Goal: Task Accomplishment & Management: Complete application form

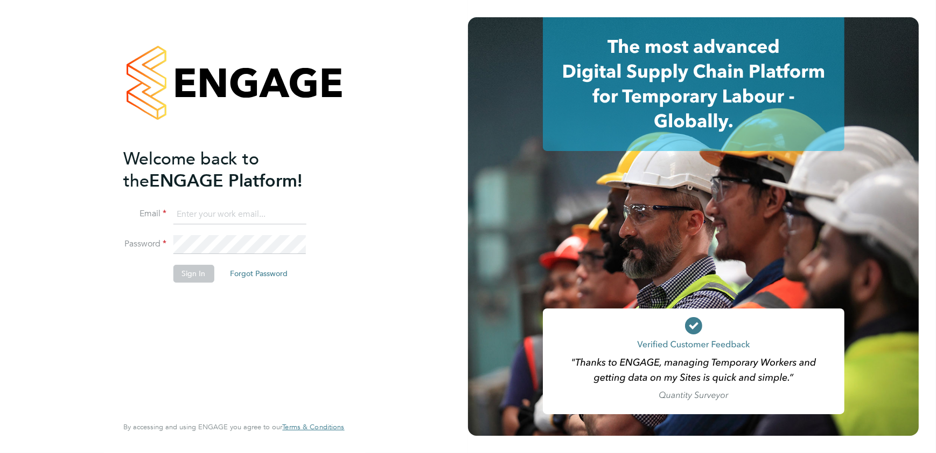
type input "bobby.aujla@vistry.co.uk"
click at [216, 272] on li "Sign In Forgot Password" at bounding box center [228, 279] width 210 height 28
click at [207, 273] on button "Sign In" at bounding box center [193, 273] width 41 height 17
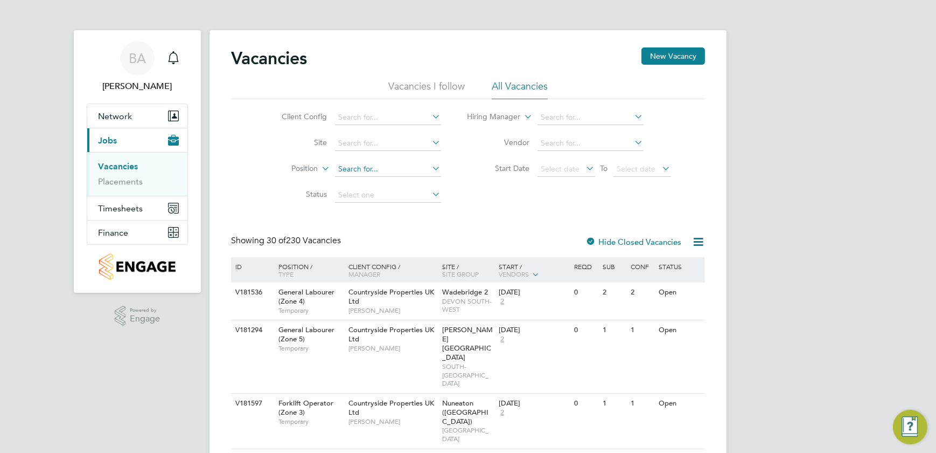
click at [388, 168] on input at bounding box center [388, 169] width 106 height 15
click at [386, 142] on input at bounding box center [388, 143] width 106 height 15
click at [426, 154] on li "Long Marst on (Fernleigh Park)" at bounding box center [405, 157] width 141 height 15
type input "Long Marston (Fernleigh Park)"
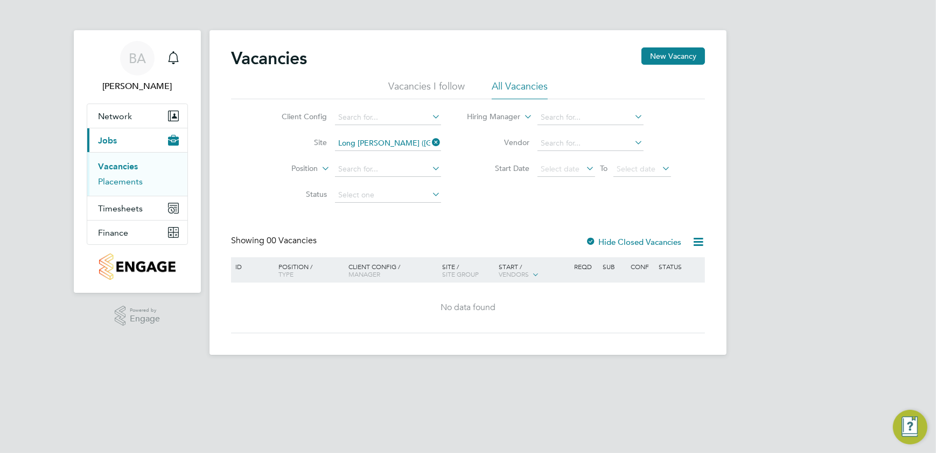
click at [132, 176] on link "Placements" at bounding box center [120, 181] width 45 height 10
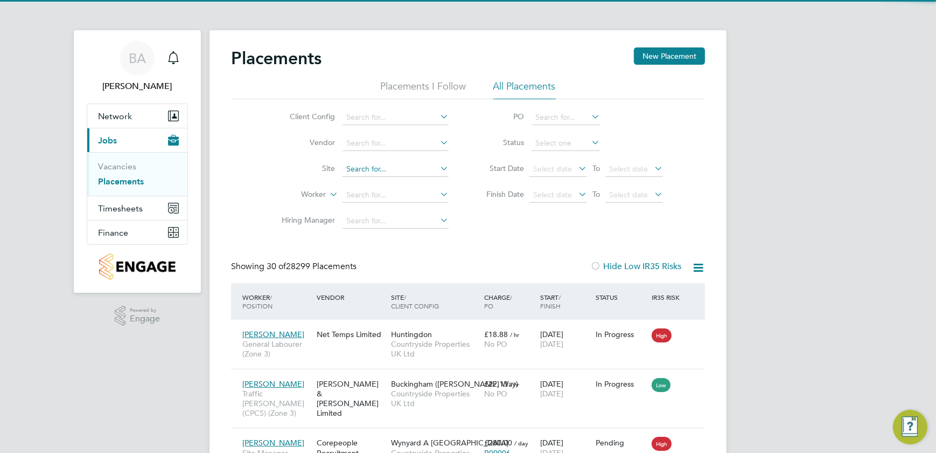
click at [387, 162] on input at bounding box center [396, 169] width 106 height 15
click at [413, 178] on li "Long Mars ton (Fernleigh Park)" at bounding box center [413, 183] width 141 height 15
type input "Long Marston (Fernleigh Park)"
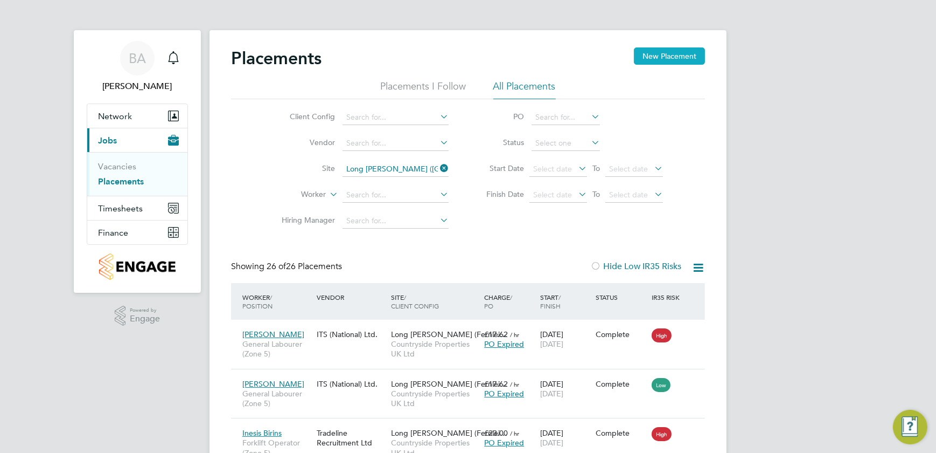
click at [643, 50] on button "New Placement" at bounding box center [669, 55] width 71 height 17
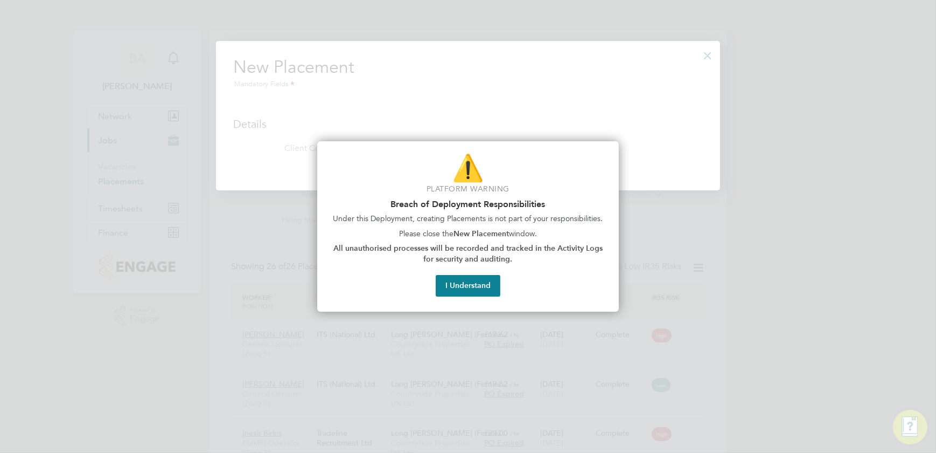
click at [482, 284] on button "I Understand" at bounding box center [468, 286] width 65 height 22
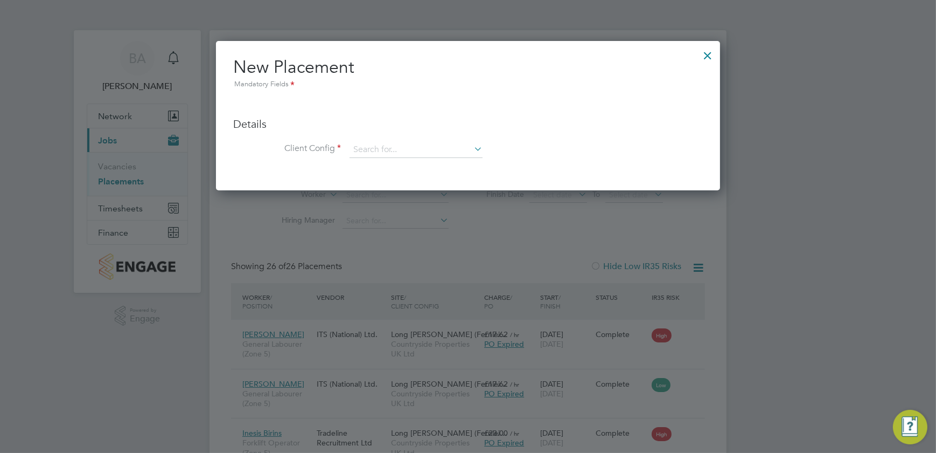
click at [709, 55] on div at bounding box center [707, 52] width 19 height 19
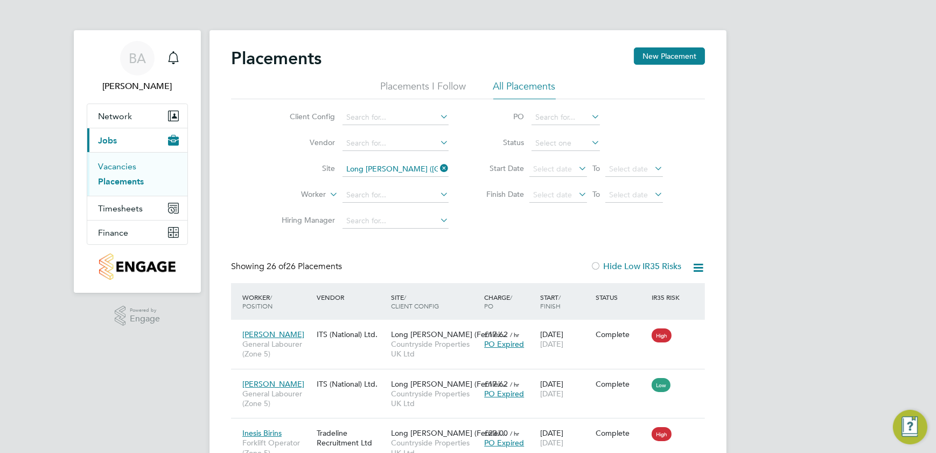
click at [114, 161] on link "Vacancies" at bounding box center [117, 166] width 38 height 10
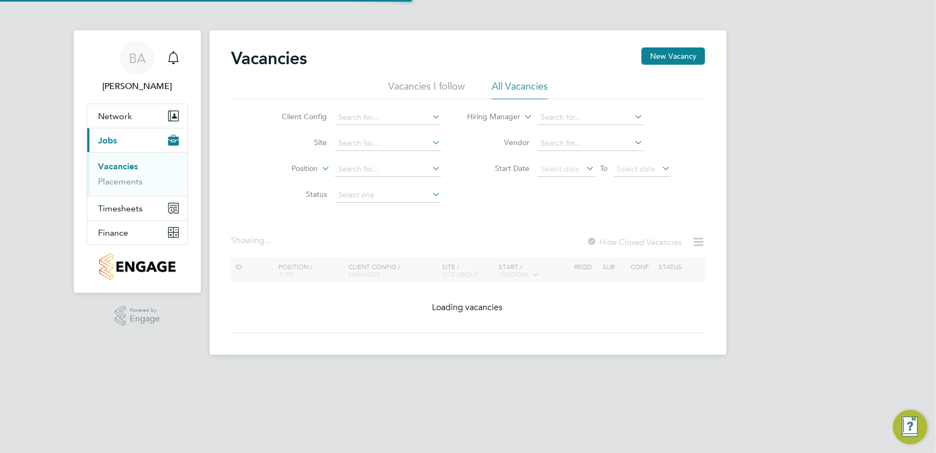
click at [676, 64] on div "Vacancies New Vacancy" at bounding box center [468, 63] width 474 height 32
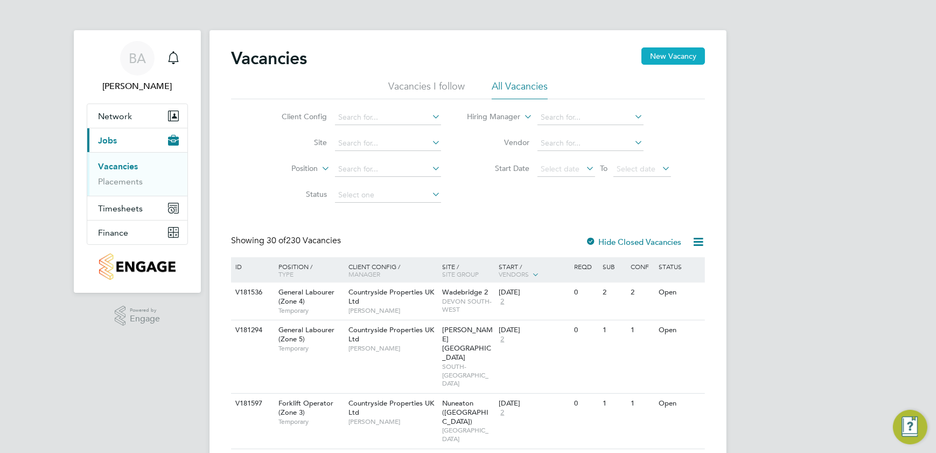
click at [686, 58] on button "New Vacancy" at bounding box center [674, 55] width 64 height 17
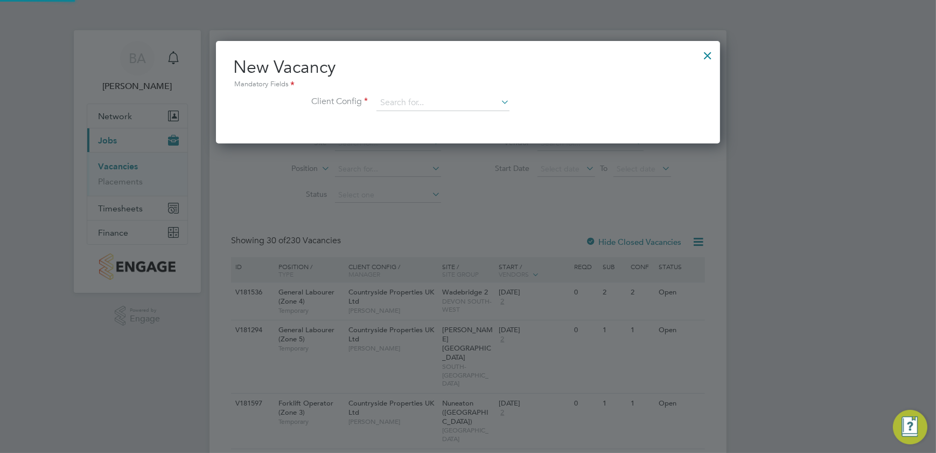
scroll to position [102, 504]
click at [498, 102] on input at bounding box center [443, 103] width 133 height 16
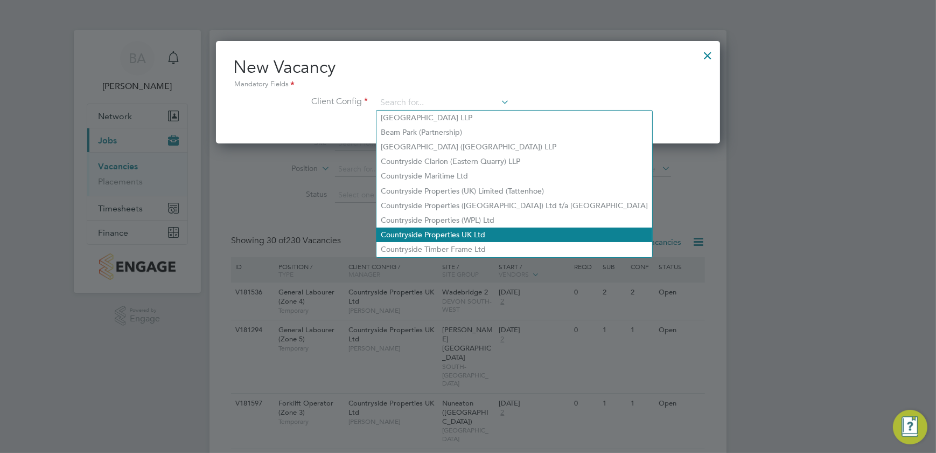
click at [458, 227] on li "Countryside Properties UK Ltd" at bounding box center [515, 234] width 276 height 15
type input "Countryside Properties UK Ltd"
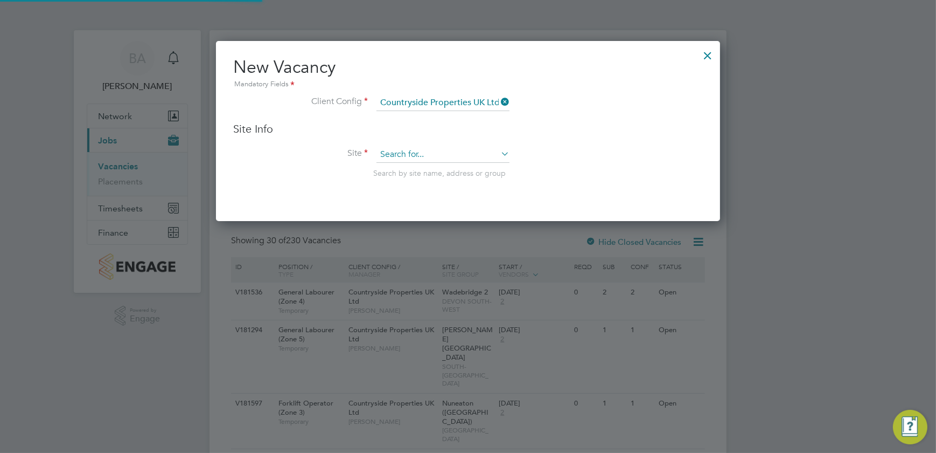
click at [421, 147] on input at bounding box center [443, 155] width 133 height 16
click at [448, 176] on li "Long Marston (Fernleigh Park)" at bounding box center [468, 183] width 183 height 15
type input "Long Marston (Fernleigh Park)"
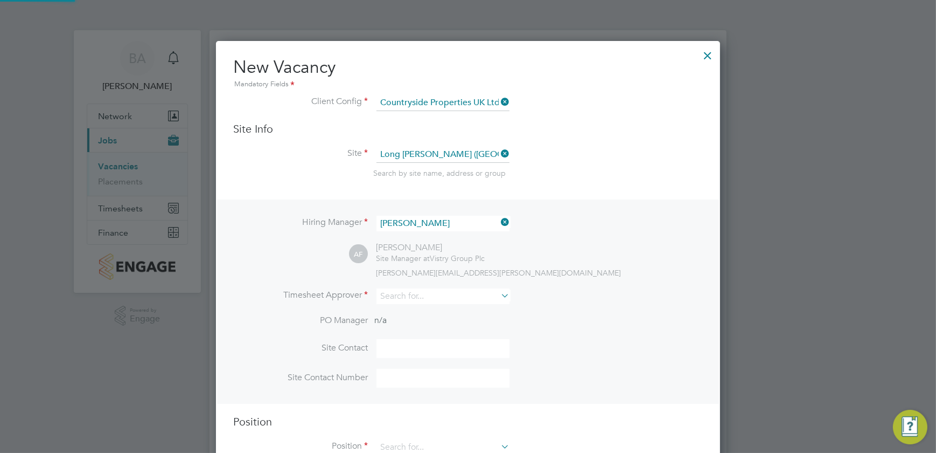
scroll to position [444, 504]
click at [575, 235] on li "Hiring Manager Adrian Faur" at bounding box center [468, 228] width 470 height 26
click at [446, 212] on div "Hiring Manager Adrian Faur AF Adrian Faur Site Manager at Vistry Group Plc adri…" at bounding box center [468, 301] width 502 height 204
click at [446, 217] on input at bounding box center [443, 223] width 133 height 16
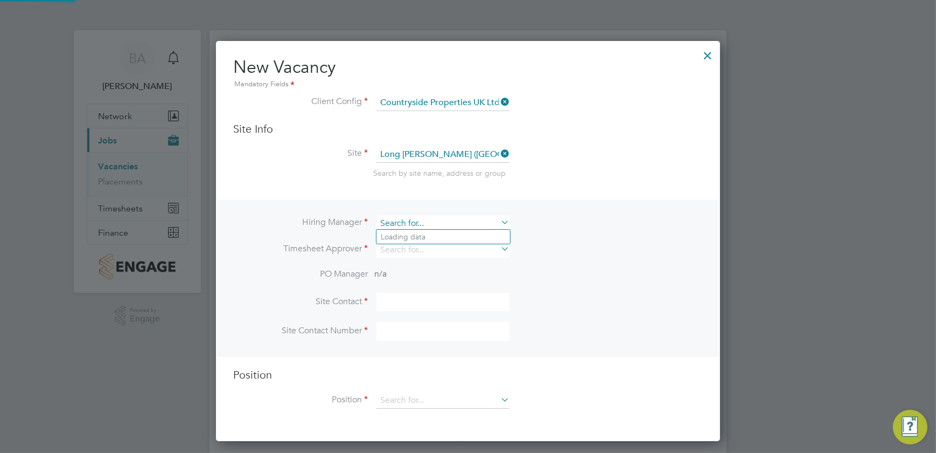
scroll to position [398, 504]
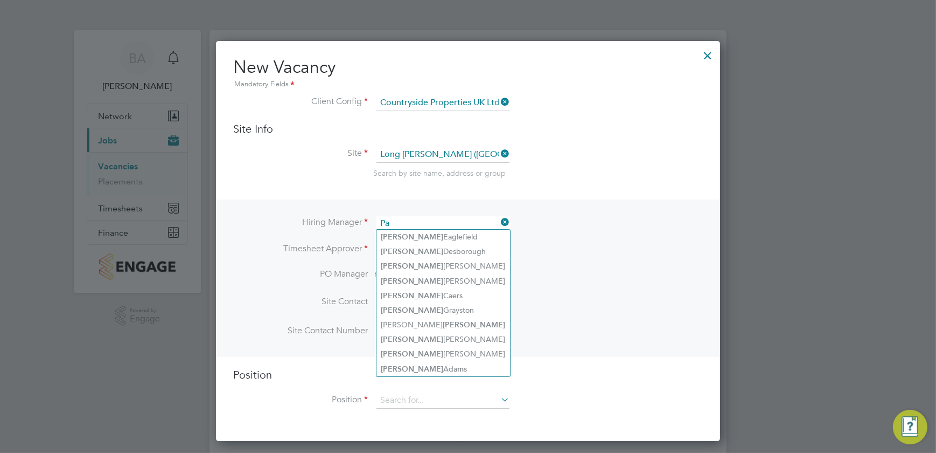
type input "P"
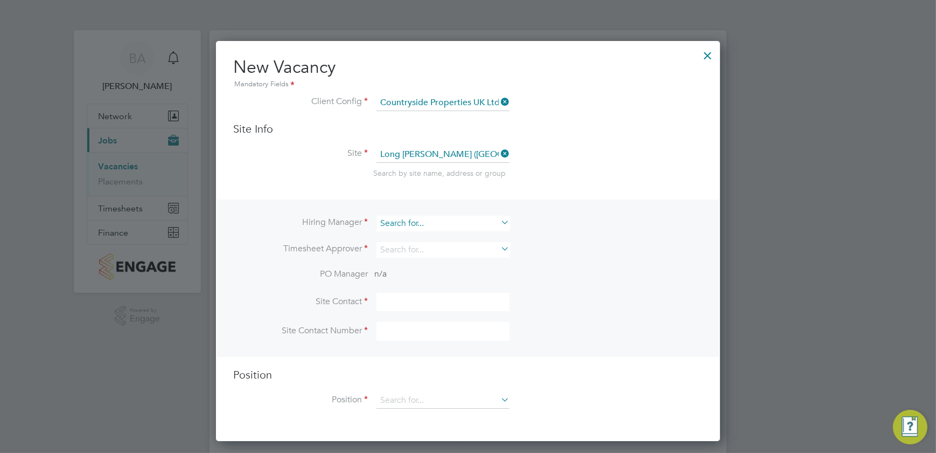
click at [413, 225] on input at bounding box center [443, 223] width 133 height 16
type input "steve b"
click at [430, 217] on input at bounding box center [443, 223] width 133 height 16
click at [462, 234] on li "Sebast ian Talmacel" at bounding box center [444, 236] width 134 height 15
type input "Sebastian Talmacel"
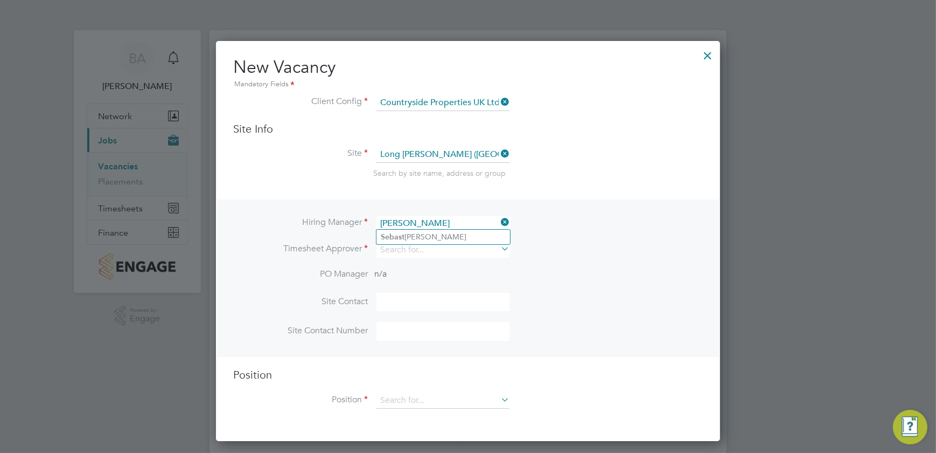
scroll to position [444, 504]
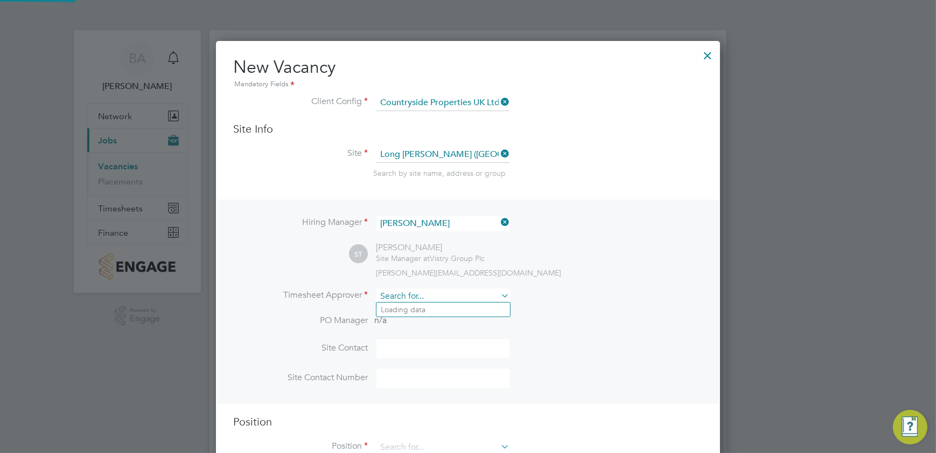
click at [461, 294] on input at bounding box center [443, 296] width 133 height 16
click at [419, 311] on li "Sebas tian Talmacel" at bounding box center [444, 309] width 134 height 15
type input "Sebastian Talmacel"
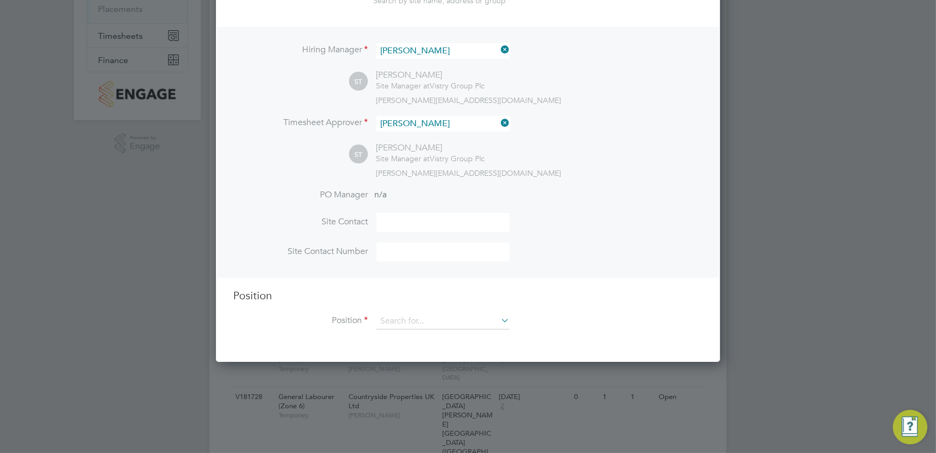
scroll to position [196, 0]
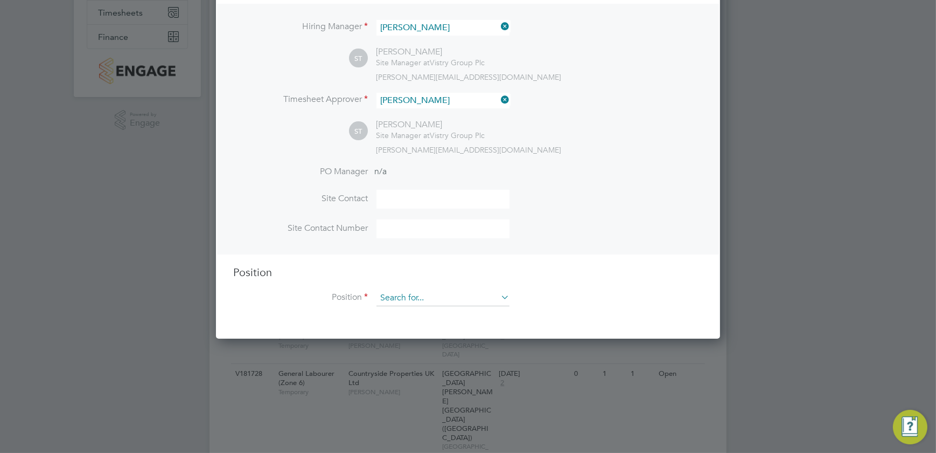
click at [498, 295] on li "Position" at bounding box center [468, 303] width 470 height 27
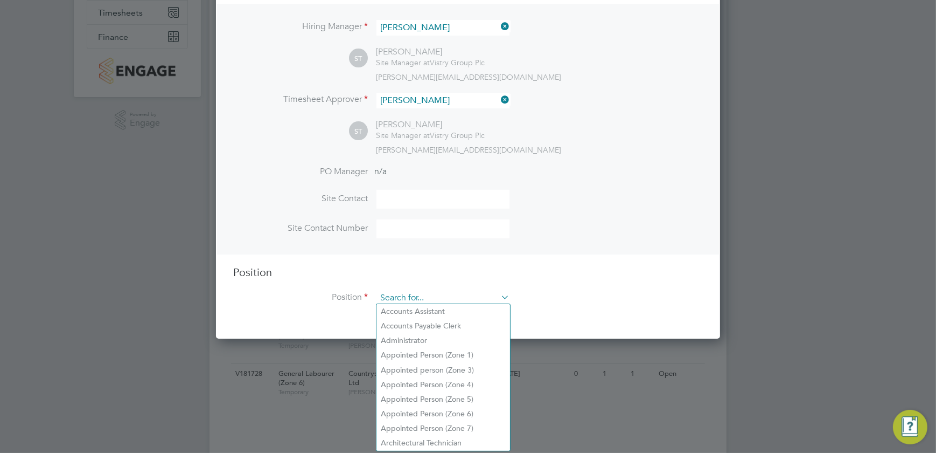
click at [450, 300] on input at bounding box center [443, 298] width 133 height 16
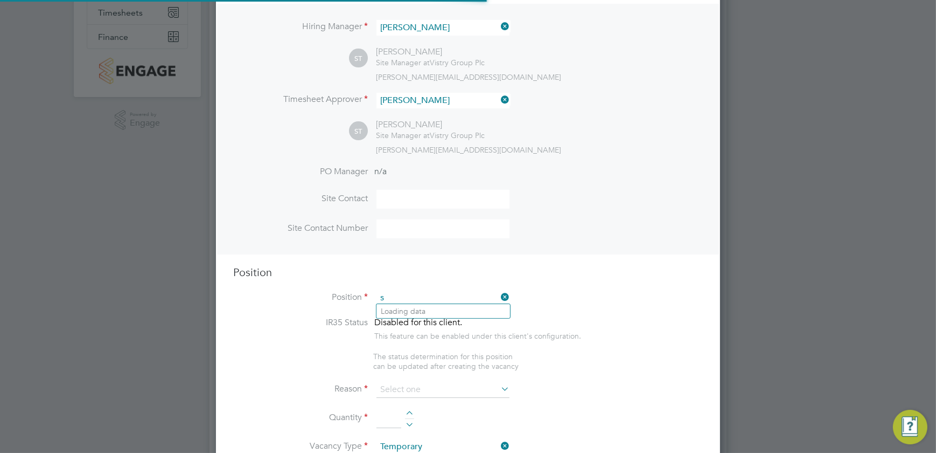
scroll to position [1541, 504]
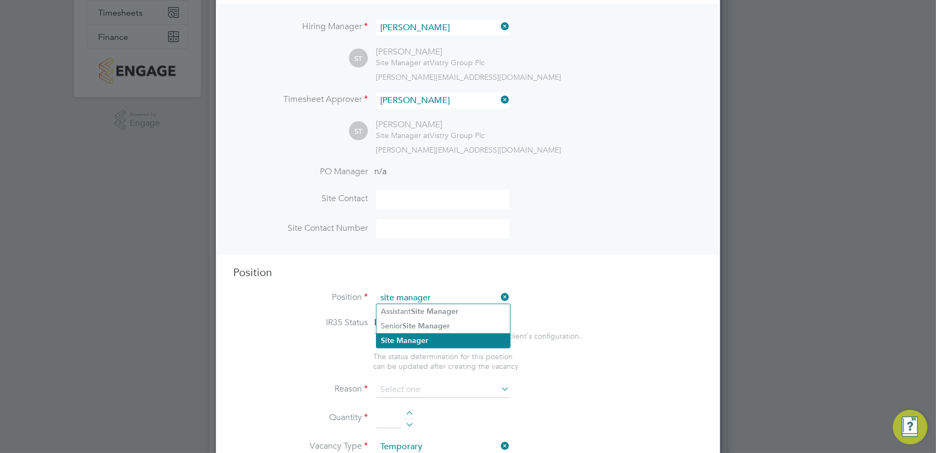
click at [416, 339] on b "Manager" at bounding box center [412, 340] width 32 height 9
type input "Site Manager"
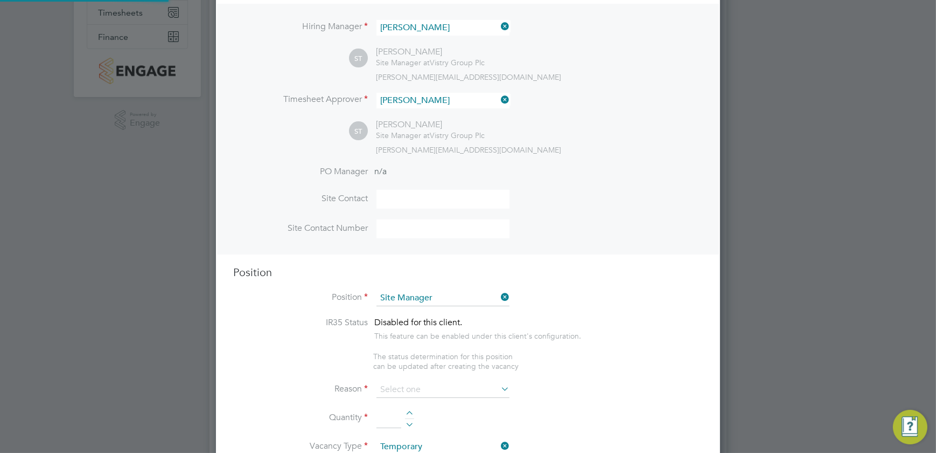
type textarea "• Ensures that works are carried out in accordance with the contract informatio…"
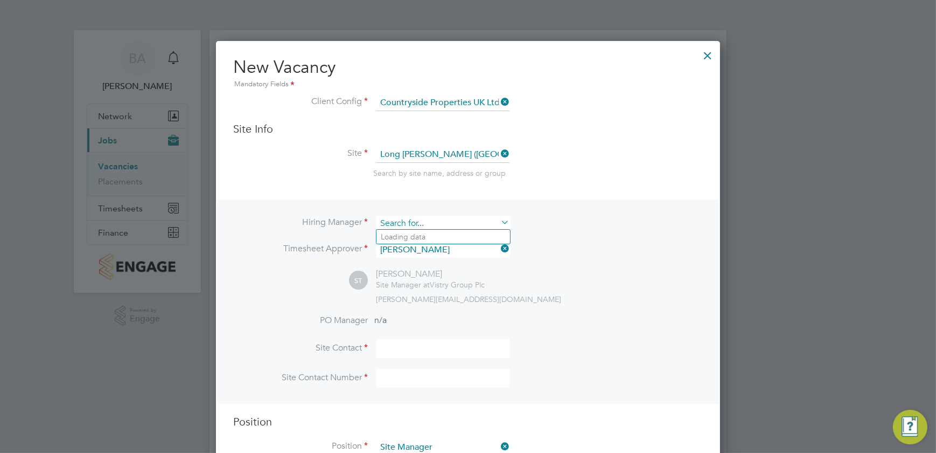
scroll to position [1514, 504]
click at [450, 216] on input at bounding box center [443, 223] width 133 height 16
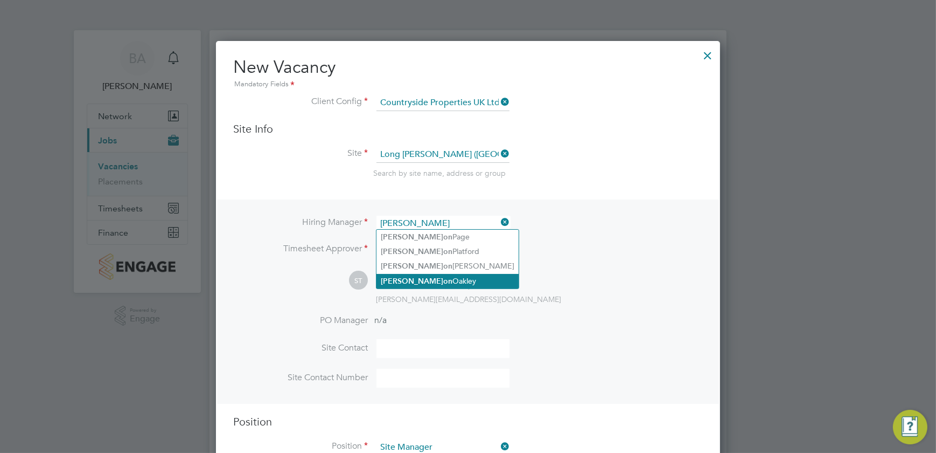
click at [444, 280] on li "Jas o n Oakley" at bounding box center [448, 281] width 142 height 15
type input "Jason Oakley"
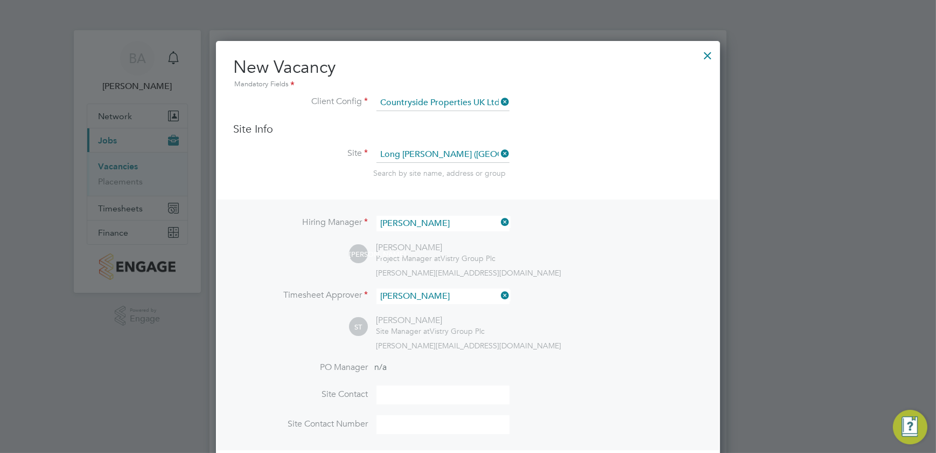
scroll to position [5, 5]
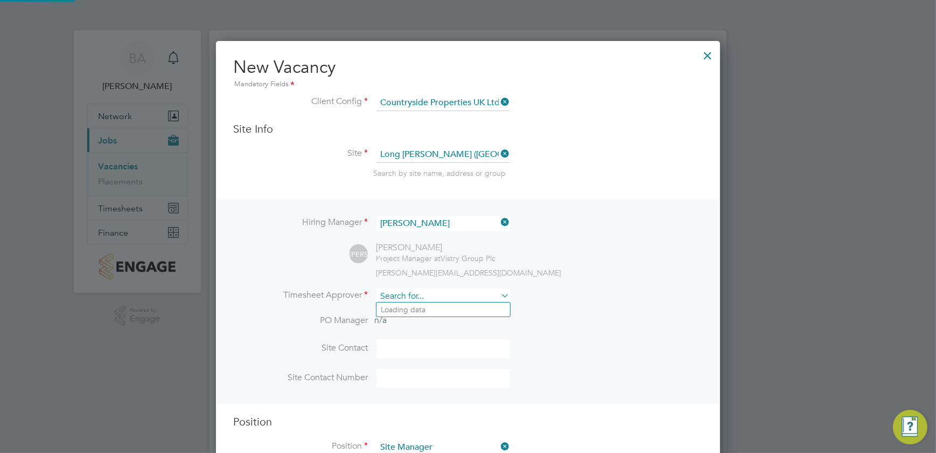
click at [431, 291] on input at bounding box center [443, 296] width 133 height 16
click at [425, 305] on li "Jason Oak ley" at bounding box center [444, 309] width 134 height 15
type input "Jason Oakley"
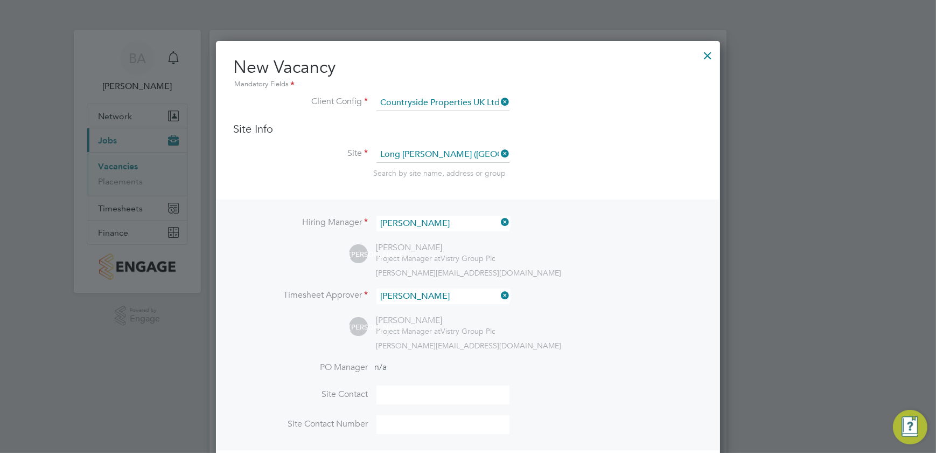
click at [656, 263] on div "JO Jason Oakley Project Manager at Vistry Group Plc jason.oakley@vistry.co.uk" at bounding box center [526, 260] width 354 height 36
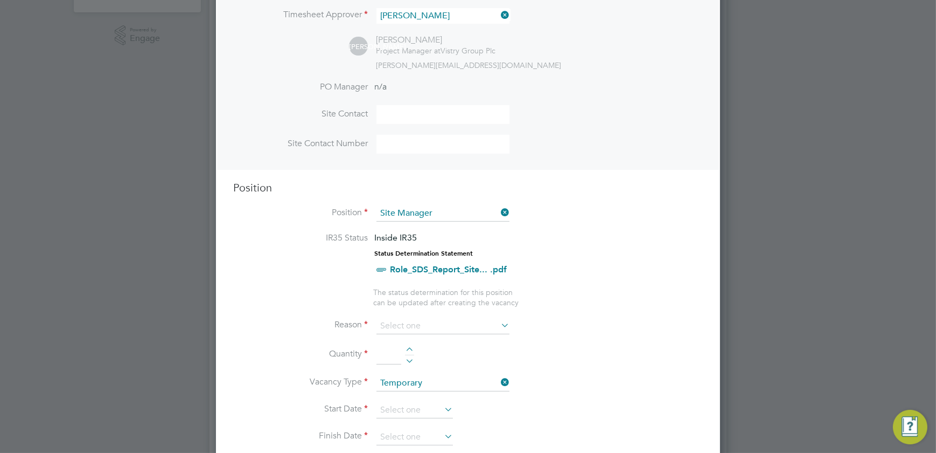
scroll to position [392, 0]
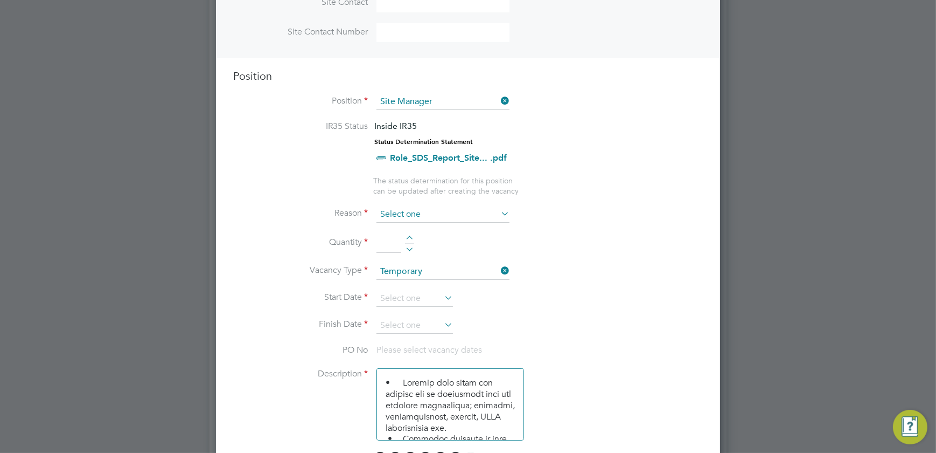
click at [469, 211] on input at bounding box center [443, 214] width 133 height 16
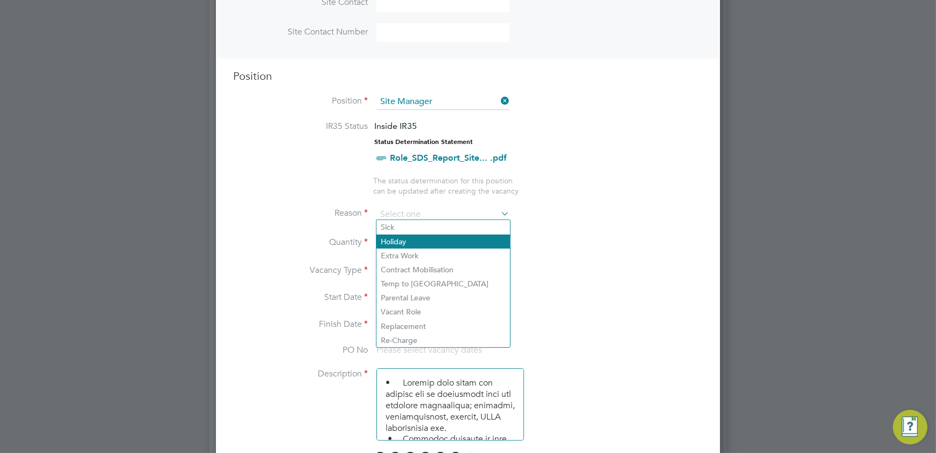
click at [434, 237] on li "Holiday" at bounding box center [444, 241] width 134 height 14
type input "Holiday"
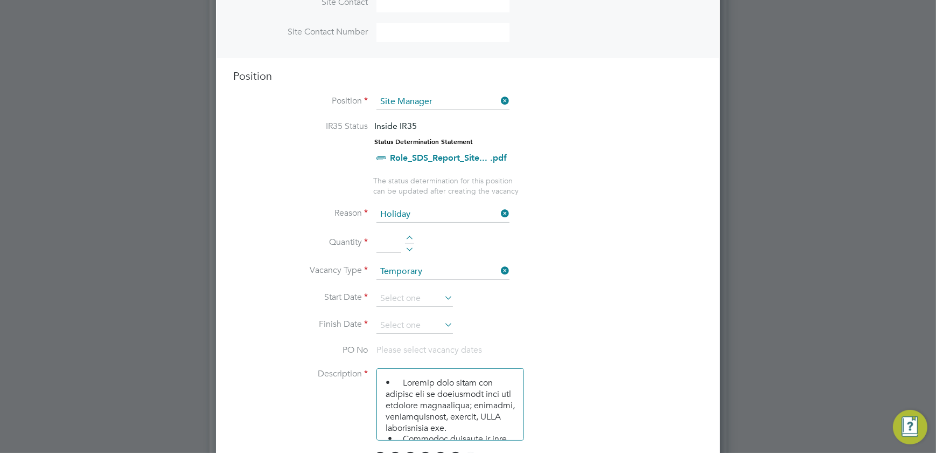
click at [411, 235] on div at bounding box center [409, 239] width 9 height 8
type input "1"
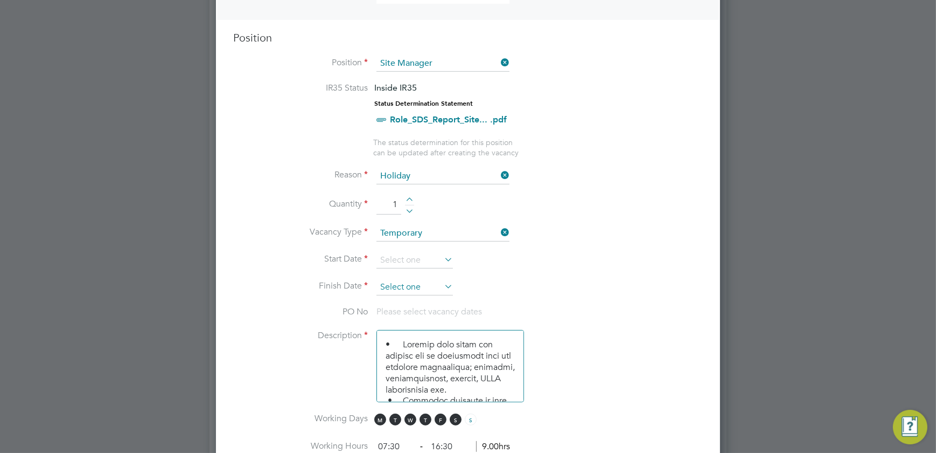
scroll to position [441, 0]
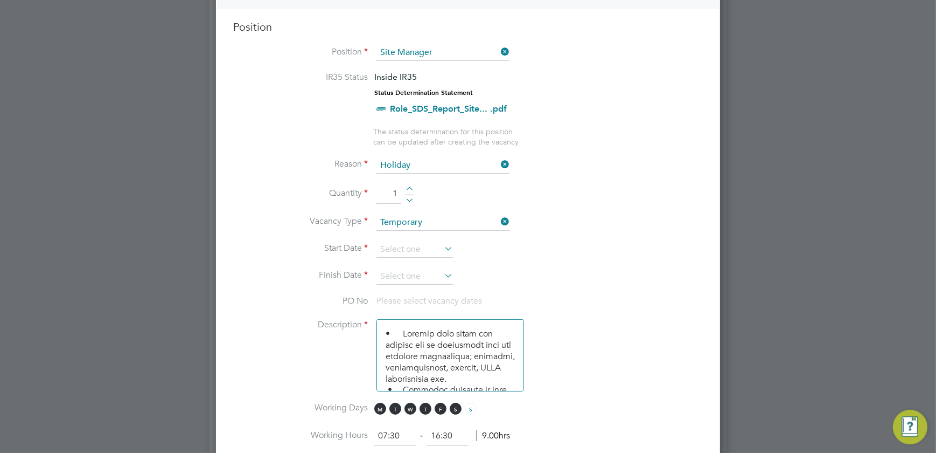
click at [442, 242] on icon at bounding box center [442, 248] width 0 height 15
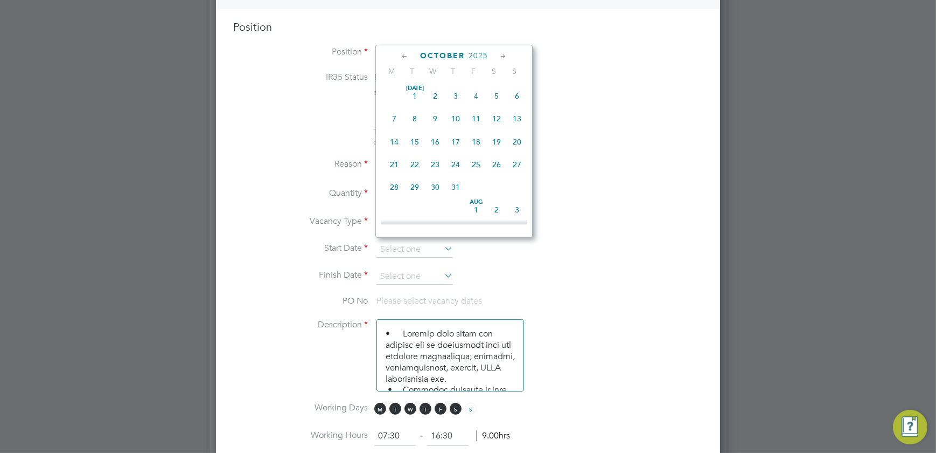
scroll to position [298, 0]
click at [473, 188] on span "17" at bounding box center [476, 184] width 20 height 20
type input "[DATE]"
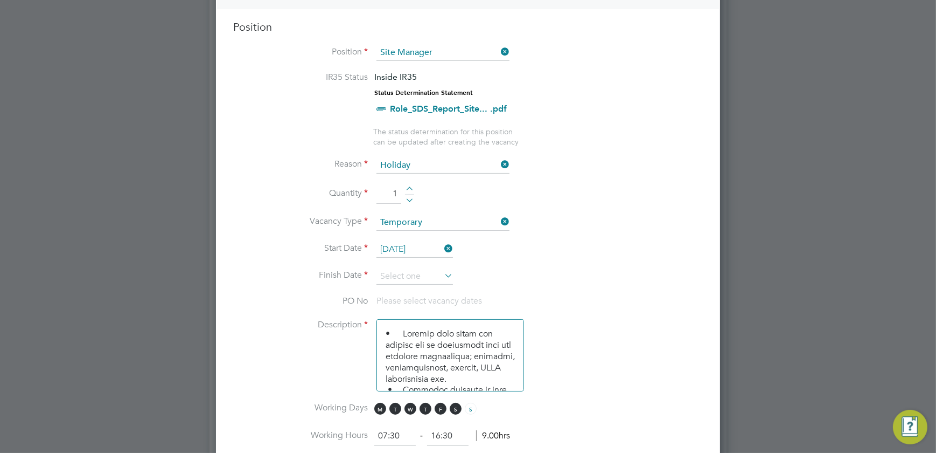
click at [442, 268] on icon at bounding box center [442, 275] width 0 height 15
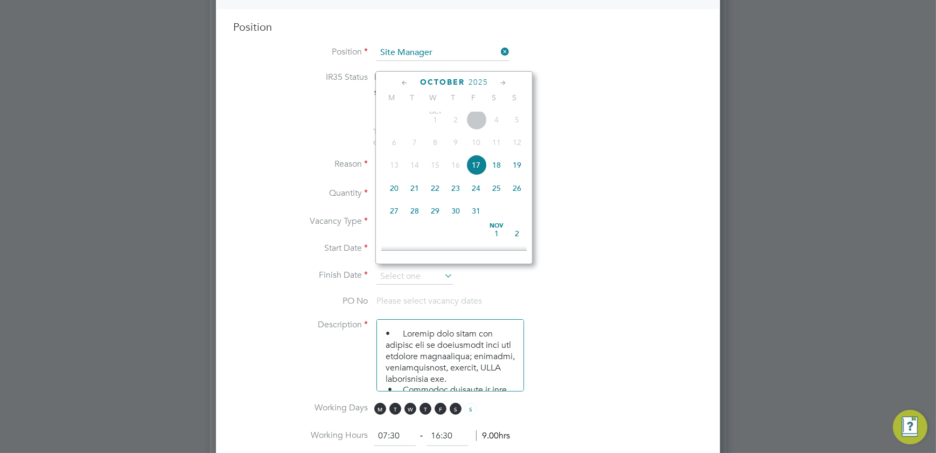
click at [477, 191] on span "24" at bounding box center [476, 188] width 20 height 20
type input "[DATE]"
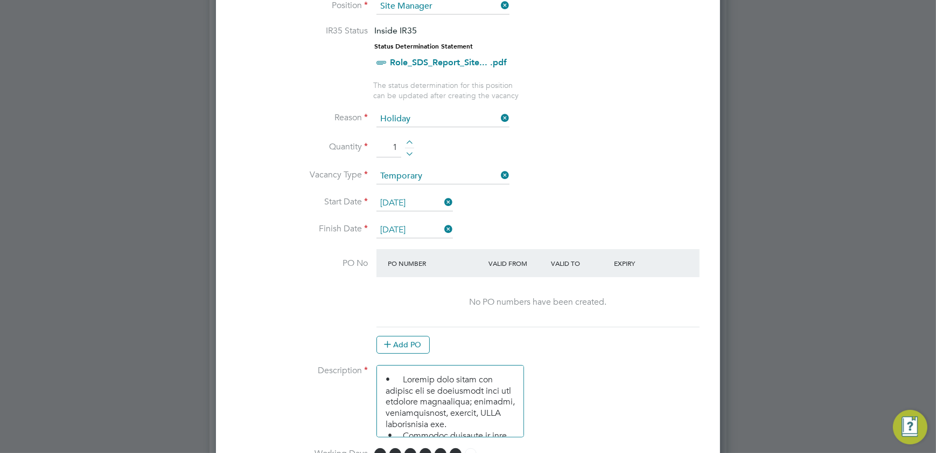
scroll to position [539, 0]
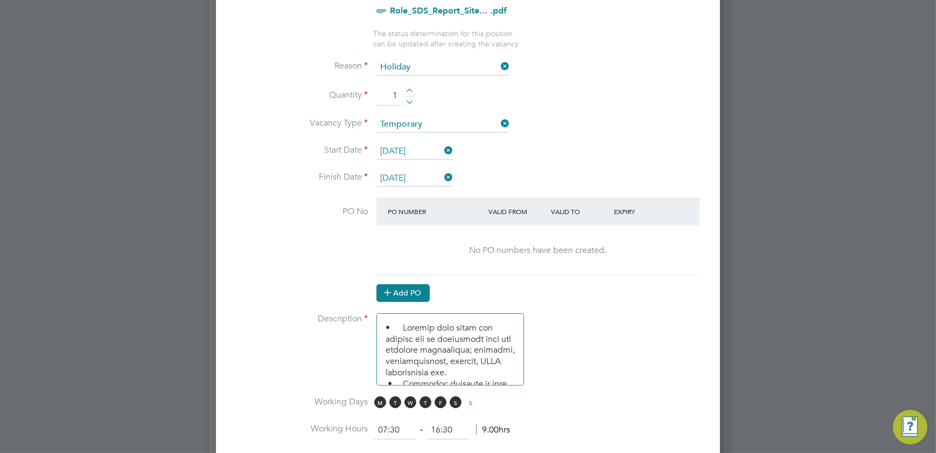
click at [412, 289] on button "Add PO" at bounding box center [403, 292] width 53 height 17
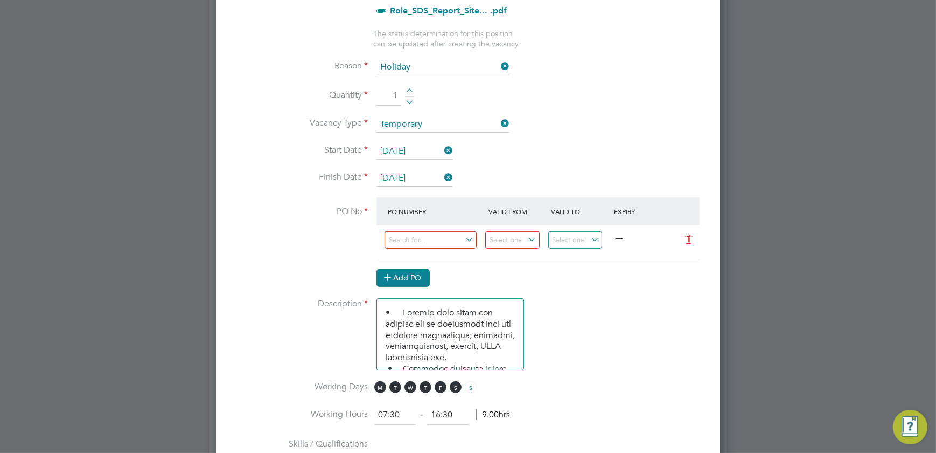
scroll to position [1638, 504]
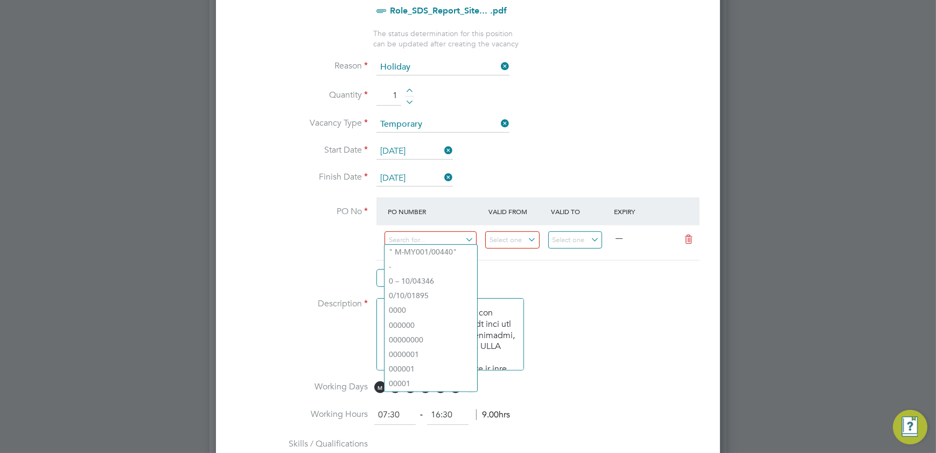
click at [651, 310] on li "Description" at bounding box center [468, 339] width 470 height 83
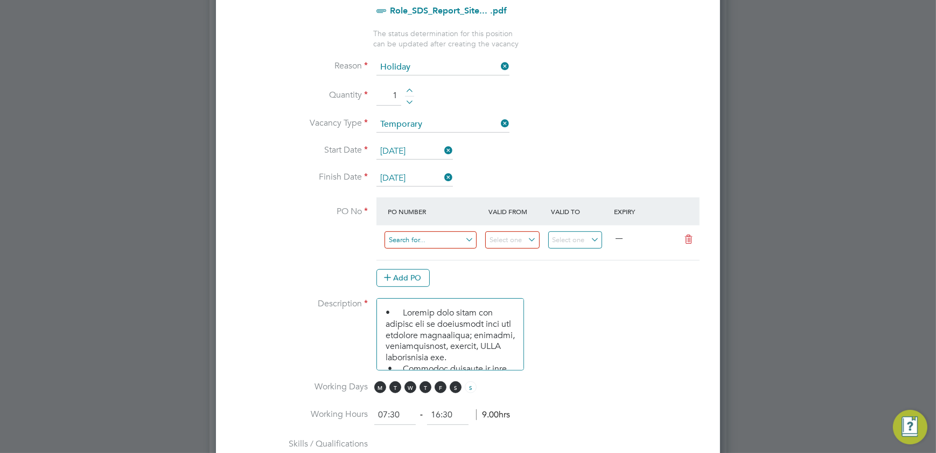
click at [415, 234] on input at bounding box center [431, 240] width 92 height 18
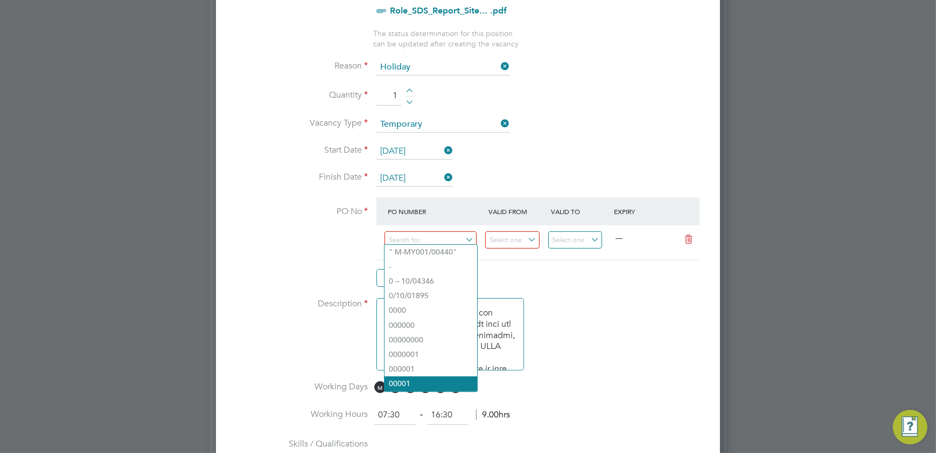
click at [427, 376] on li "00001" at bounding box center [431, 383] width 93 height 15
type input "[DATE]"
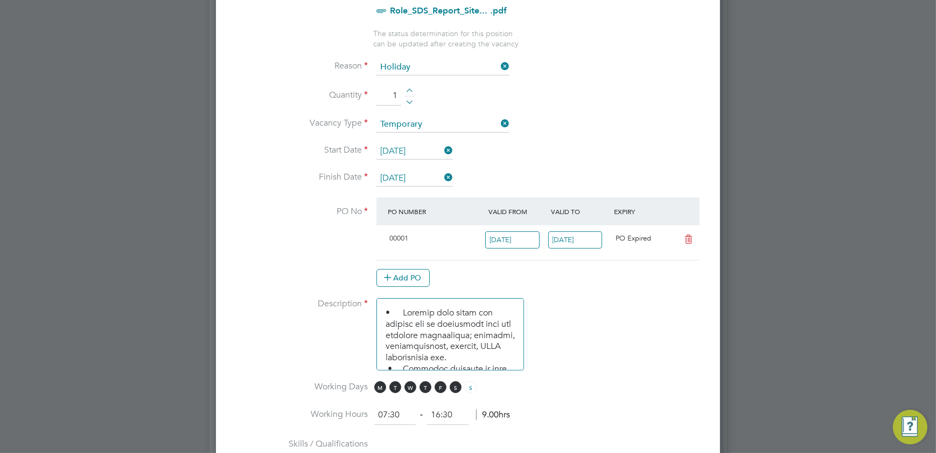
scroll to position [18, 101]
click at [533, 238] on input "[DATE]" at bounding box center [512, 240] width 54 height 18
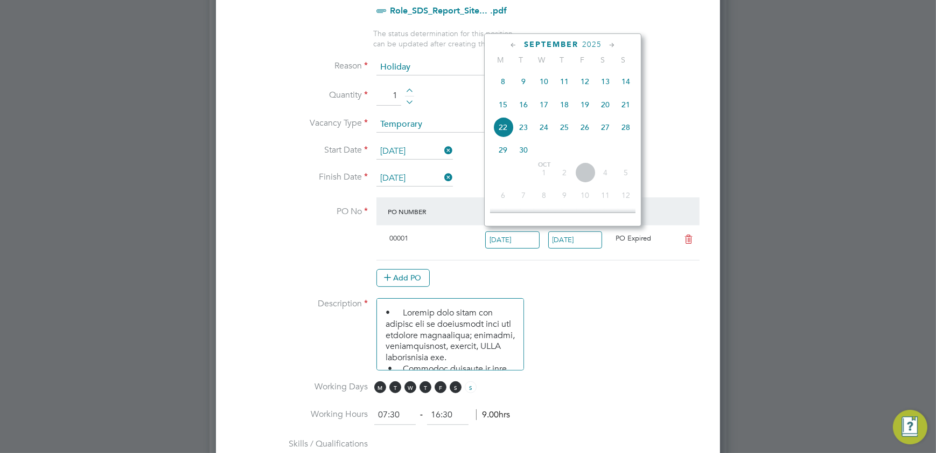
scroll to position [439, 0]
click at [578, 152] on span "10" at bounding box center [585, 146] width 20 height 20
click at [636, 277] on div "Add PO" at bounding box center [538, 277] width 323 height 17
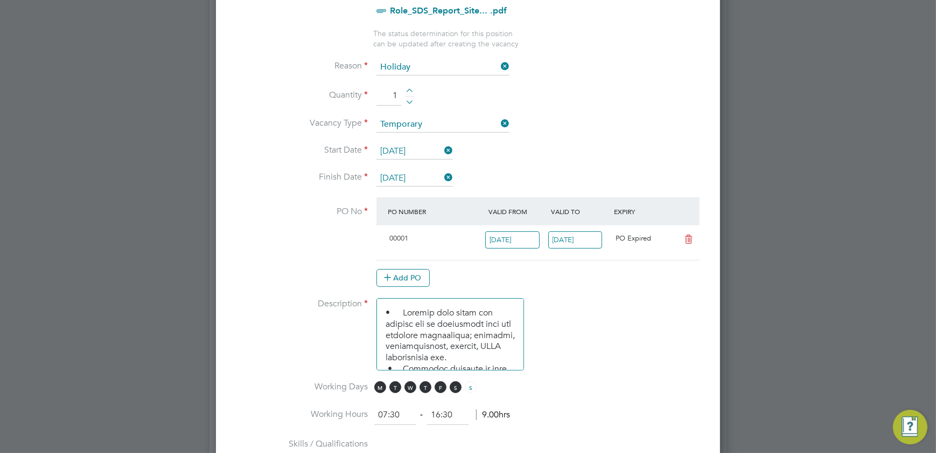
click at [529, 231] on input "[DATE]" at bounding box center [512, 240] width 54 height 18
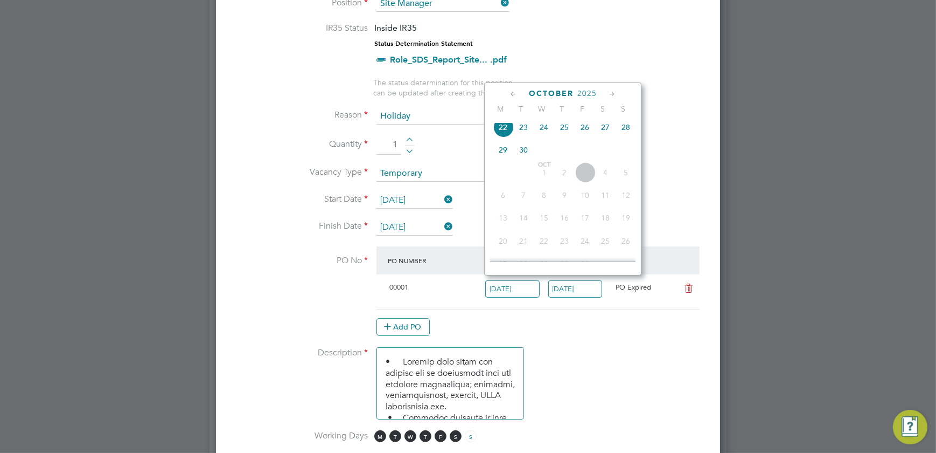
click at [616, 311] on at-purchase-order-table "PO Number Valid From Valid To Expiry 00001 22 Sep 2025 30 Sep 2025 PO Expired A…" at bounding box center [538, 290] width 323 height 89
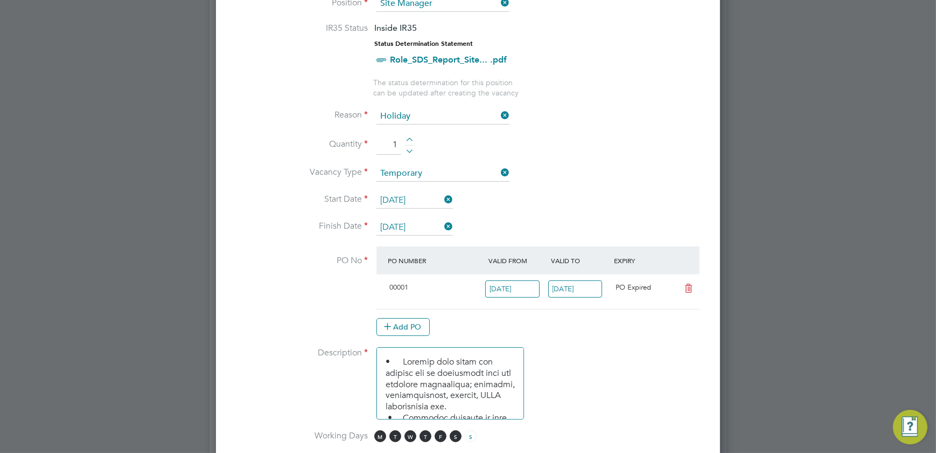
click at [692, 284] on icon at bounding box center [688, 288] width 13 height 9
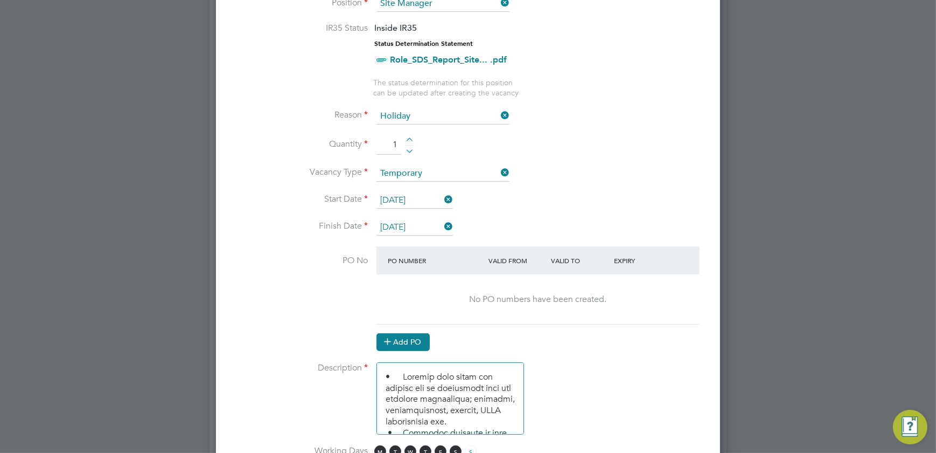
click at [419, 334] on button "Add PO" at bounding box center [403, 341] width 53 height 17
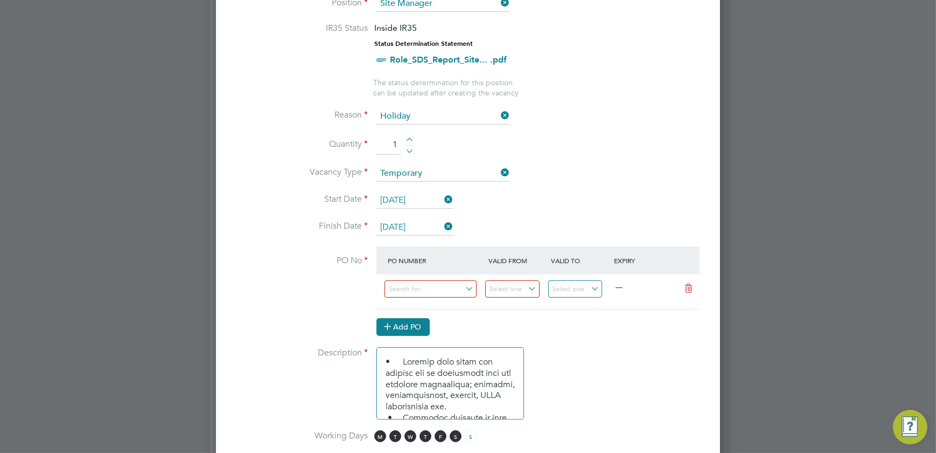
scroll to position [1638, 504]
click at [502, 292] on input at bounding box center [512, 289] width 54 height 18
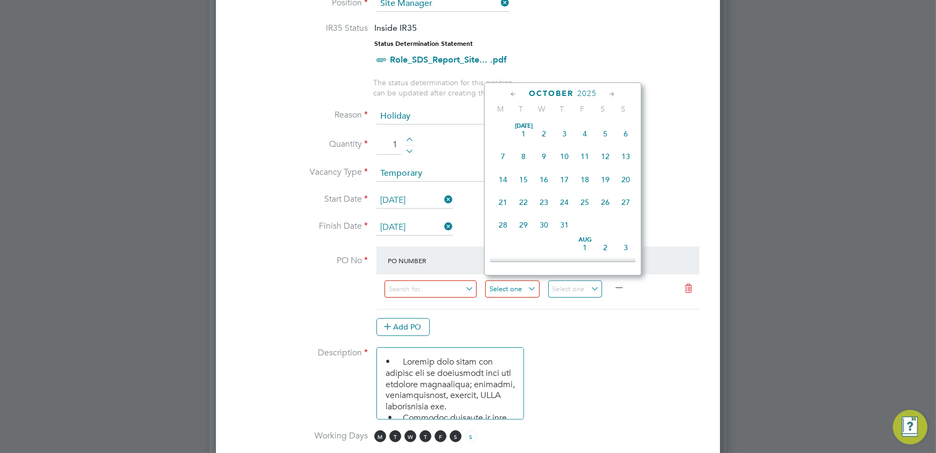
scroll to position [298, 0]
click at [583, 220] on span "17" at bounding box center [585, 222] width 20 height 20
type input "[DATE]"
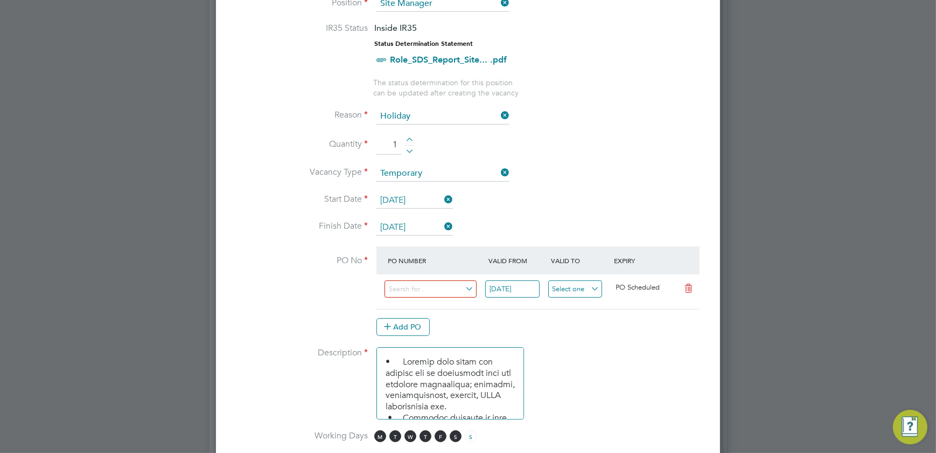
click at [587, 280] on input at bounding box center [575, 289] width 54 height 18
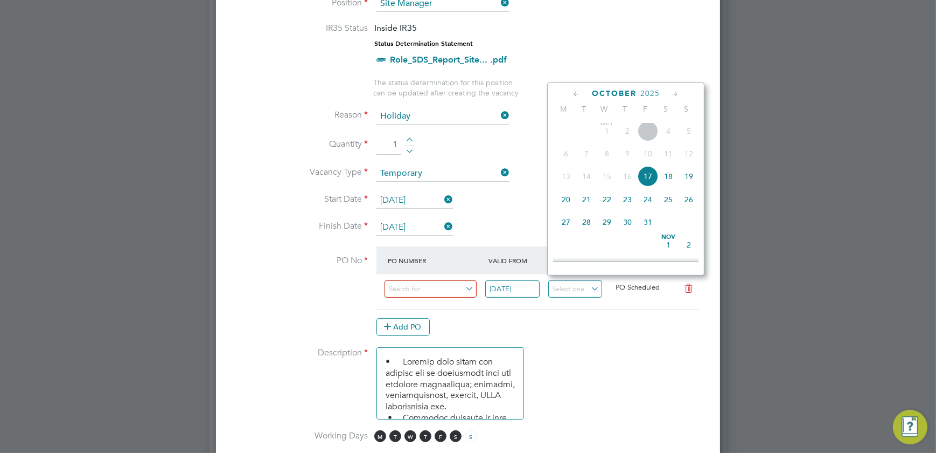
click at [644, 195] on span "24" at bounding box center [648, 199] width 20 height 20
type input "[DATE]"
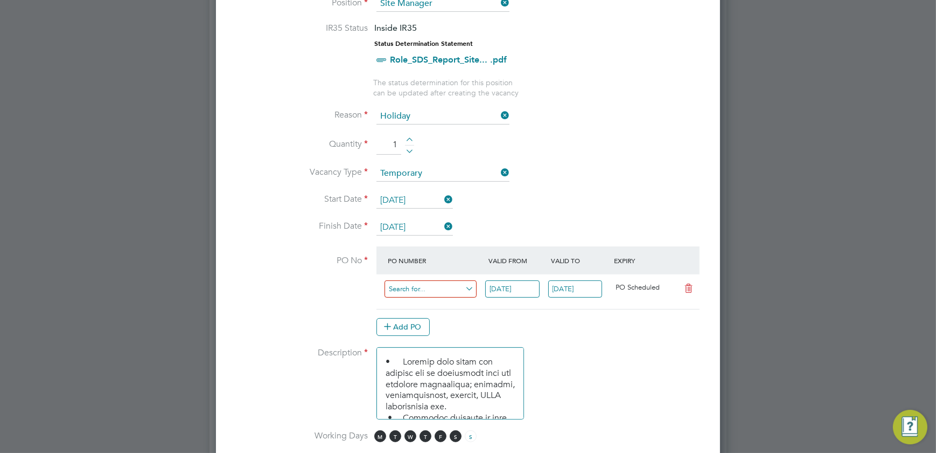
click at [451, 286] on input at bounding box center [431, 289] width 92 height 18
type input "ooo"
click at [607, 357] on li "Description" at bounding box center [468, 388] width 470 height 83
click at [422, 282] on input at bounding box center [431, 289] width 92 height 18
type input ")"
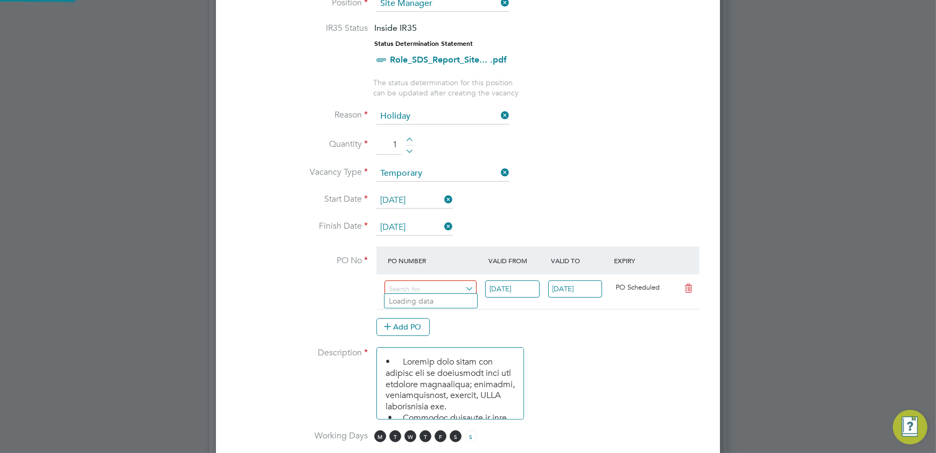
type input "o"
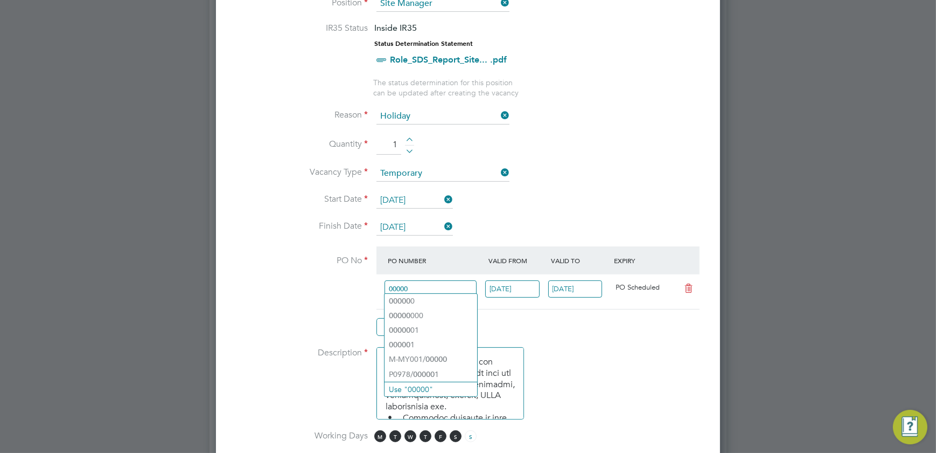
type input "00000"
click at [597, 318] on div "Add PO" at bounding box center [538, 326] width 323 height 17
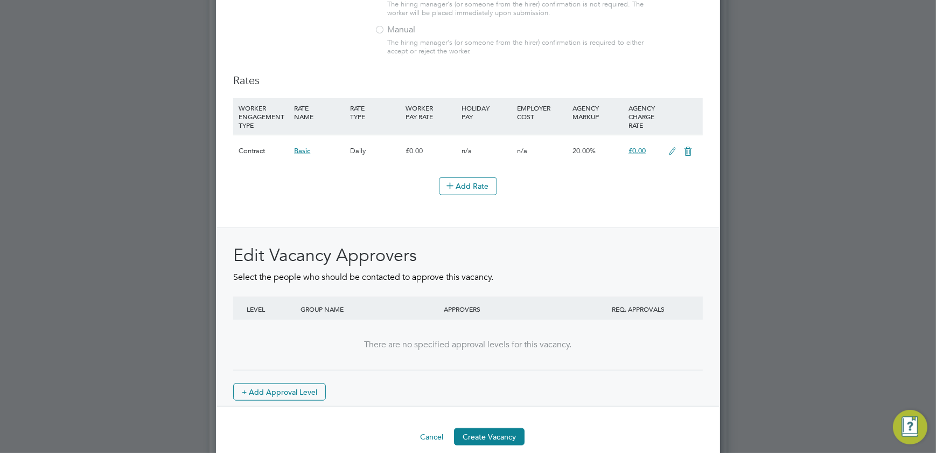
scroll to position [1225, 0]
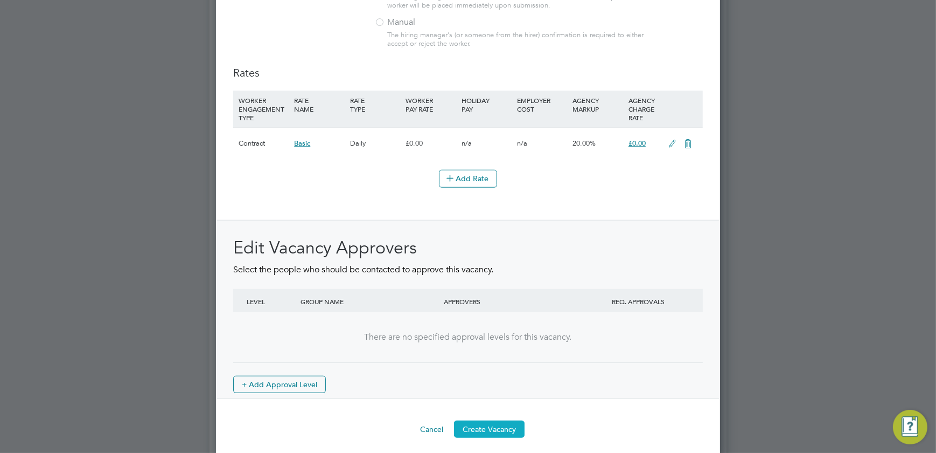
click at [507, 420] on button "Create Vacancy" at bounding box center [489, 428] width 71 height 17
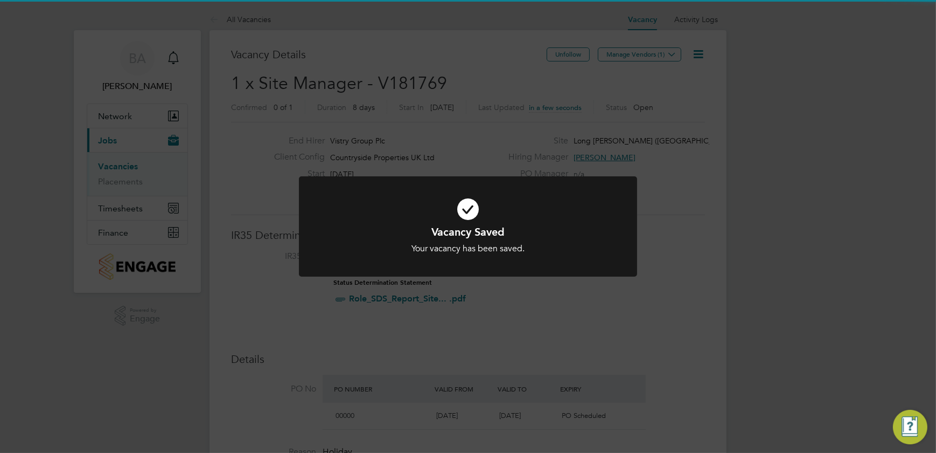
click at [784, 225] on div "Vacancy Saved Your vacancy has been saved. Cancel Okay" at bounding box center [468, 226] width 936 height 453
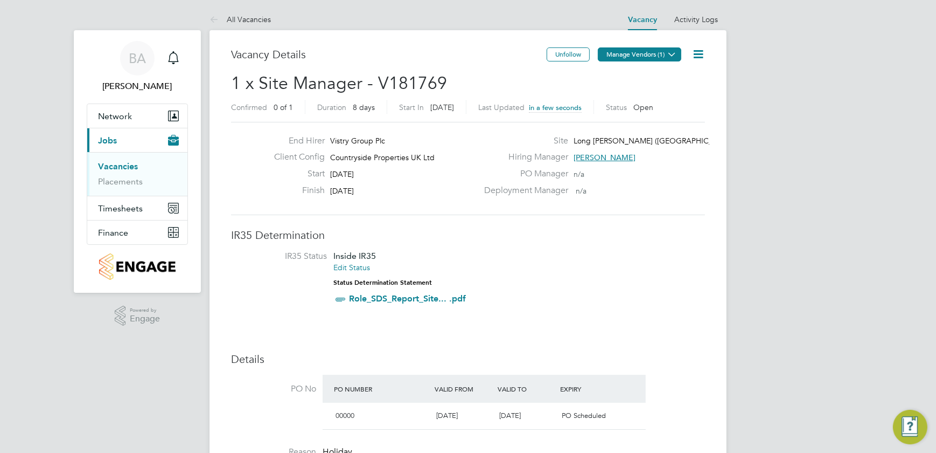
click at [646, 54] on button "Manage Vendors (1)" at bounding box center [640, 54] width 84 height 14
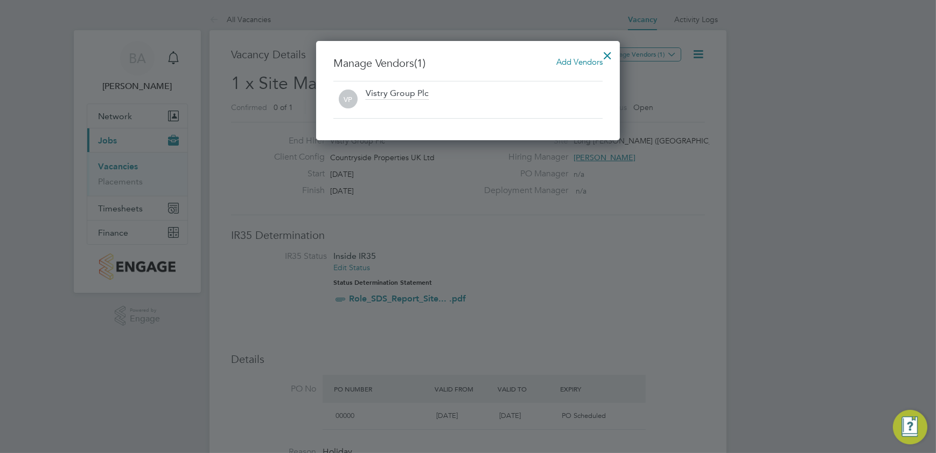
click at [573, 62] on span "Add Vendors" at bounding box center [579, 62] width 46 height 10
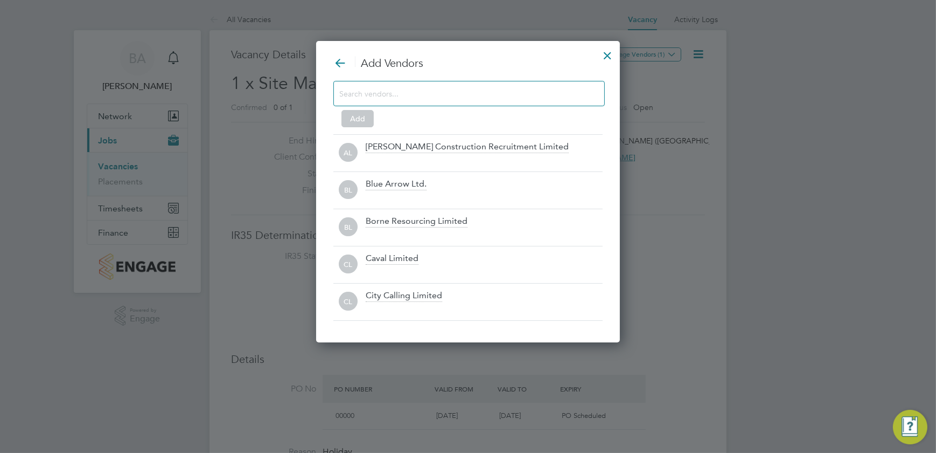
click at [454, 88] on input at bounding box center [460, 93] width 242 height 14
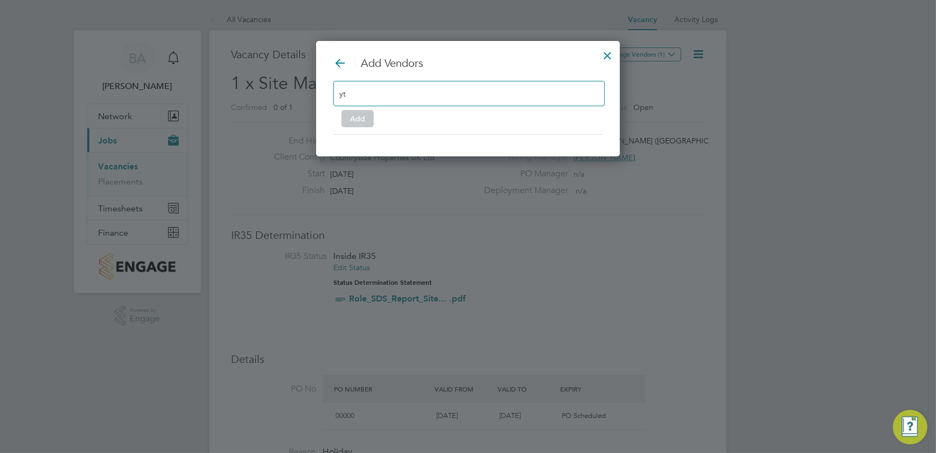
type input "y"
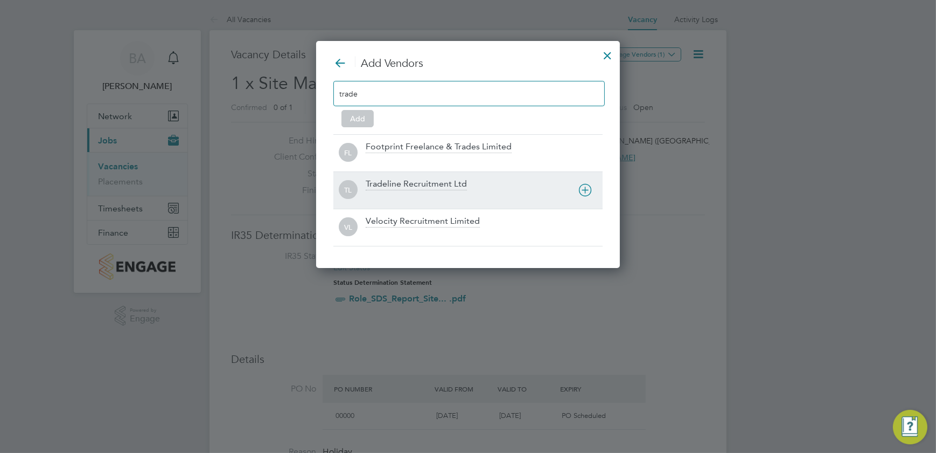
type input "trade"
click at [423, 180] on div "Tradeline Recruitment Ltd" at bounding box center [416, 184] width 101 height 12
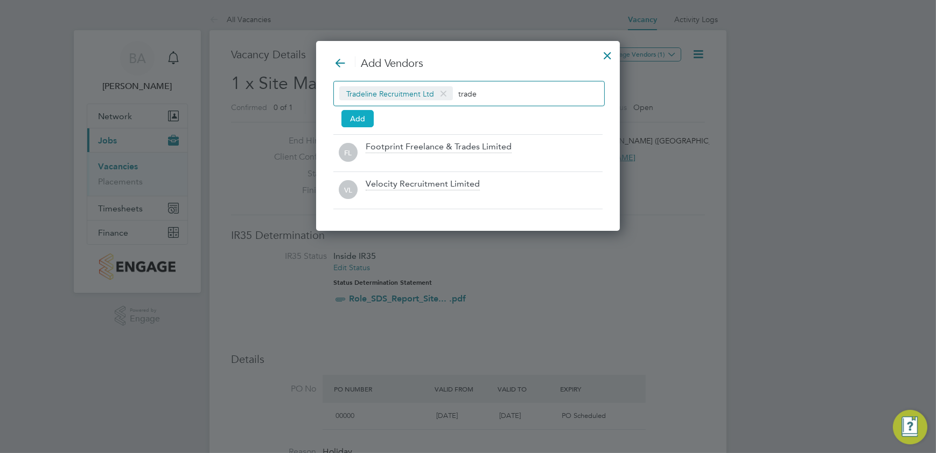
click at [360, 112] on button "Add" at bounding box center [358, 118] width 32 height 17
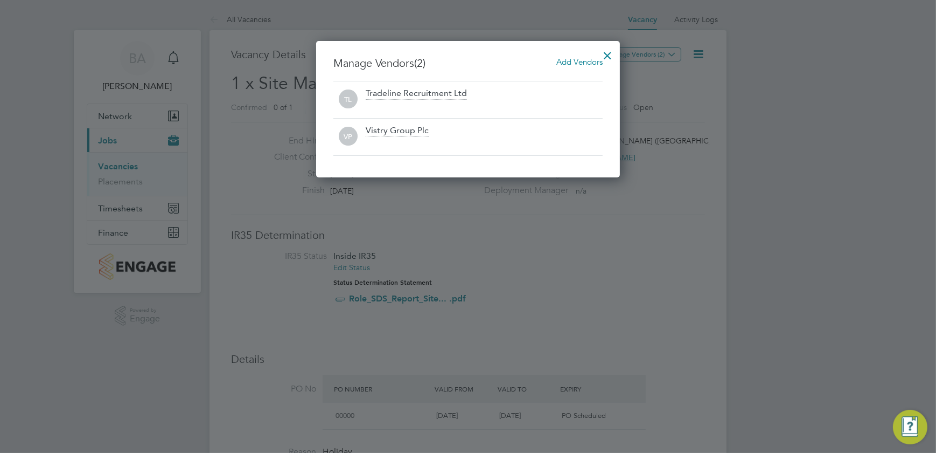
click at [602, 54] on div at bounding box center [607, 52] width 19 height 19
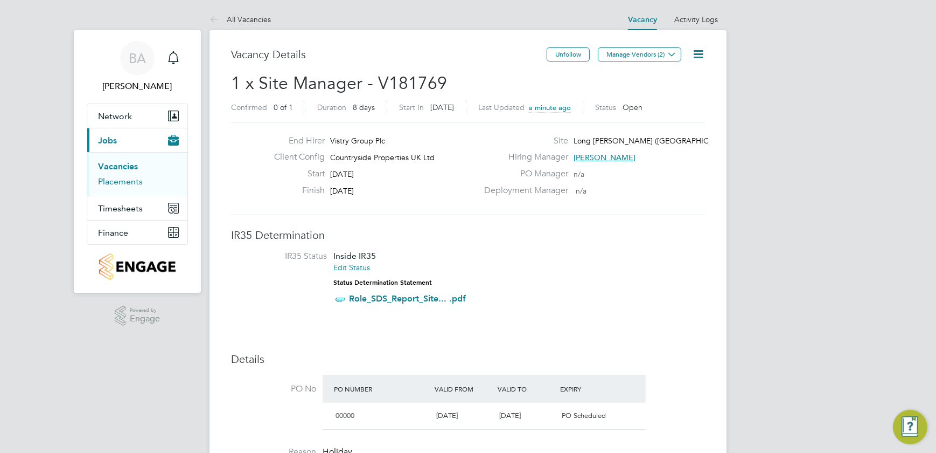
click at [126, 183] on link "Placements" at bounding box center [120, 181] width 45 height 10
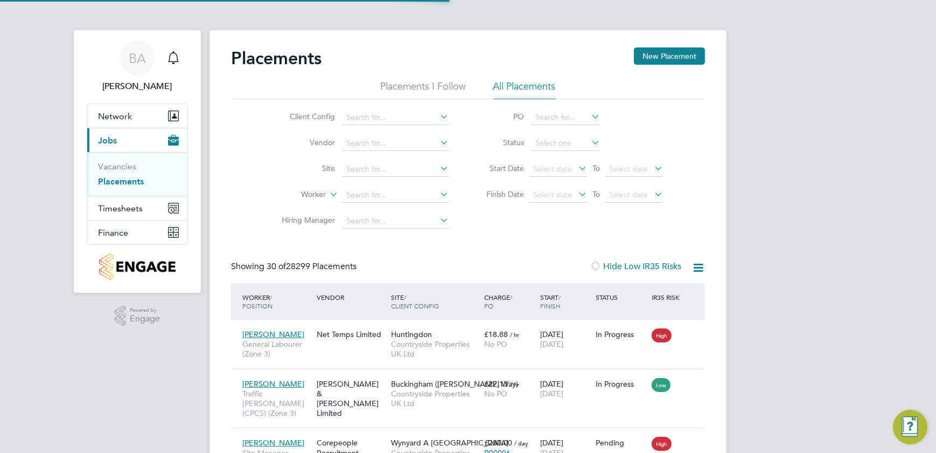
scroll to position [31, 75]
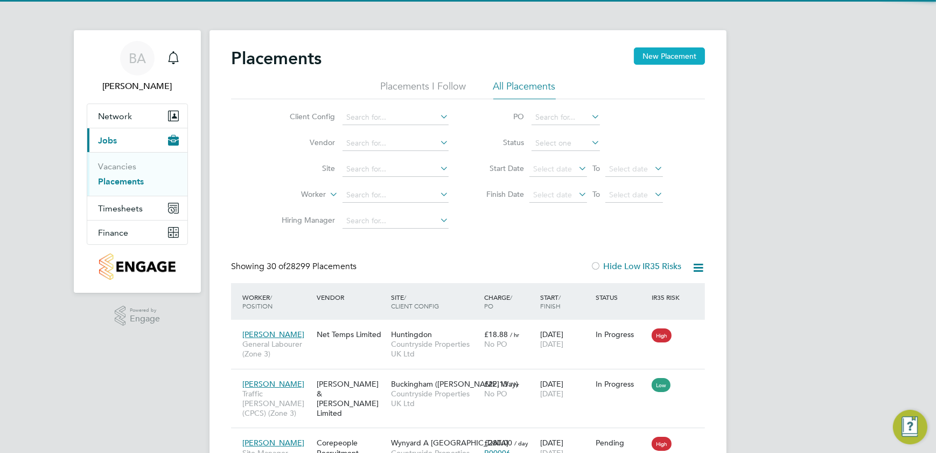
click at [673, 55] on button "New Placement" at bounding box center [669, 55] width 71 height 17
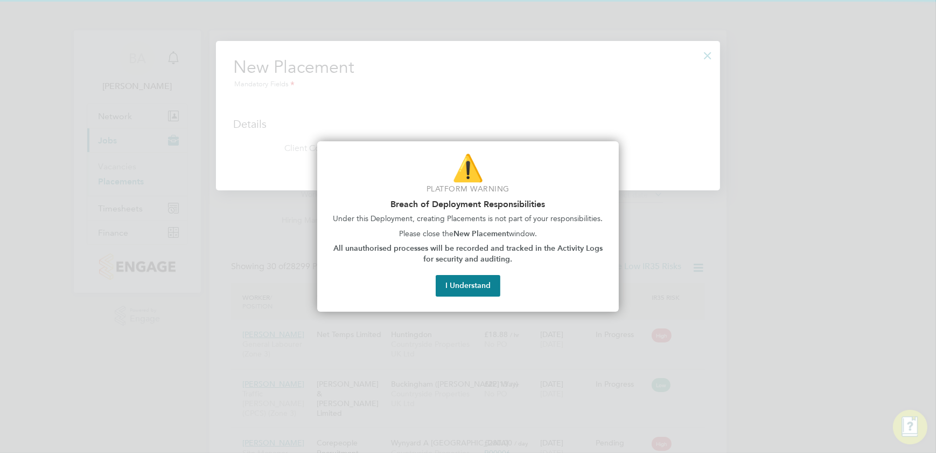
click at [458, 287] on button "I Understand" at bounding box center [468, 286] width 65 height 22
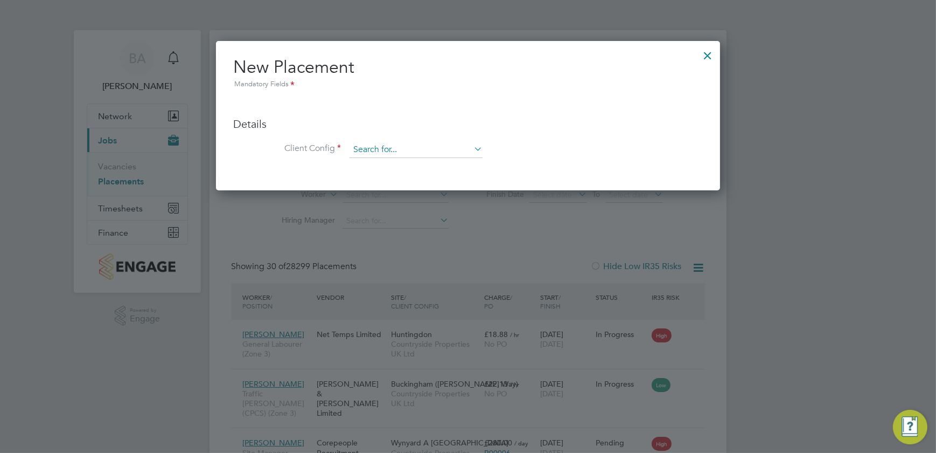
click at [428, 142] on input at bounding box center [416, 150] width 133 height 16
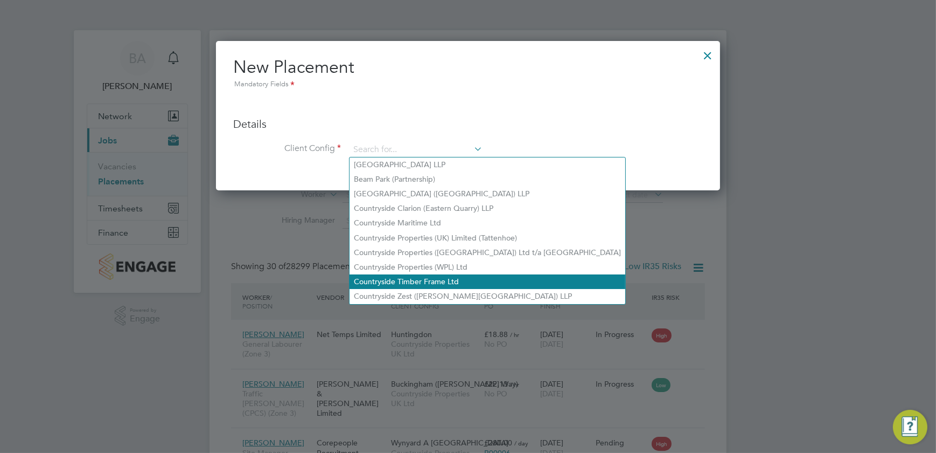
click at [459, 274] on li "Countryside Timber Frame Ltd" at bounding box center [488, 281] width 276 height 15
type input "Countryside Timber Frame Ltd"
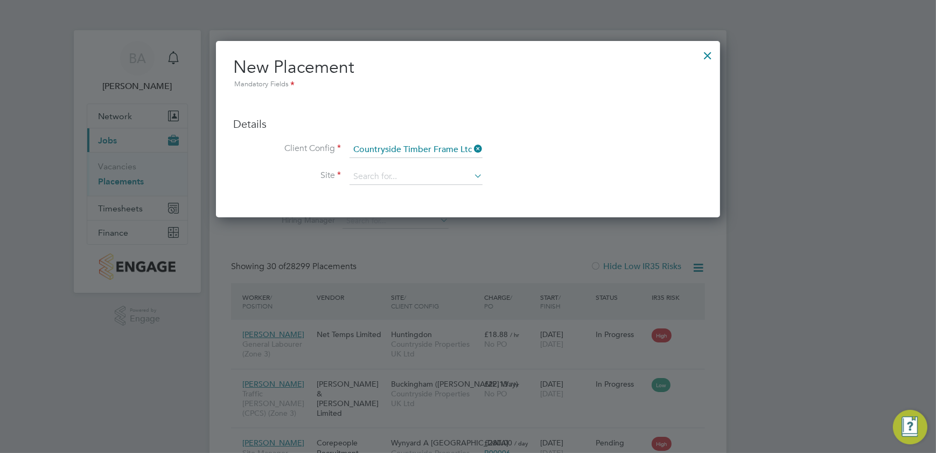
click at [472, 148] on icon at bounding box center [472, 148] width 0 height 15
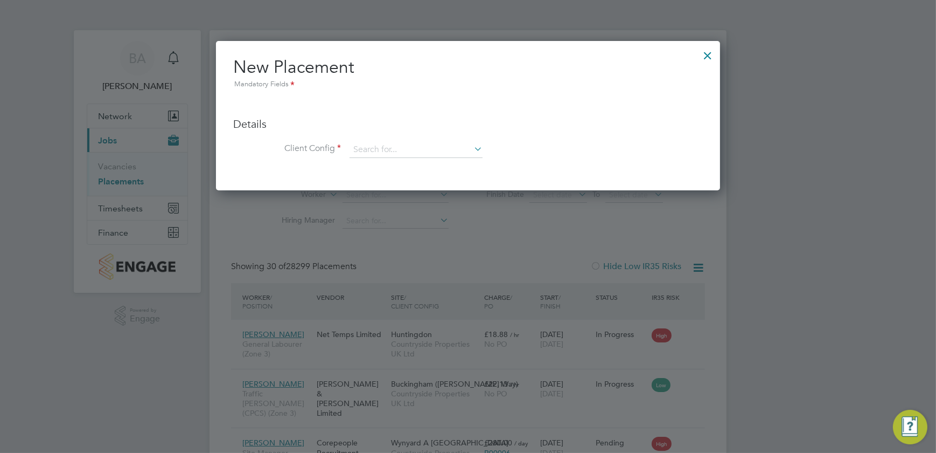
click at [472, 146] on icon at bounding box center [472, 148] width 0 height 15
click at [472, 147] on icon at bounding box center [472, 148] width 0 height 15
click at [472, 144] on icon at bounding box center [472, 148] width 0 height 15
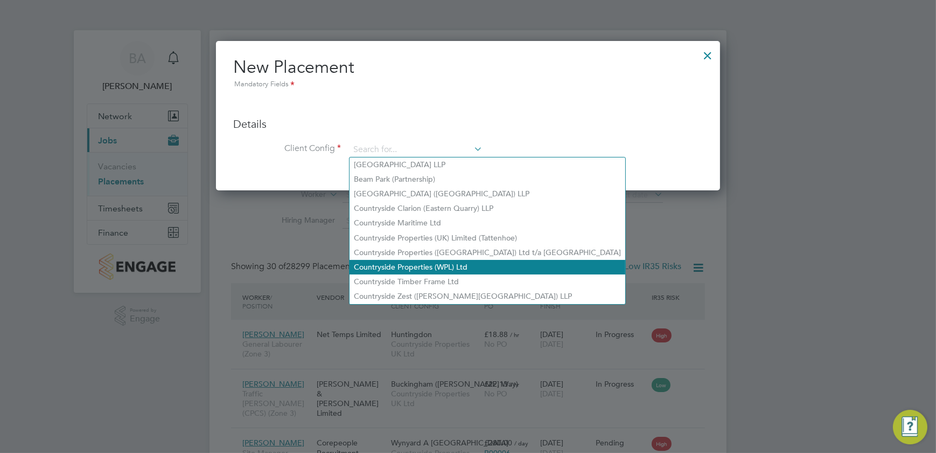
click at [409, 260] on li "Countryside Properties (WPL) Ltd" at bounding box center [488, 267] width 276 height 15
type input "Countryside Properties (WPL) Ltd"
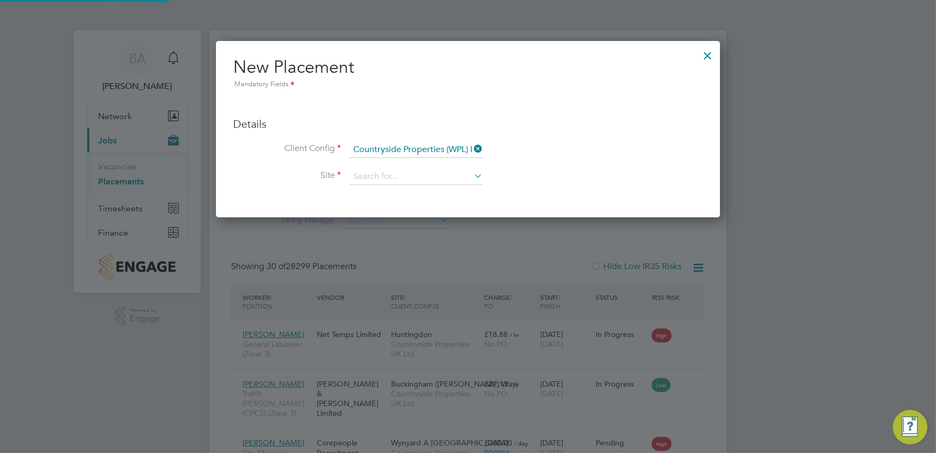
scroll to position [175, 504]
click at [472, 178] on icon at bounding box center [472, 175] width 0 height 15
type input "l"
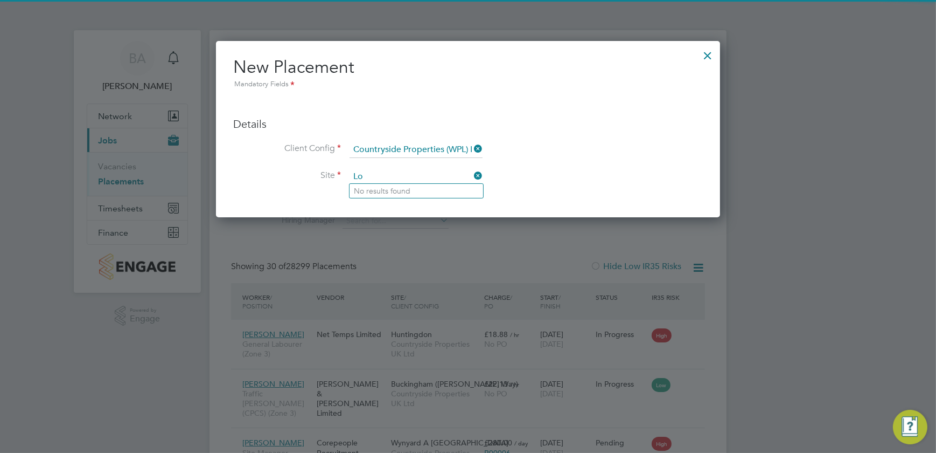
type input "L"
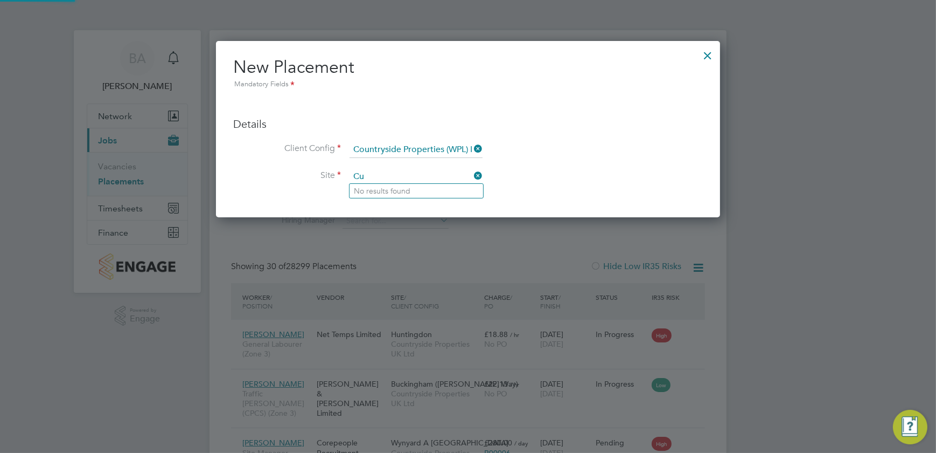
type input "C"
type input "Rothle"
click at [589, 161] on li "Client Config Countryside Properties (WPL) Ltd" at bounding box center [468, 155] width 470 height 27
click at [456, 145] on input at bounding box center [416, 150] width 133 height 16
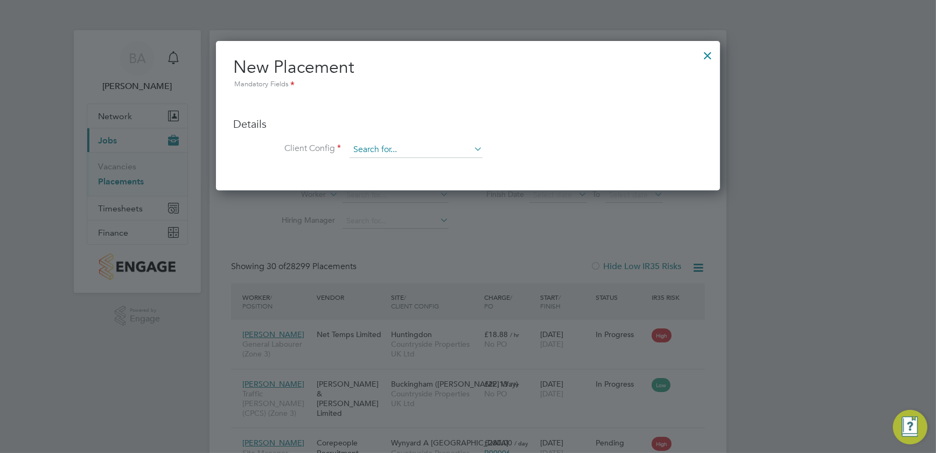
scroll to position [149, 504]
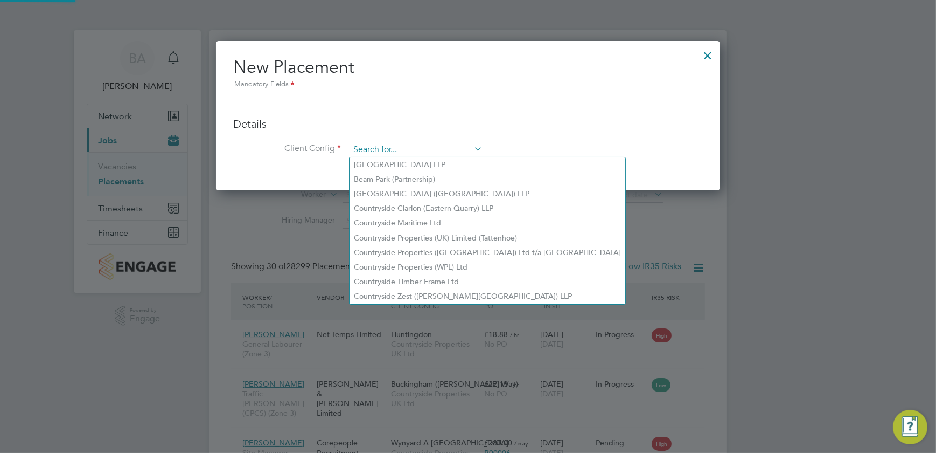
click at [442, 149] on input at bounding box center [416, 150] width 133 height 16
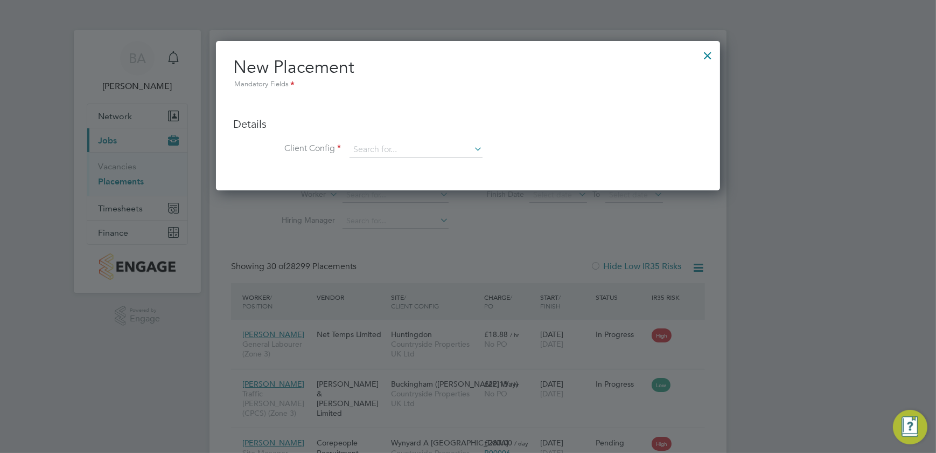
click at [472, 147] on icon at bounding box center [472, 148] width 0 height 15
click at [472, 150] on icon at bounding box center [472, 148] width 0 height 15
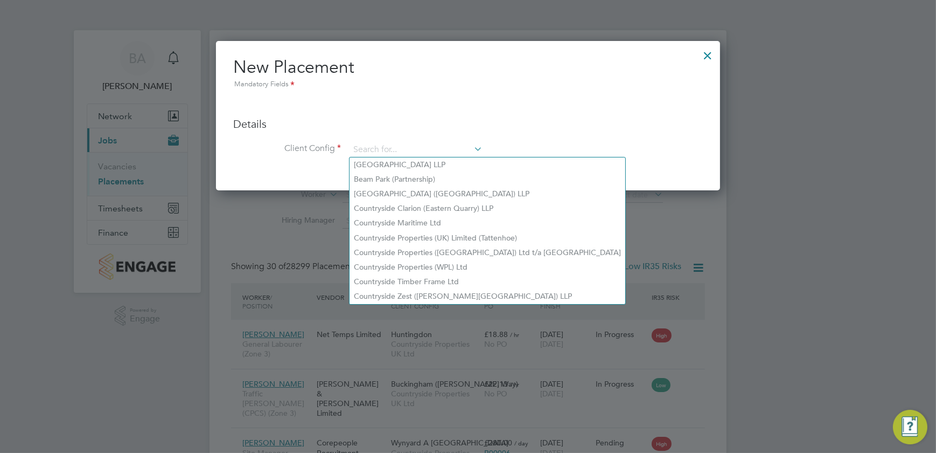
click at [601, 158] on li "Client Config" at bounding box center [468, 155] width 470 height 27
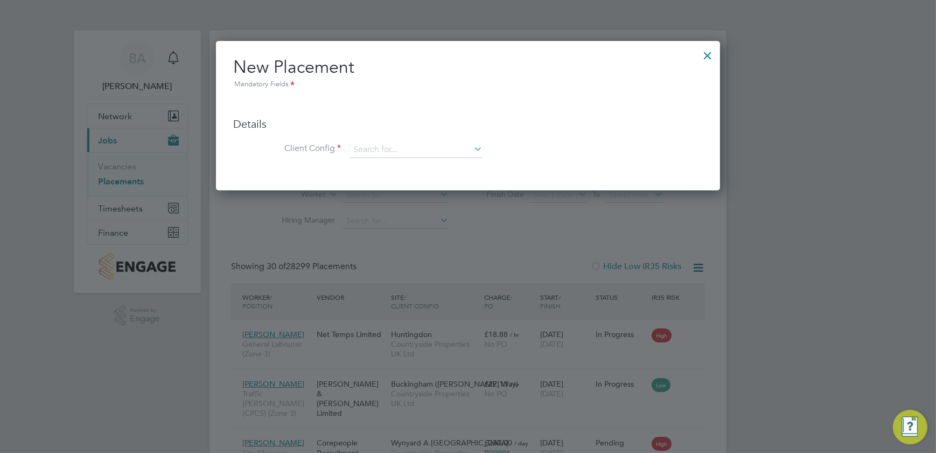
click at [711, 54] on div at bounding box center [707, 52] width 19 height 19
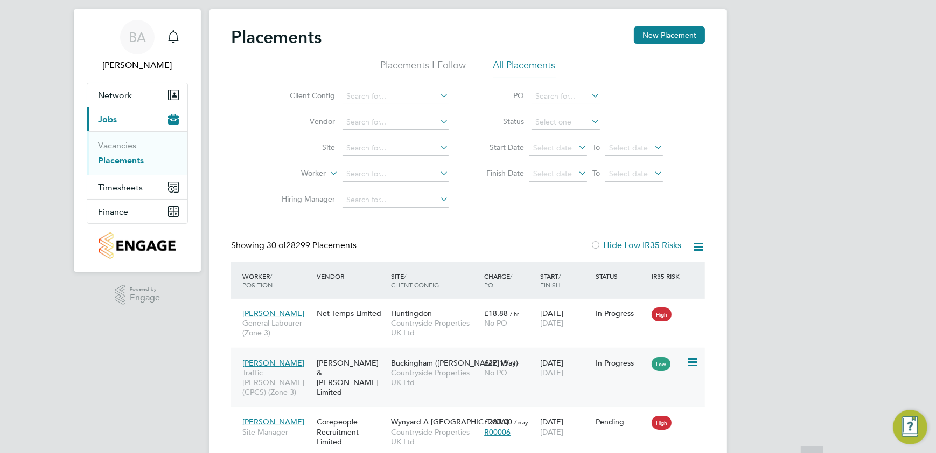
scroll to position [0, 0]
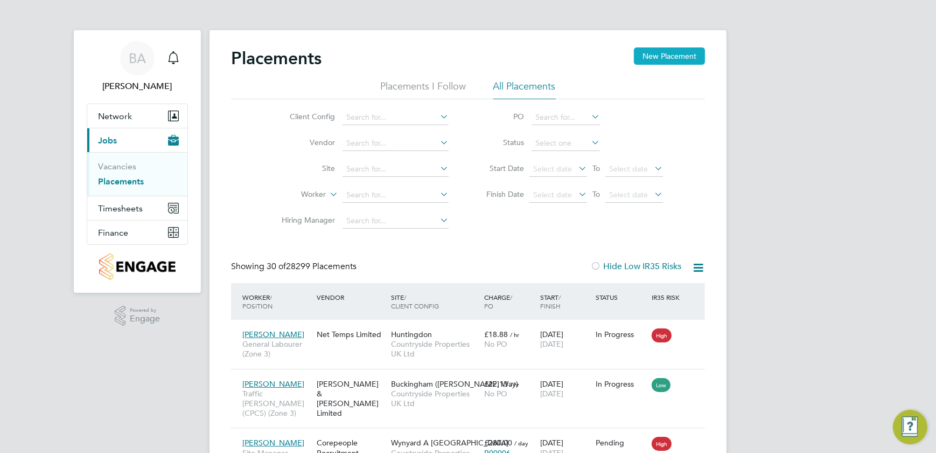
click at [664, 53] on button "New Placement" at bounding box center [669, 55] width 71 height 17
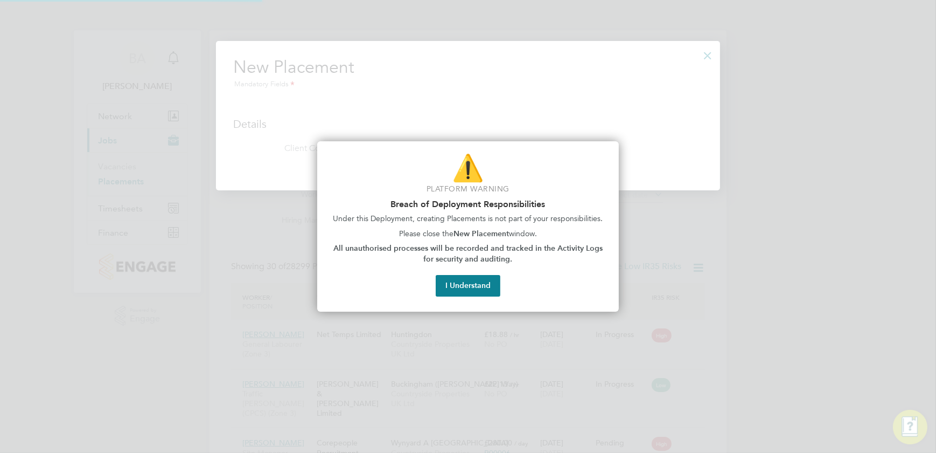
scroll to position [149, 504]
click at [475, 288] on button "I Understand" at bounding box center [468, 286] width 65 height 22
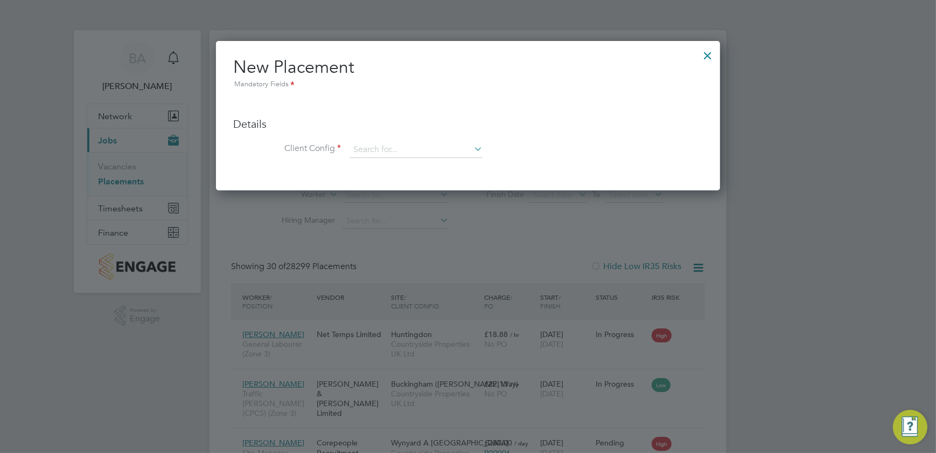
click at [472, 148] on icon at bounding box center [472, 148] width 0 height 15
click at [711, 56] on div at bounding box center [707, 52] width 19 height 19
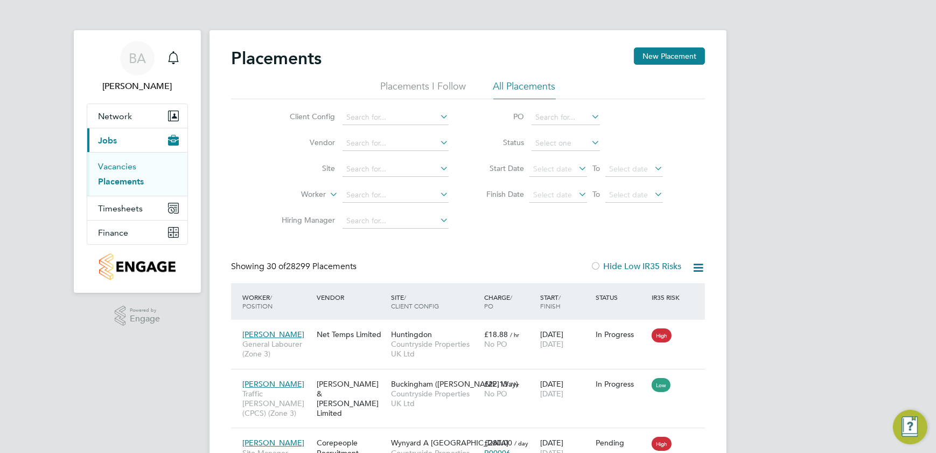
click at [124, 161] on link "Vacancies" at bounding box center [117, 166] width 38 height 10
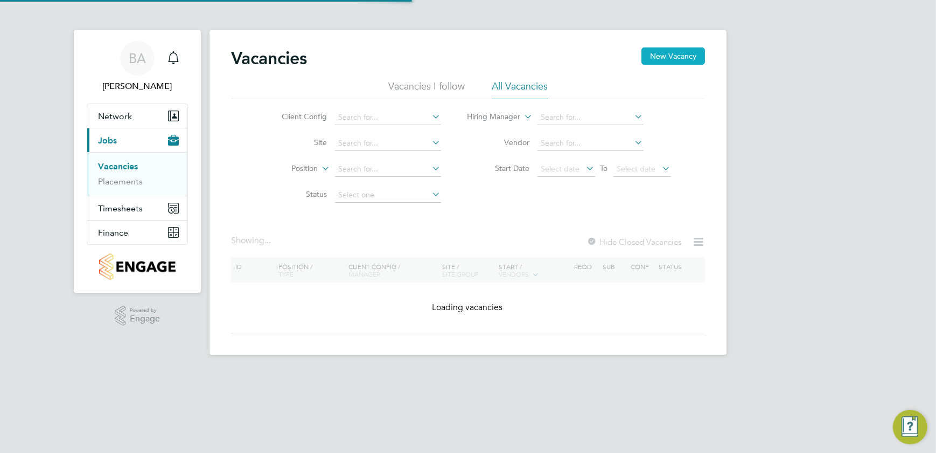
click at [673, 55] on button "New Vacancy" at bounding box center [674, 55] width 64 height 17
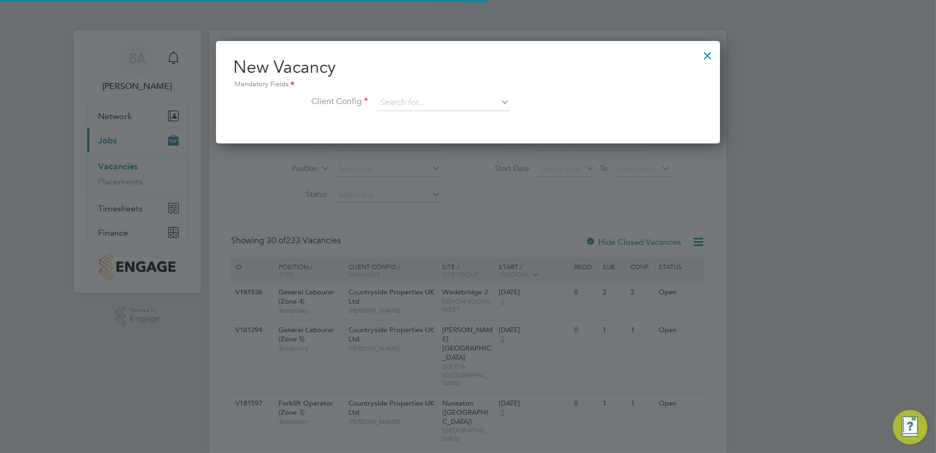
scroll to position [102, 504]
click at [499, 99] on icon at bounding box center [499, 101] width 0 height 15
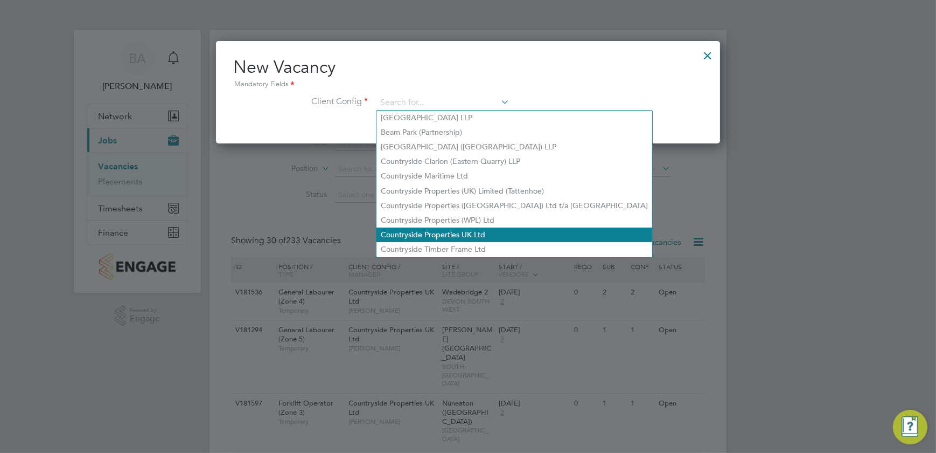
click at [470, 228] on li "Countryside Properties UK Ltd" at bounding box center [515, 234] width 276 height 15
type input "Countryside Properties UK Ltd"
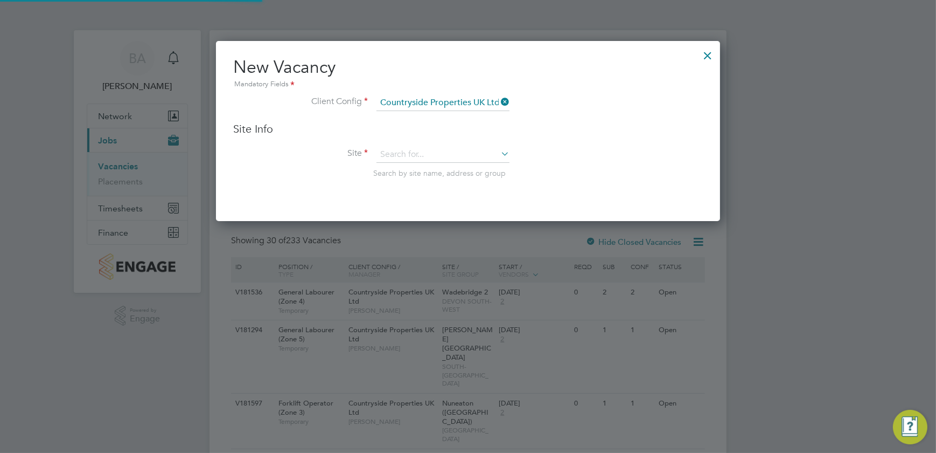
scroll to position [179, 504]
click at [427, 154] on input at bounding box center [443, 155] width 133 height 16
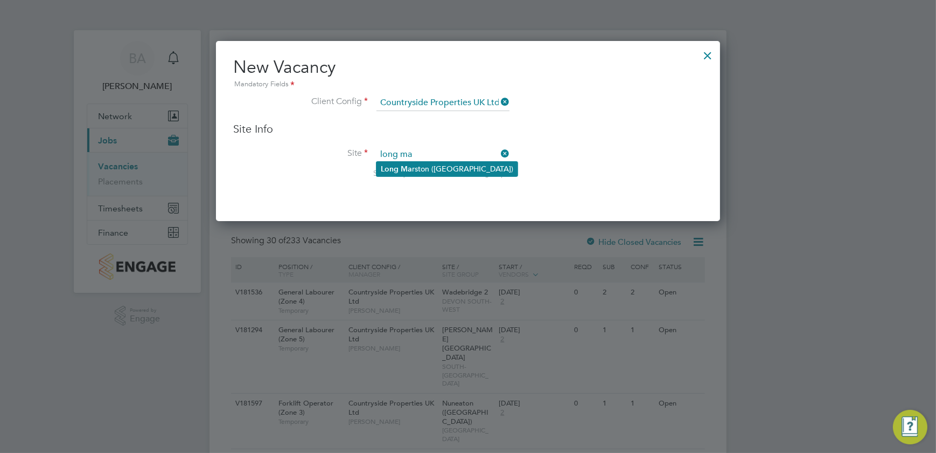
click at [441, 167] on li "Long Ma rston (Fernleigh Park)" at bounding box center [447, 169] width 141 height 15
type input "Long Marston (Fernleigh Park)"
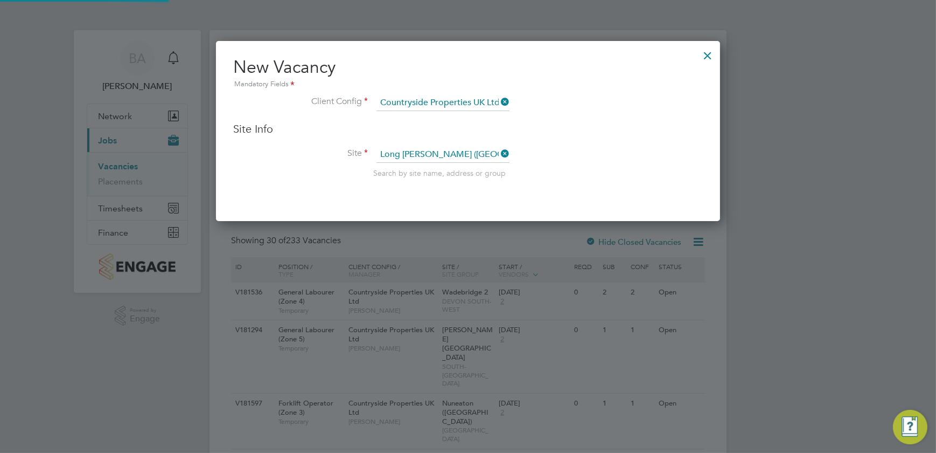
scroll to position [444, 504]
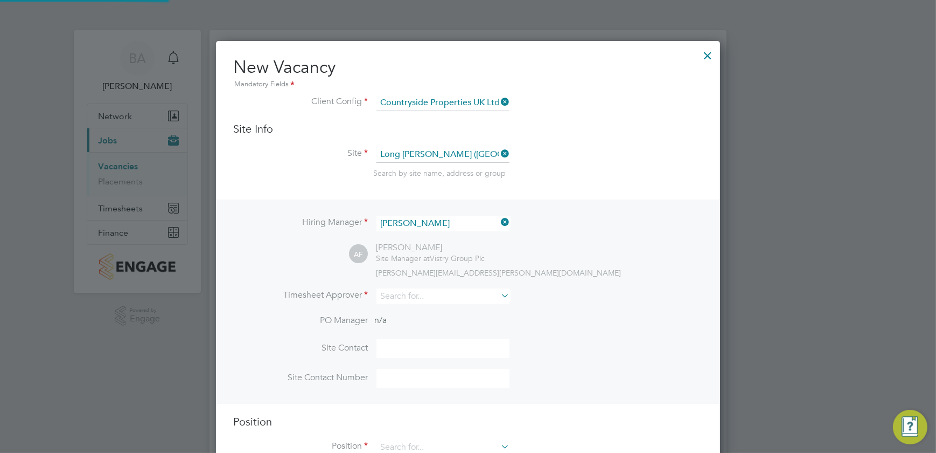
click at [614, 168] on div "Search by site name, address or group" at bounding box center [538, 173] width 330 height 10
click at [455, 224] on input at bounding box center [443, 223] width 133 height 16
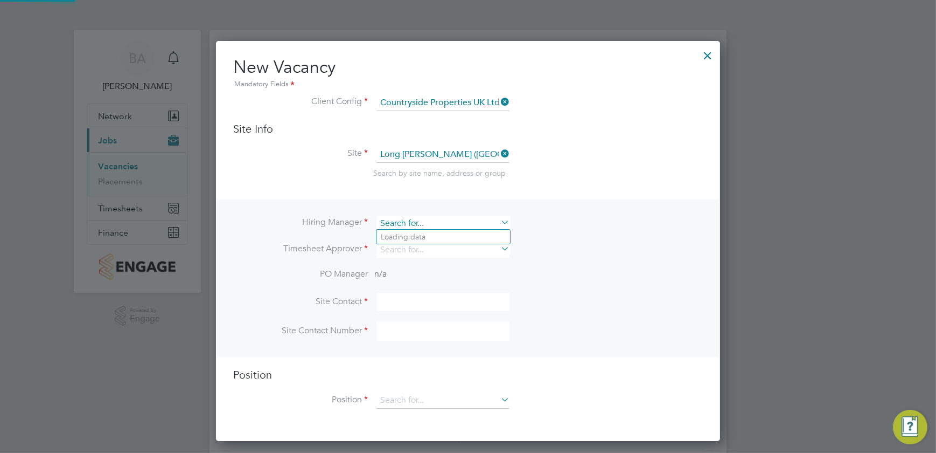
scroll to position [398, 504]
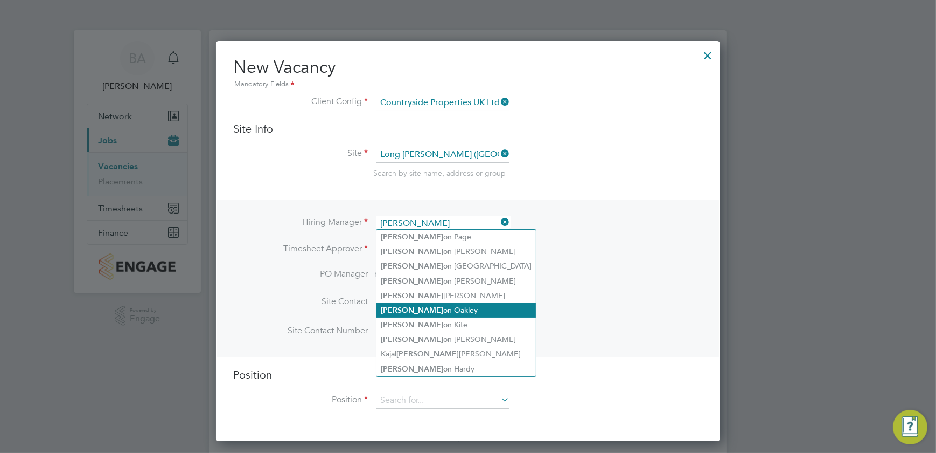
click at [426, 303] on li "Jas on Oakley" at bounding box center [456, 310] width 159 height 15
type input "Jason Oakley"
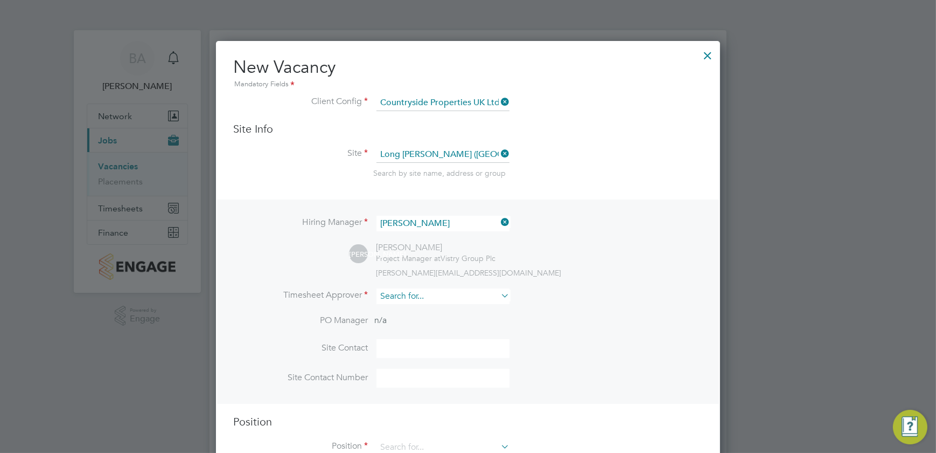
click at [443, 289] on input at bounding box center [443, 296] width 133 height 16
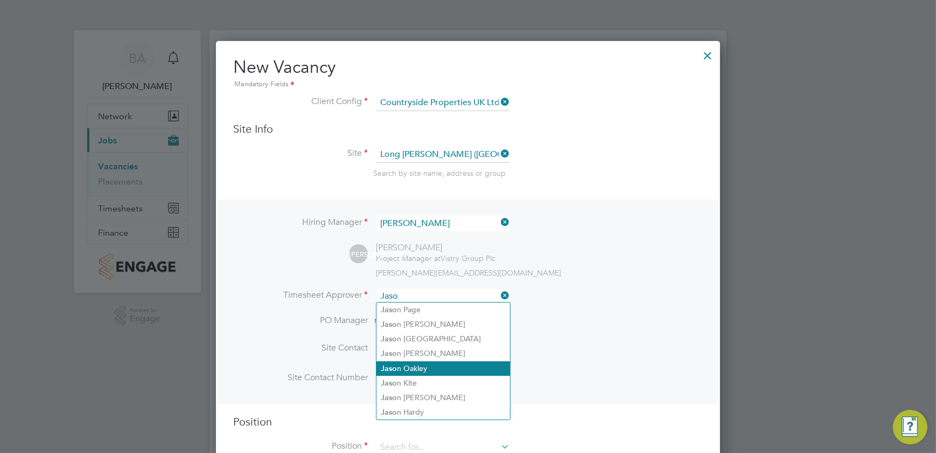
click at [428, 364] on li "Jaso n Oakley" at bounding box center [444, 368] width 134 height 15
type input "Jason Oakley"
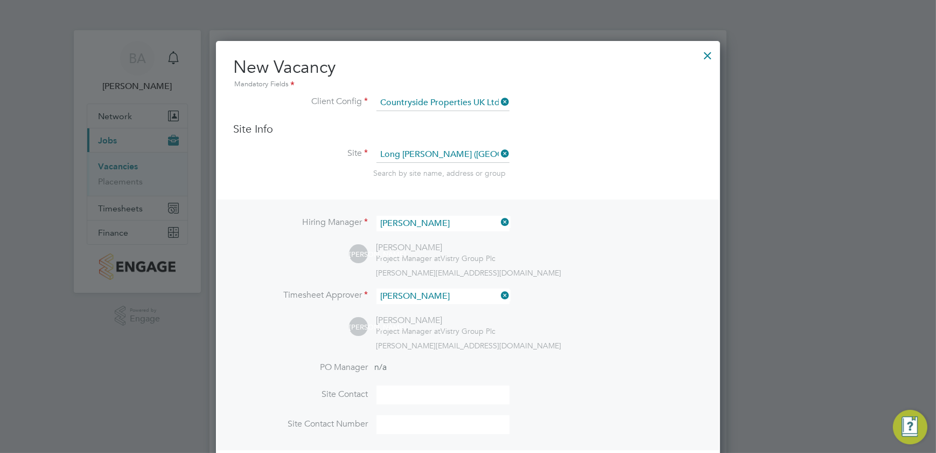
click at [625, 285] on div "Hiring Manager Jason Oakley JO Jason Oakley Project Manager at Vistry Group Plc…" at bounding box center [468, 324] width 502 height 251
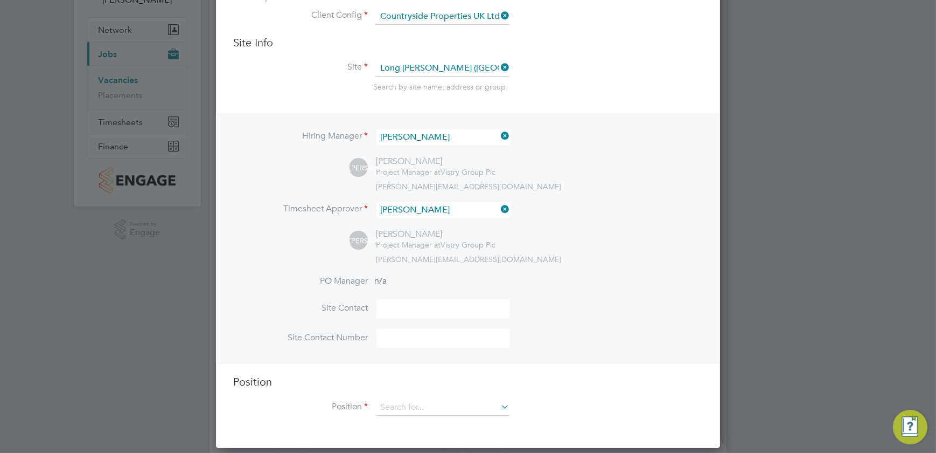
scroll to position [196, 0]
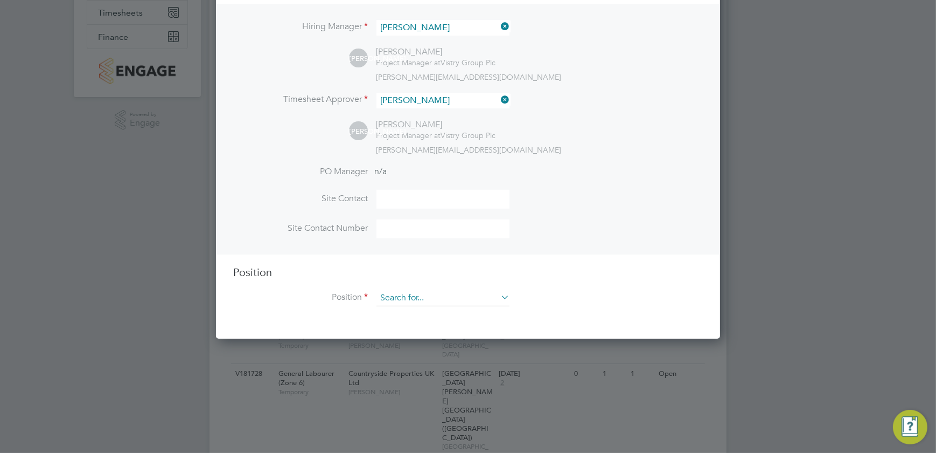
click at [431, 292] on input at bounding box center [443, 298] width 133 height 16
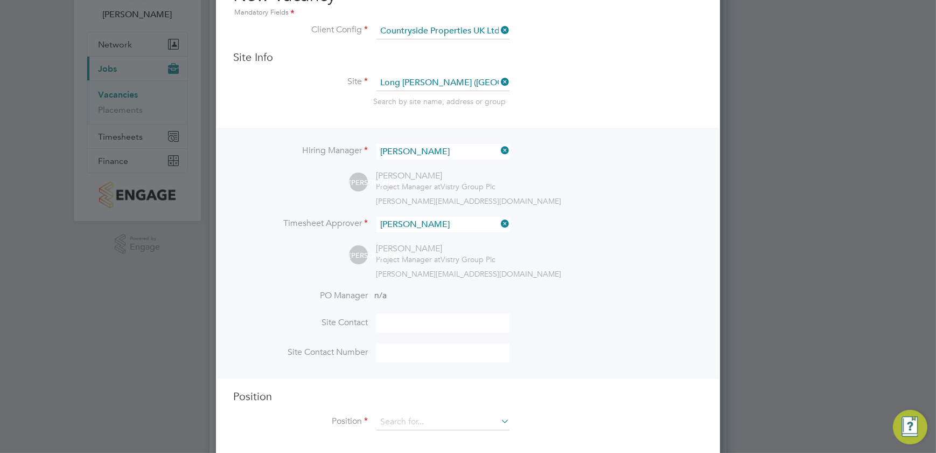
scroll to position [0, 0]
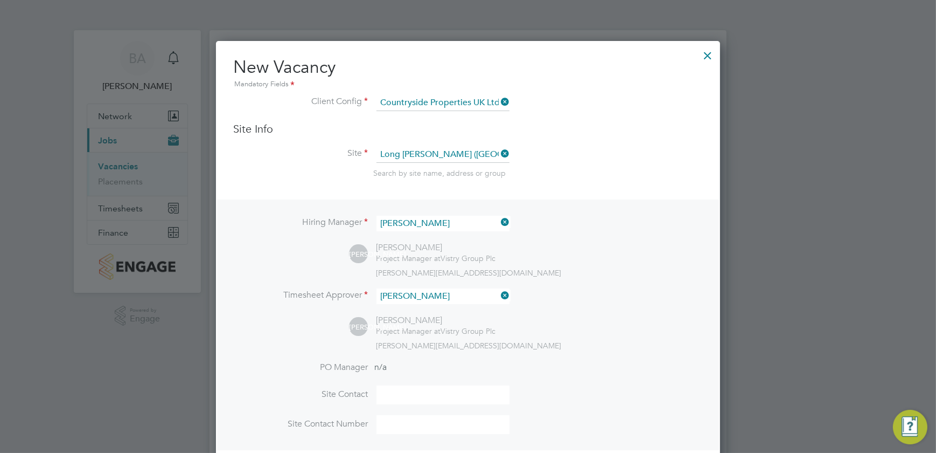
click at [464, 100] on input "Countryside Properties UK Ltd" at bounding box center [443, 103] width 133 height 16
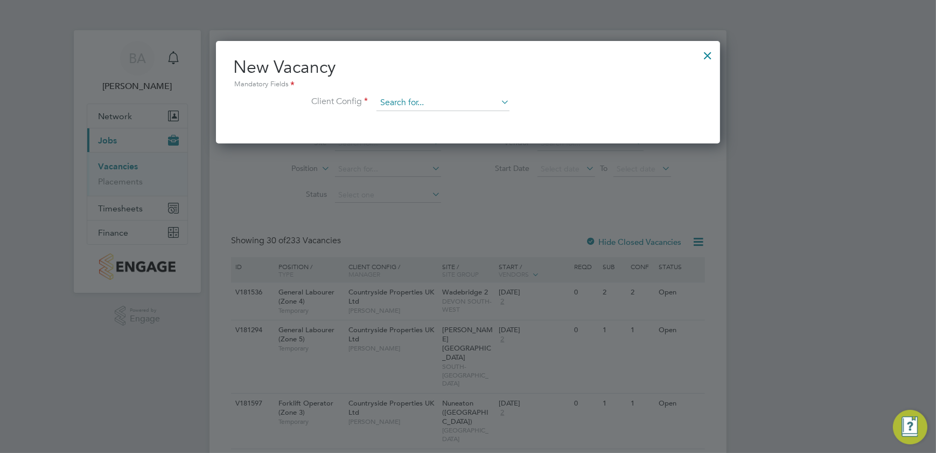
scroll to position [102, 504]
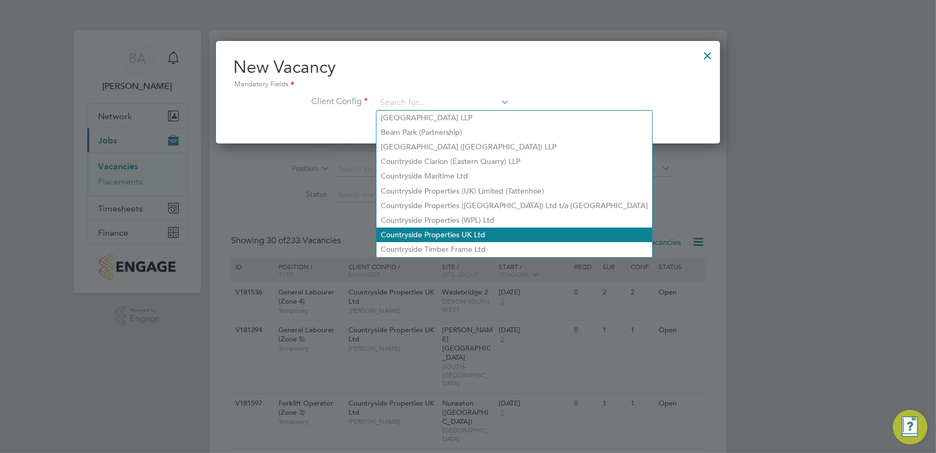
click at [463, 227] on li "Countryside Properties UK Ltd" at bounding box center [515, 234] width 276 height 15
type input "Countryside Properties UK Ltd"
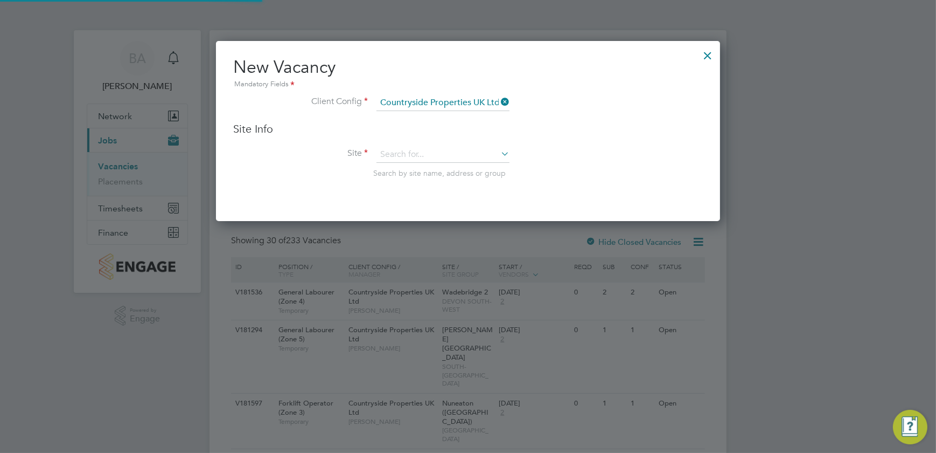
scroll to position [179, 504]
click at [439, 151] on input at bounding box center [443, 155] width 133 height 16
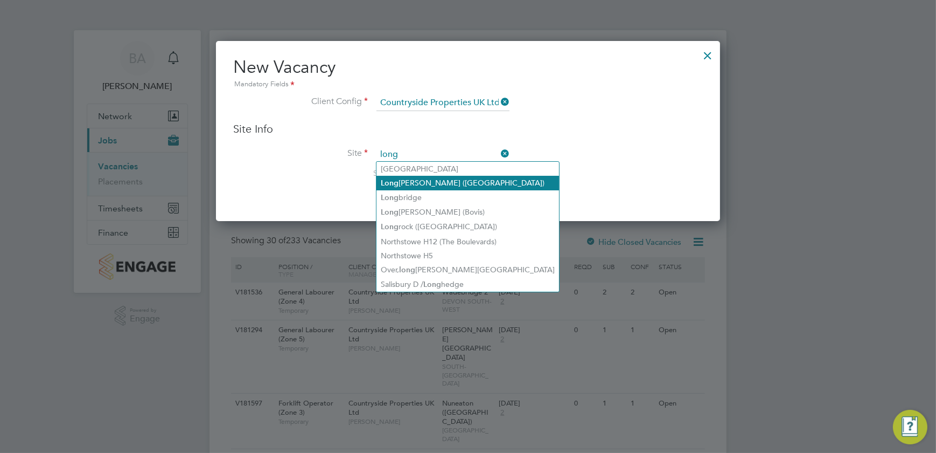
click at [430, 178] on li "Long Marston (Fernleigh Park)" at bounding box center [468, 183] width 183 height 15
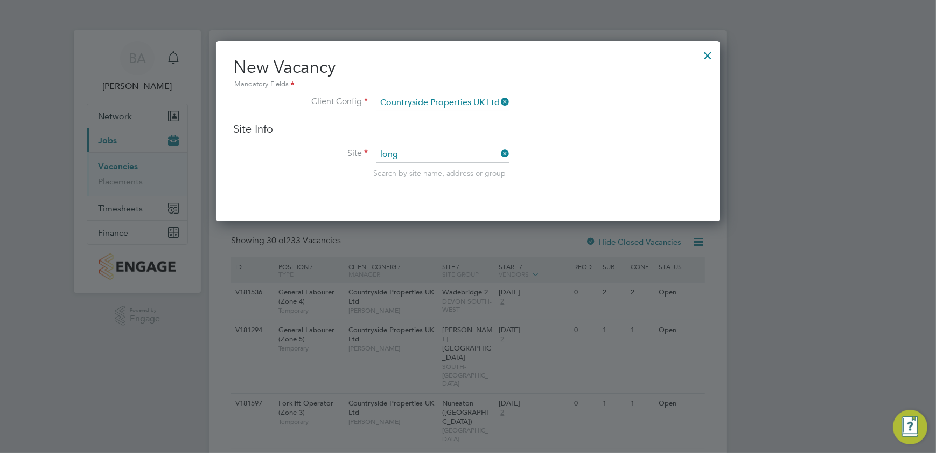
type input "Long Marston (Fernleigh Park)"
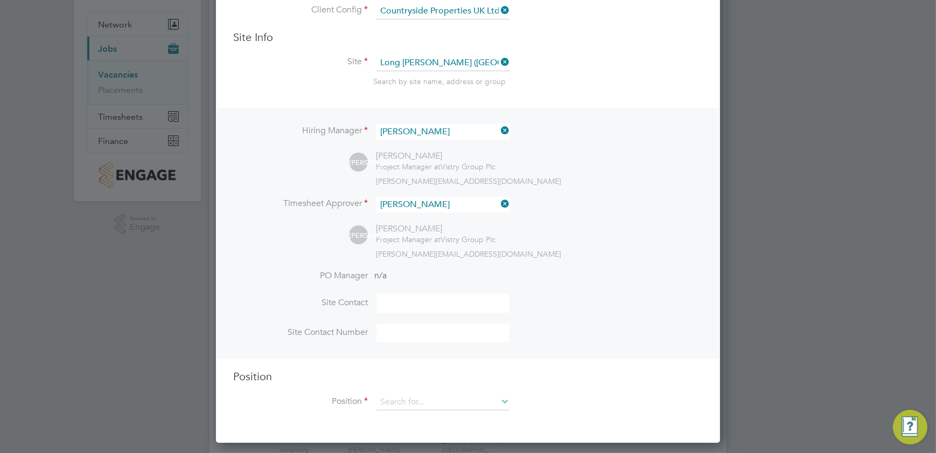
scroll to position [245, 0]
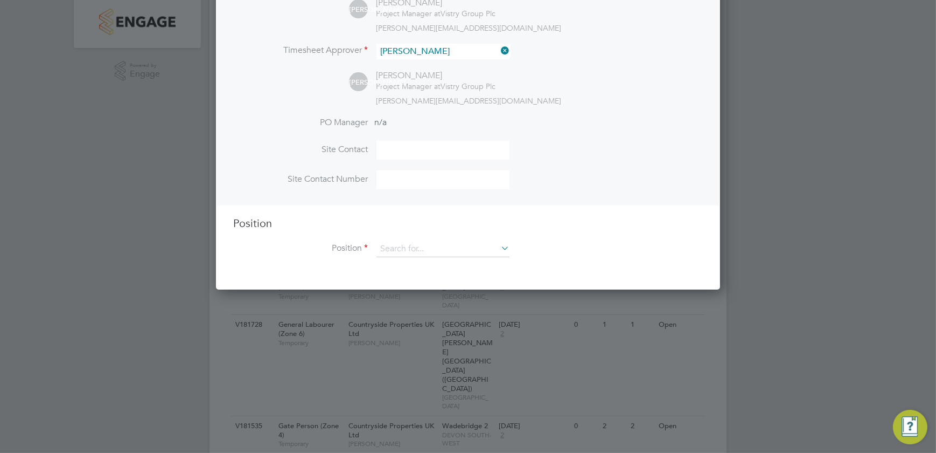
click at [499, 246] on icon at bounding box center [499, 247] width 0 height 15
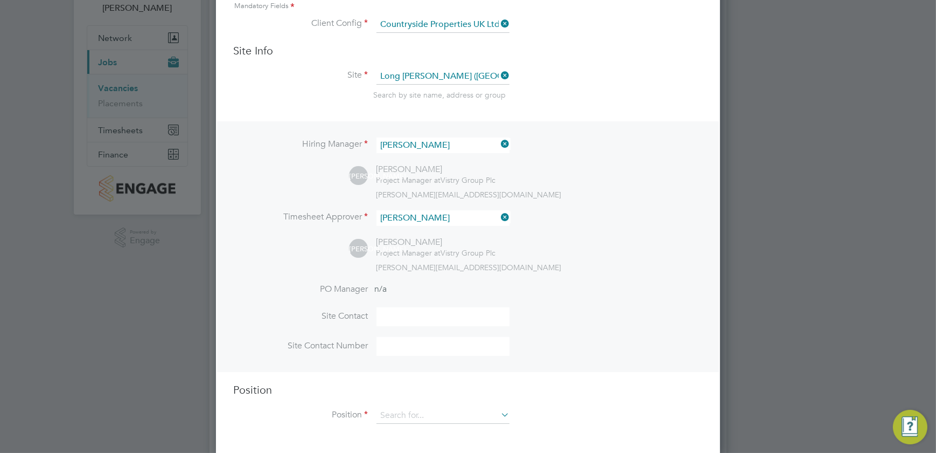
scroll to position [0, 0]
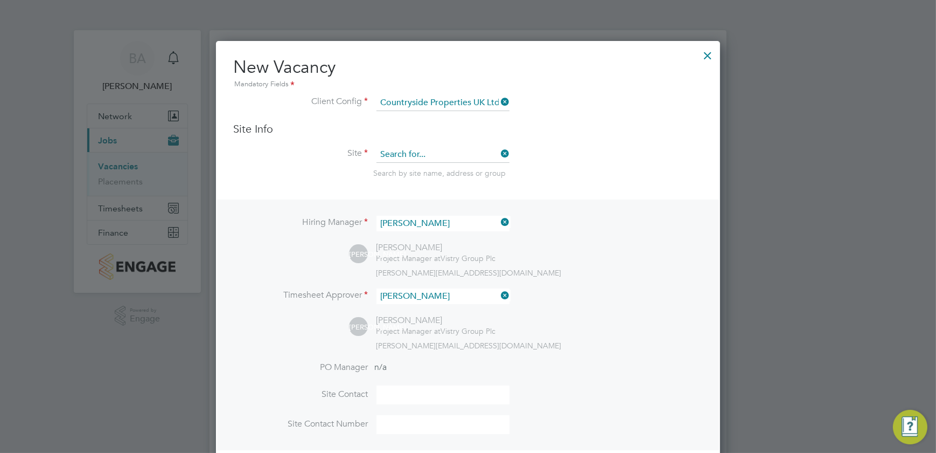
click at [457, 150] on input at bounding box center [443, 155] width 133 height 16
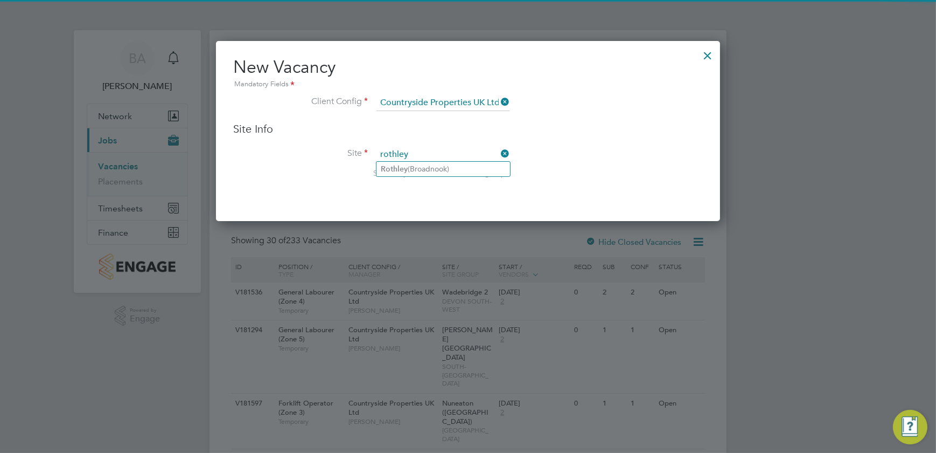
click at [436, 160] on input "rothley" at bounding box center [443, 155] width 133 height 16
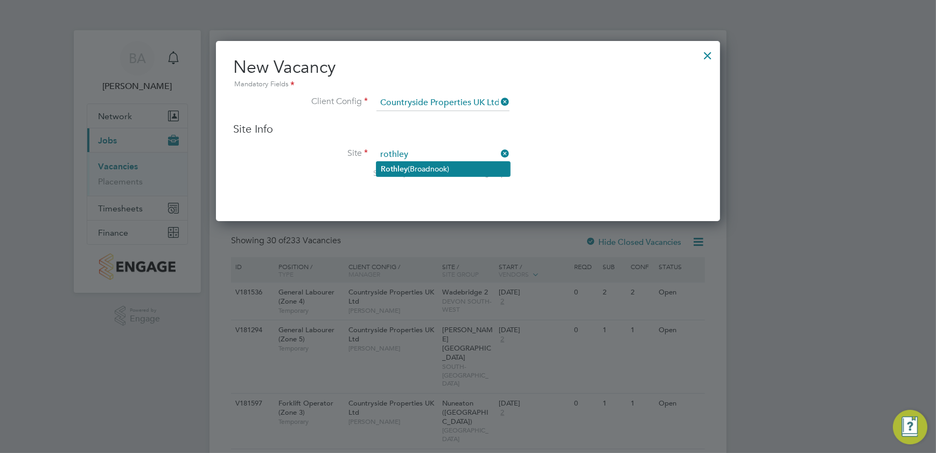
click at [436, 164] on li "Rothley (Broadnook)" at bounding box center [444, 169] width 134 height 15
type input "Rothley (Broadnook)"
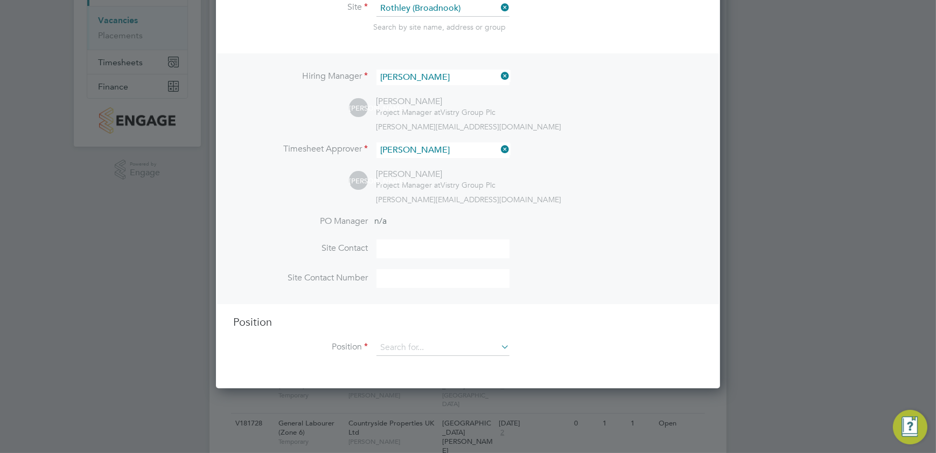
scroll to position [147, 0]
click at [431, 348] on input at bounding box center [443, 347] width 133 height 16
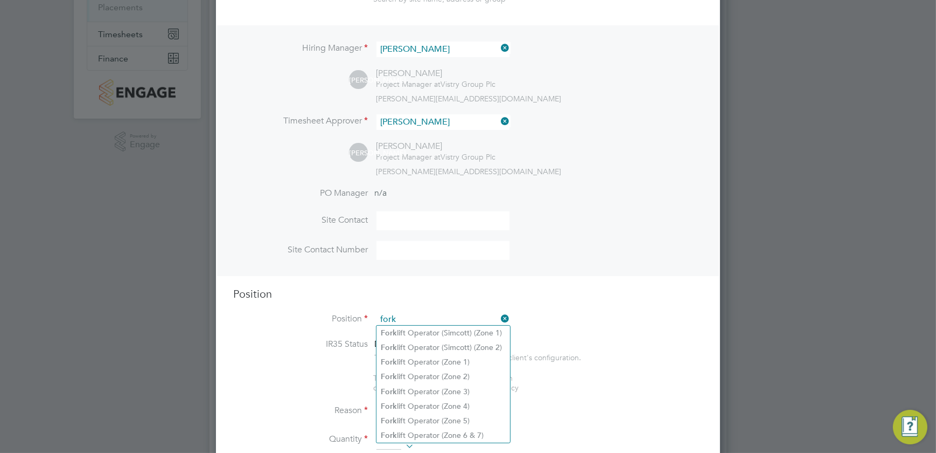
scroll to position [196, 0]
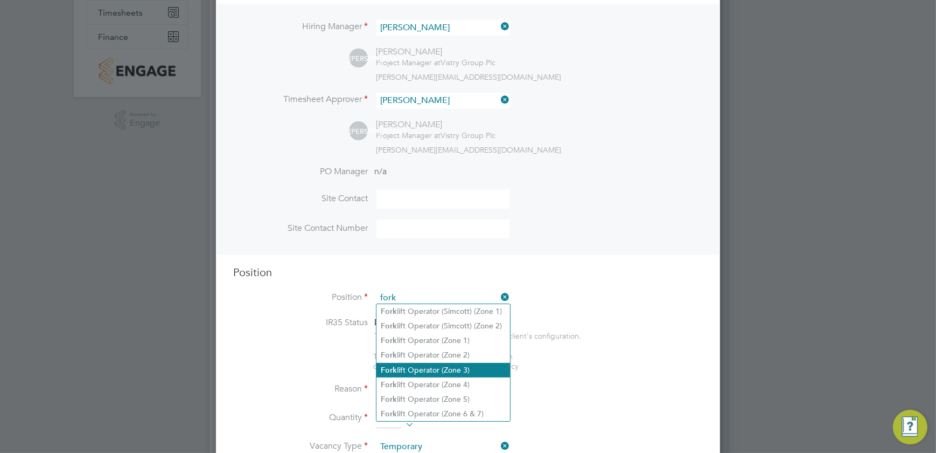
click at [455, 368] on li "Fork lift Operator (Zone 3)" at bounding box center [444, 370] width 134 height 15
type input "Forklift Operator (Zone 3)"
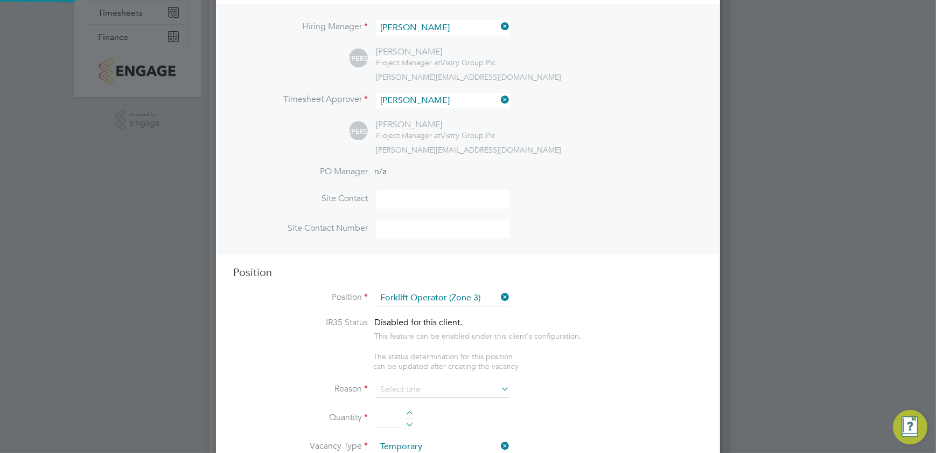
type textarea "• Operate construction machinery • Delivering large quantities of materials to …"
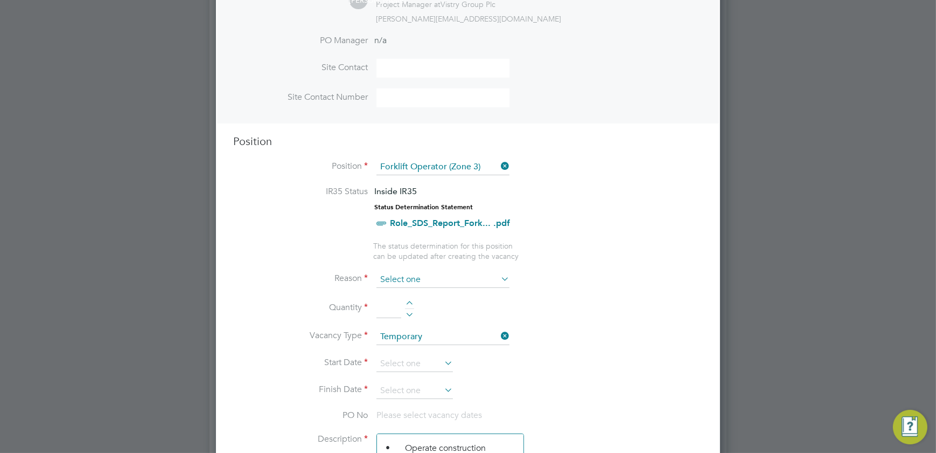
scroll to position [343, 0]
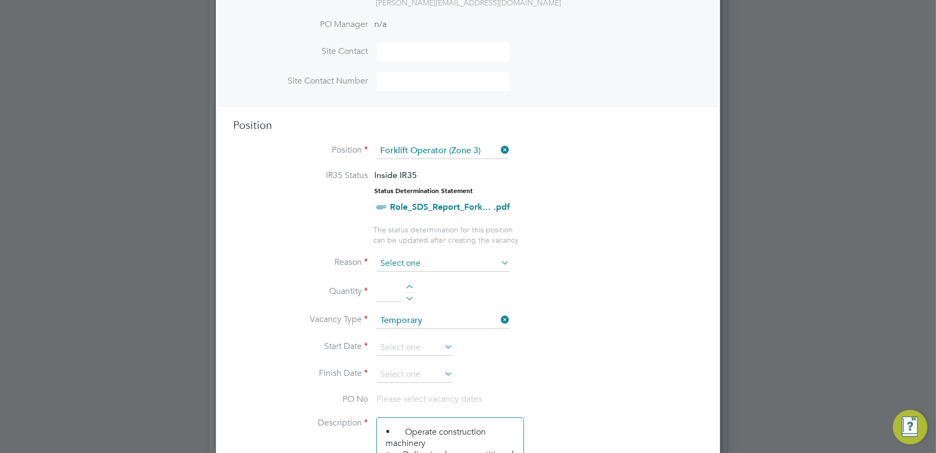
click at [498, 255] on input at bounding box center [443, 263] width 133 height 16
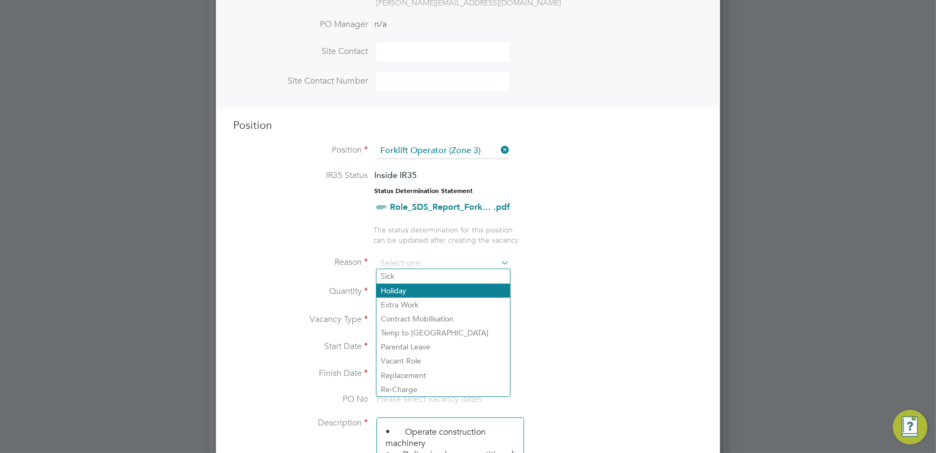
click at [416, 290] on li "Holiday" at bounding box center [444, 290] width 134 height 14
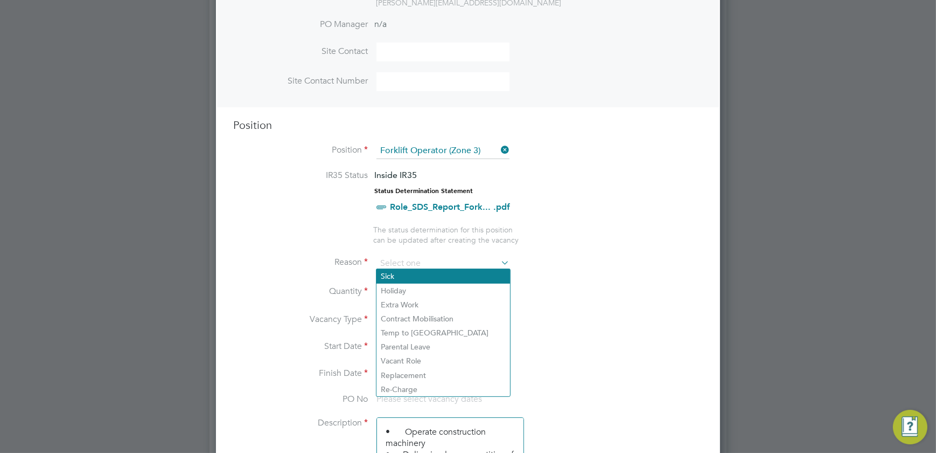
type input "Holiday"
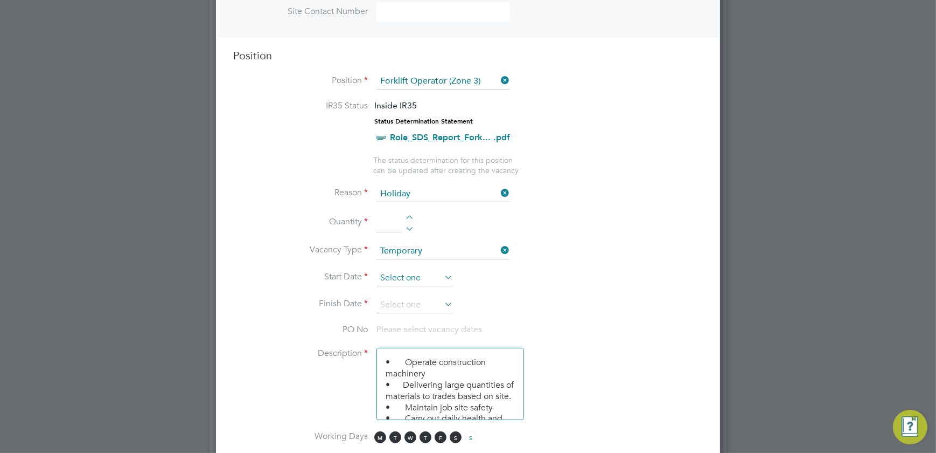
scroll to position [441, 0]
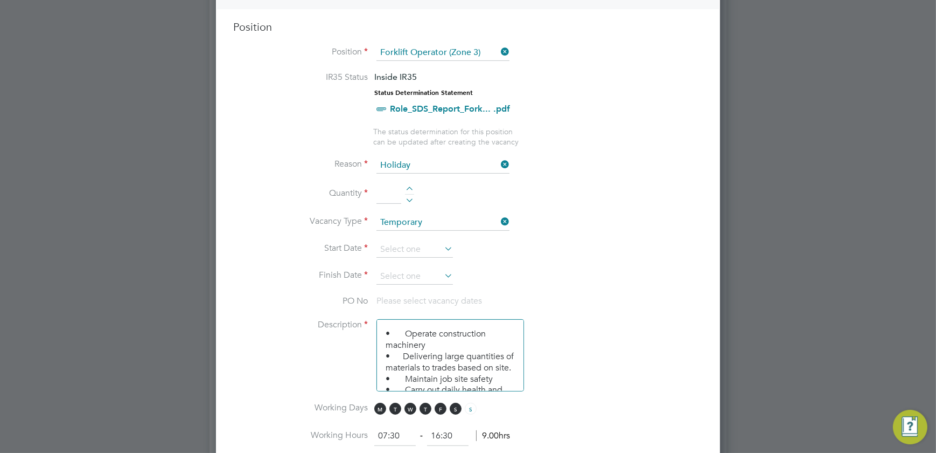
click at [406, 186] on div at bounding box center [409, 190] width 9 height 8
type input "1"
click at [442, 247] on icon at bounding box center [442, 248] width 0 height 15
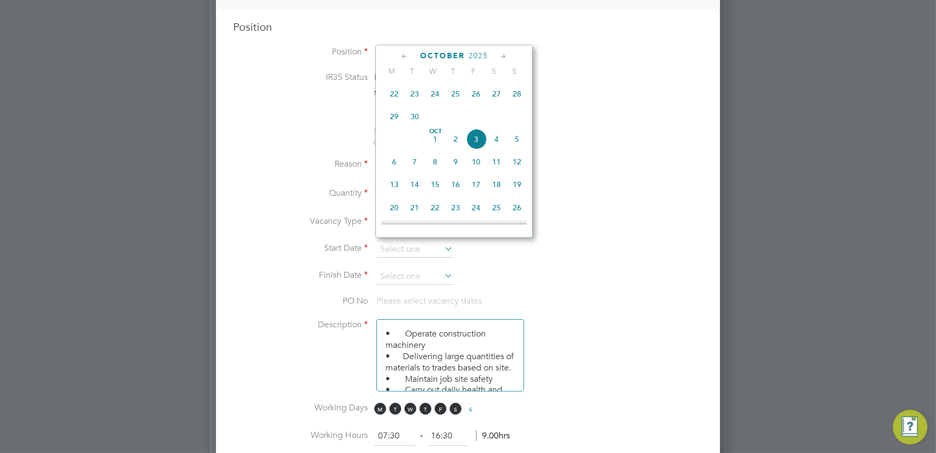
click at [409, 93] on span "23" at bounding box center [415, 94] width 20 height 20
type input "[DATE]"
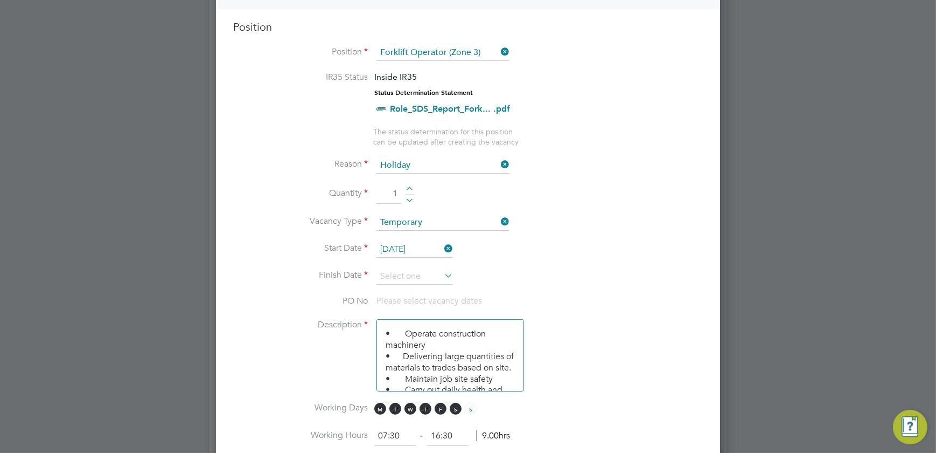
click at [442, 270] on icon at bounding box center [442, 275] width 0 height 15
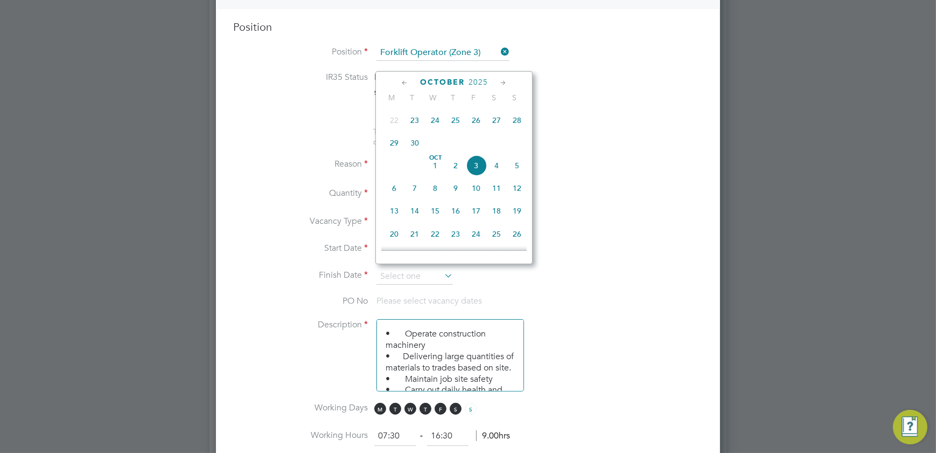
click at [436, 120] on span "24" at bounding box center [435, 120] width 20 height 20
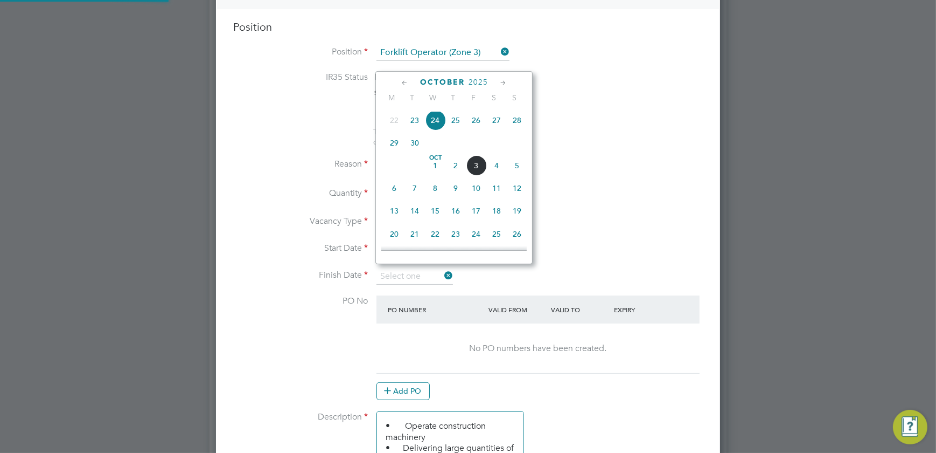
type input "[DATE]"
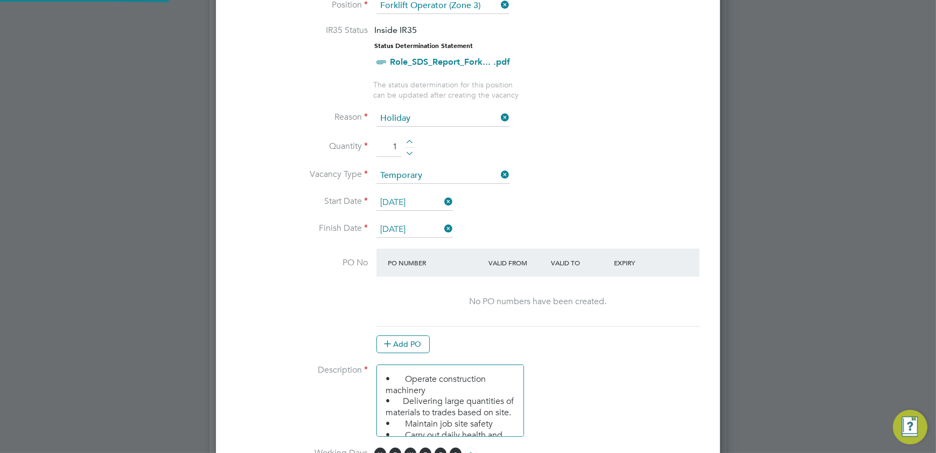
scroll to position [539, 0]
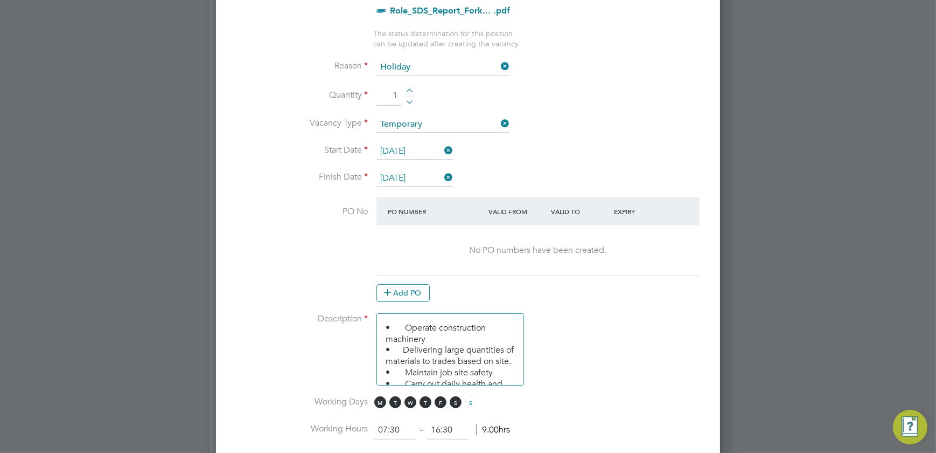
click at [416, 293] on button "Add PO" at bounding box center [403, 292] width 53 height 17
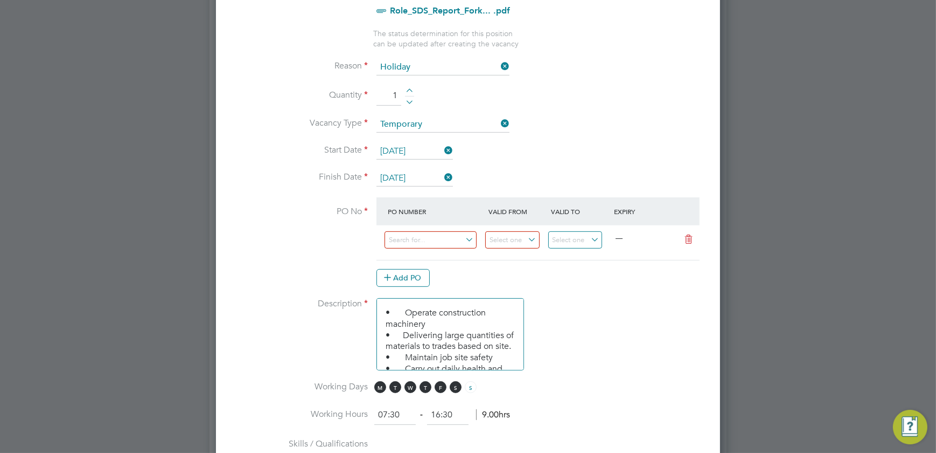
scroll to position [1638, 504]
click at [527, 231] on input at bounding box center [512, 240] width 54 height 18
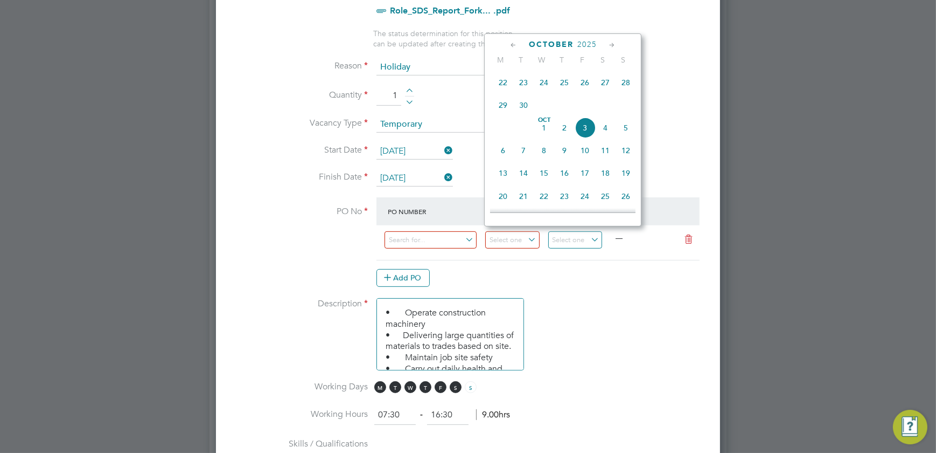
click at [528, 81] on span "23" at bounding box center [523, 82] width 20 height 20
type input "[DATE]"
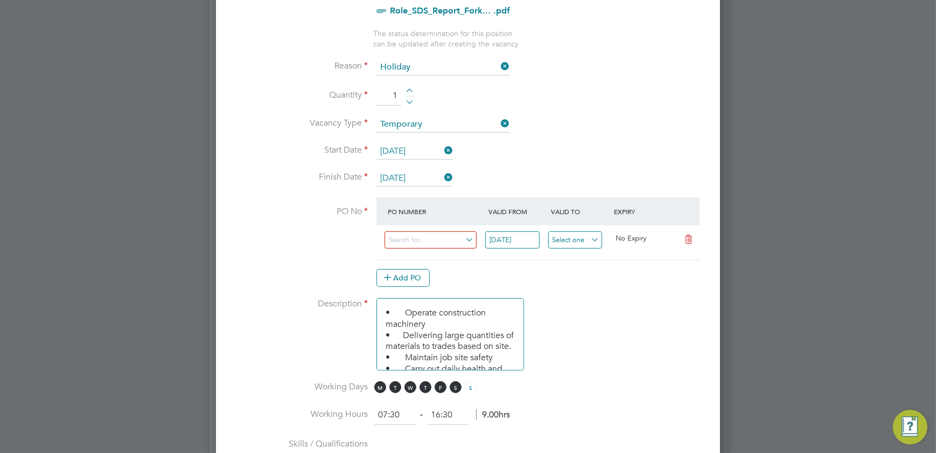
click at [570, 232] on input at bounding box center [575, 240] width 54 height 18
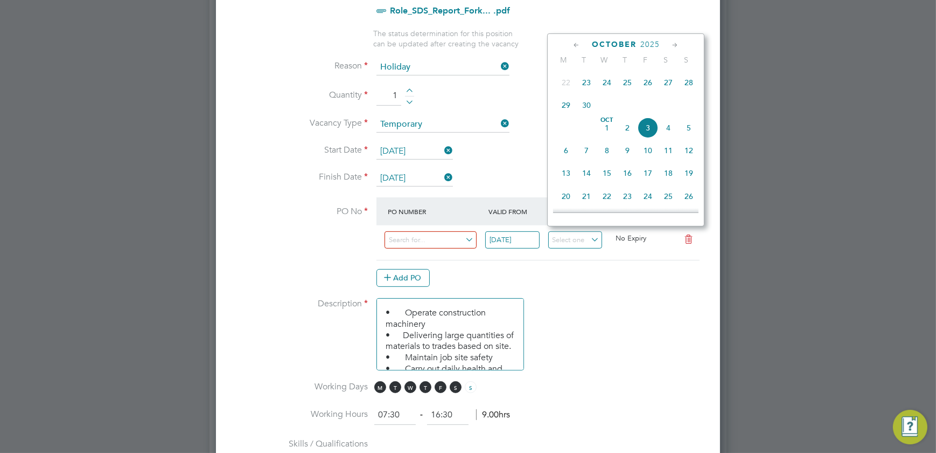
click at [611, 81] on span "24" at bounding box center [607, 82] width 20 height 20
type input "[DATE]"
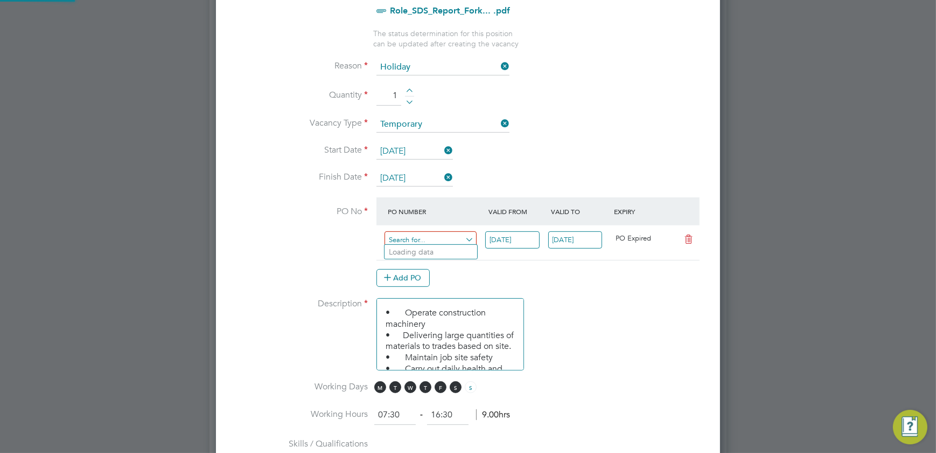
click at [442, 236] on input at bounding box center [431, 240] width 92 height 18
type input "000000"
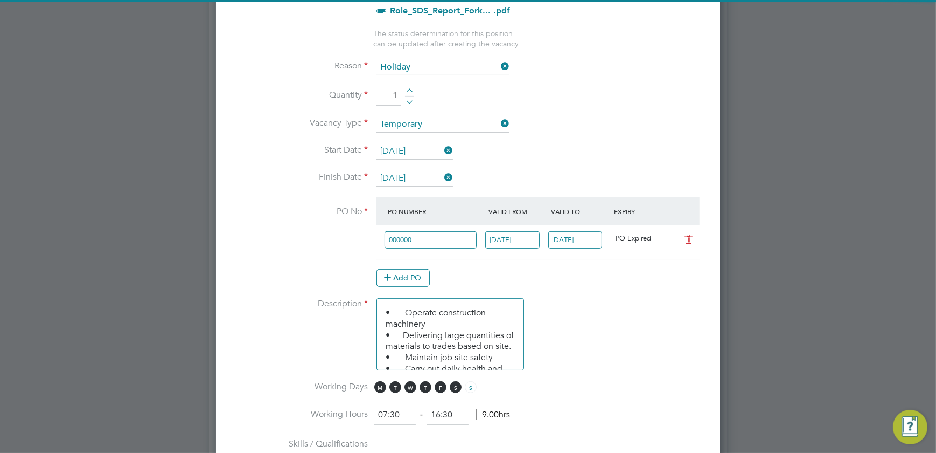
drag, startPoint x: 679, startPoint y: 353, endPoint x: 668, endPoint y: 351, distance: 10.9
click at [679, 352] on li "Description • Operate construction machinery • Delivering large quantities of m…" at bounding box center [468, 339] width 470 height 83
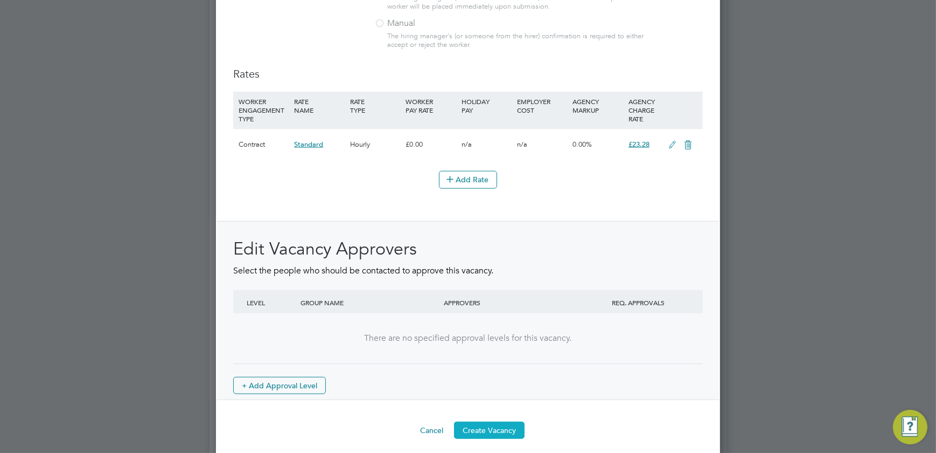
click at [498, 421] on button "Create Vacancy" at bounding box center [489, 429] width 71 height 17
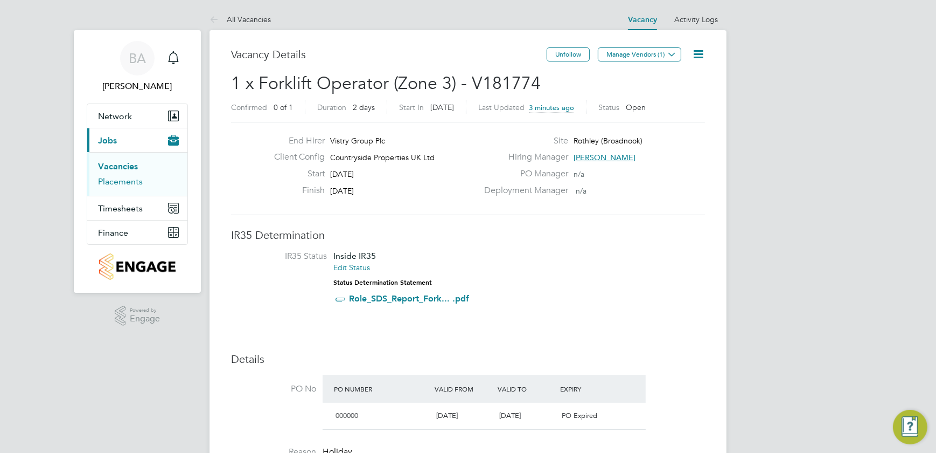
click at [129, 179] on link "Placements" at bounding box center [120, 181] width 45 height 10
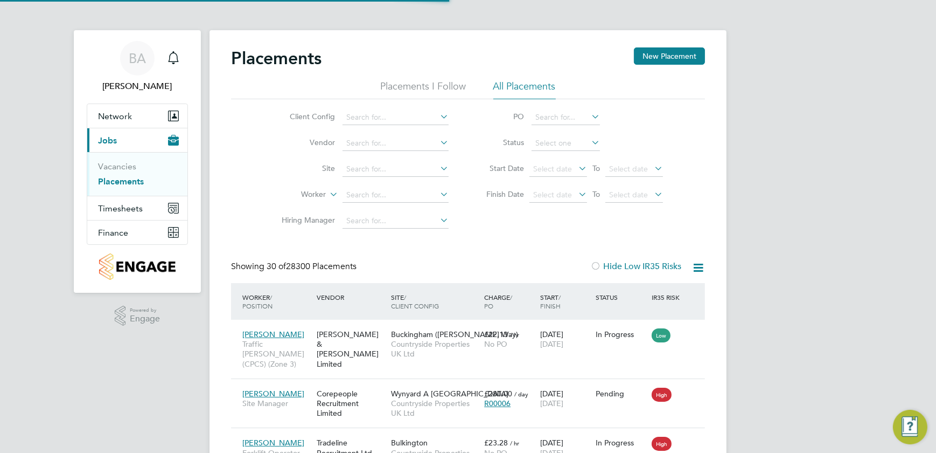
scroll to position [10, 51]
click at [371, 172] on input at bounding box center [396, 169] width 106 height 15
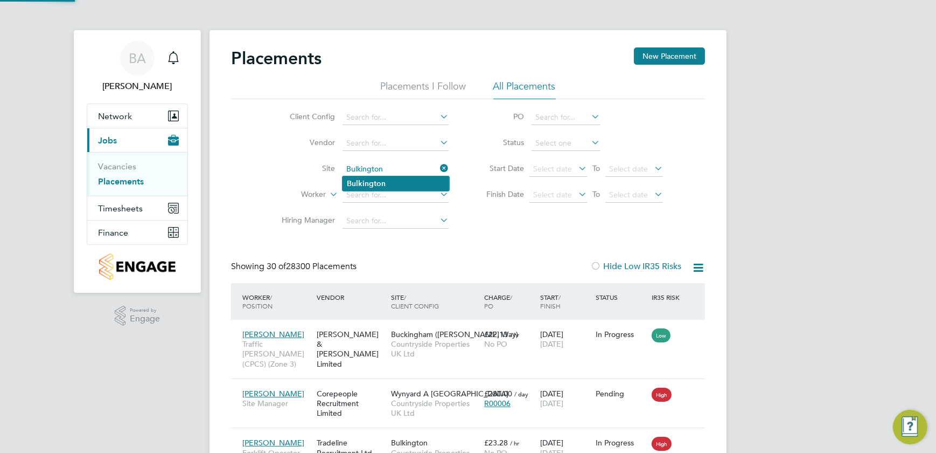
type input "Bulkington"
click at [381, 184] on b "Bulkington" at bounding box center [366, 183] width 39 height 9
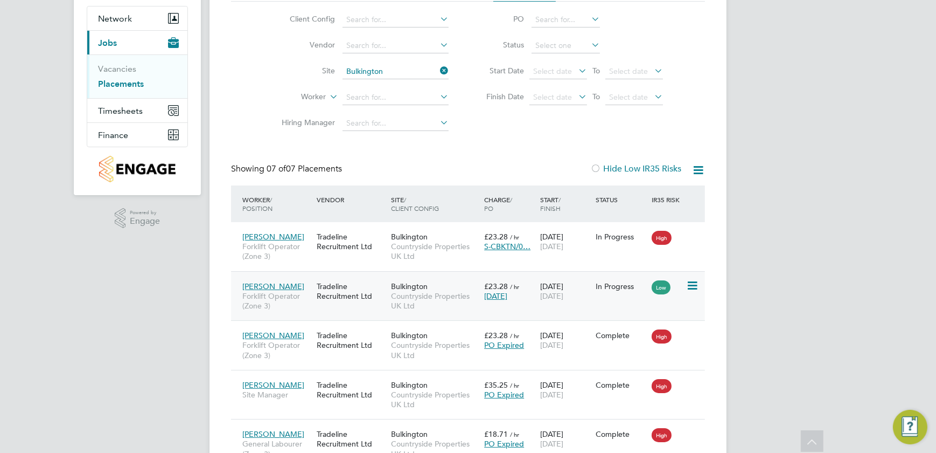
click at [345, 290] on div "Tradeline Recruitment Ltd" at bounding box center [351, 291] width 74 height 30
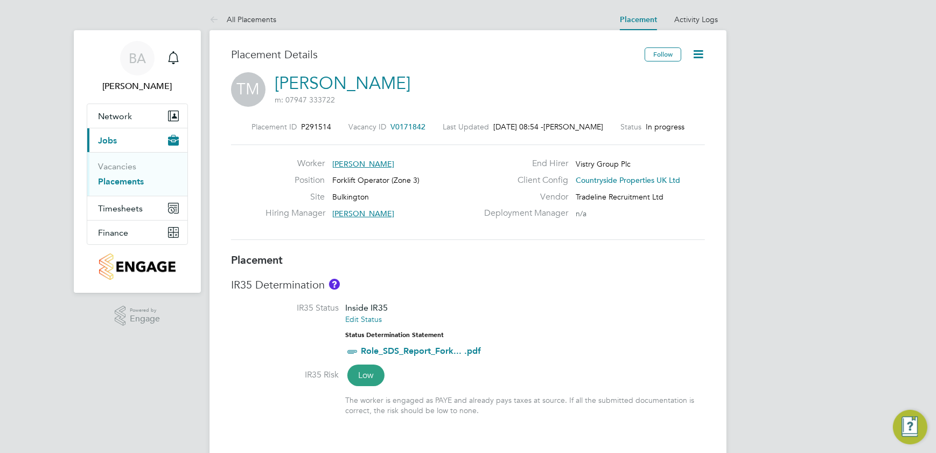
click at [110, 182] on link "Placements" at bounding box center [121, 181] width 46 height 10
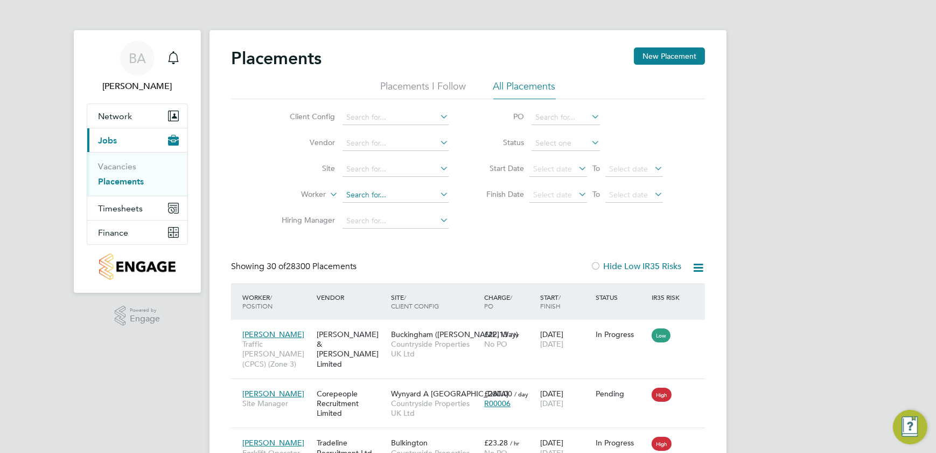
click at [380, 190] on input at bounding box center [396, 194] width 106 height 15
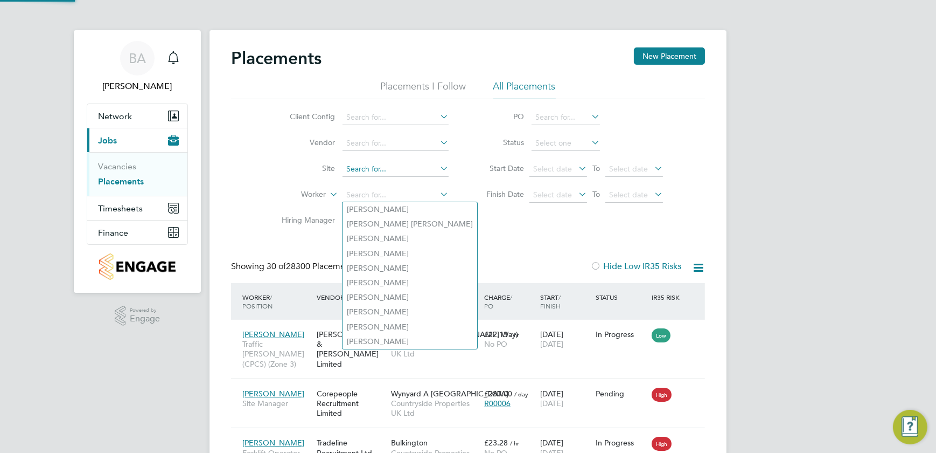
click at [393, 168] on input at bounding box center [396, 169] width 106 height 15
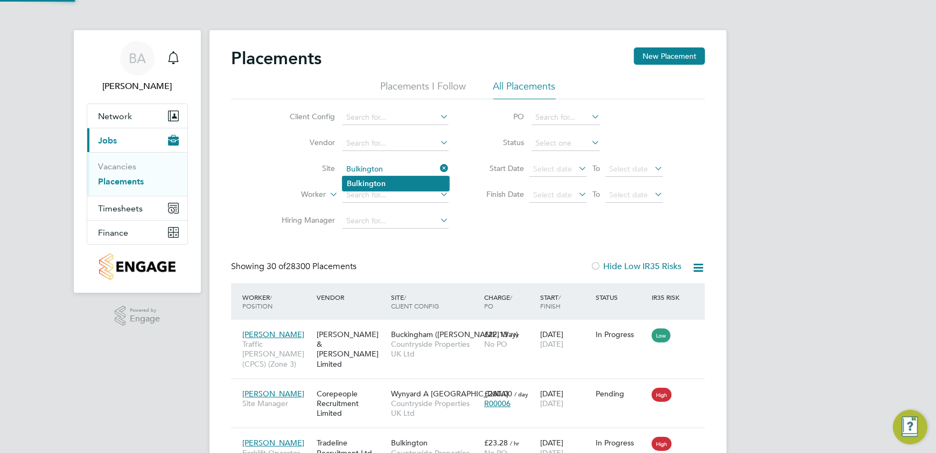
type input "Bulkington"
click at [406, 176] on li "Bulkington" at bounding box center [396, 183] width 107 height 15
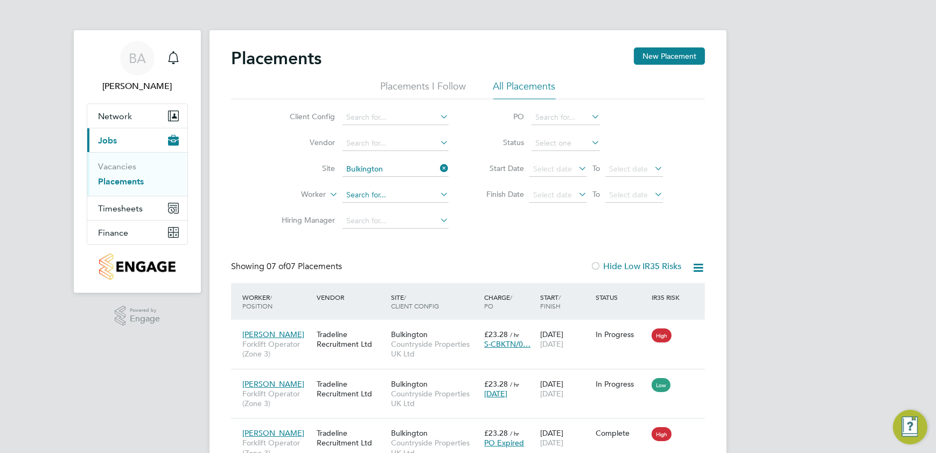
click at [395, 194] on input at bounding box center [396, 194] width 106 height 15
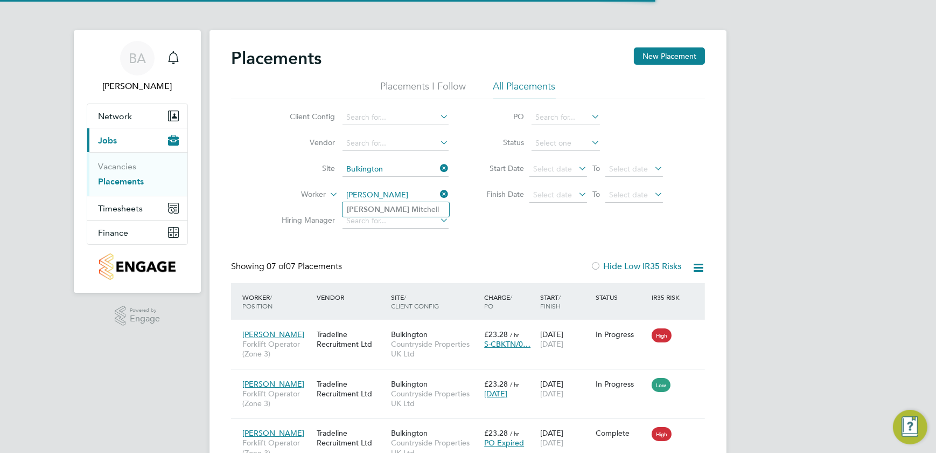
type input "[PERSON_NAME]"
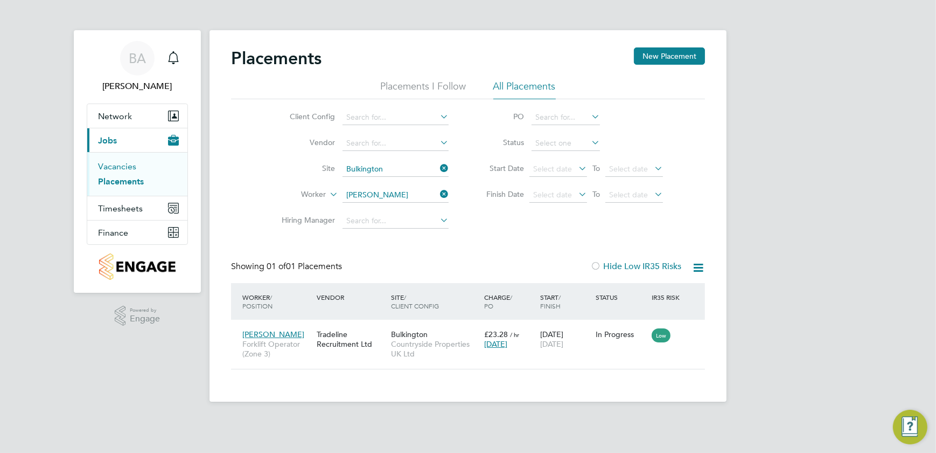
click at [106, 169] on link "Vacancies" at bounding box center [117, 166] width 38 height 10
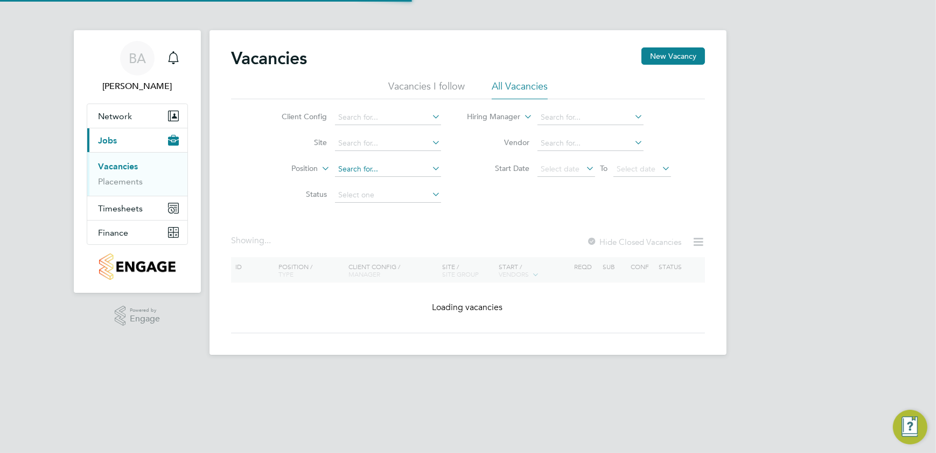
click at [376, 168] on input at bounding box center [388, 169] width 106 height 15
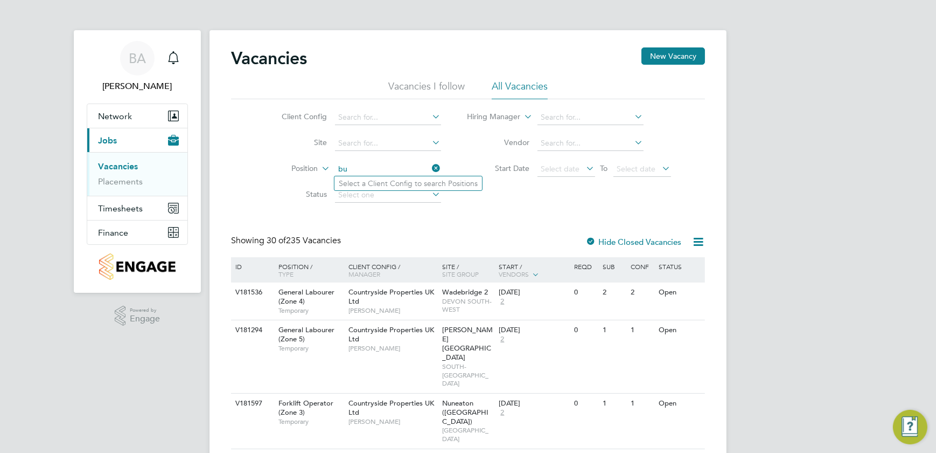
type input "b"
click at [388, 144] on input at bounding box center [388, 143] width 106 height 15
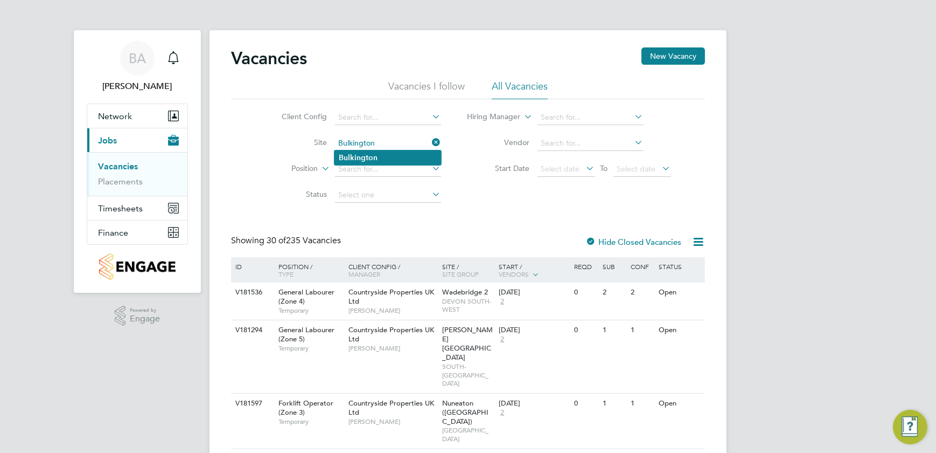
type input "Bulkington"
click at [384, 159] on li "Bulkington" at bounding box center [388, 157] width 107 height 15
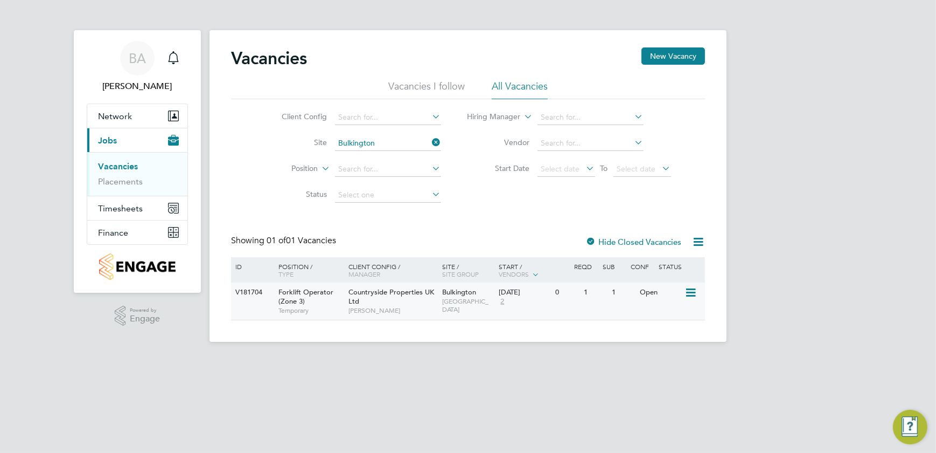
click at [484, 297] on span "[GEOGRAPHIC_DATA]" at bounding box center [468, 305] width 51 height 17
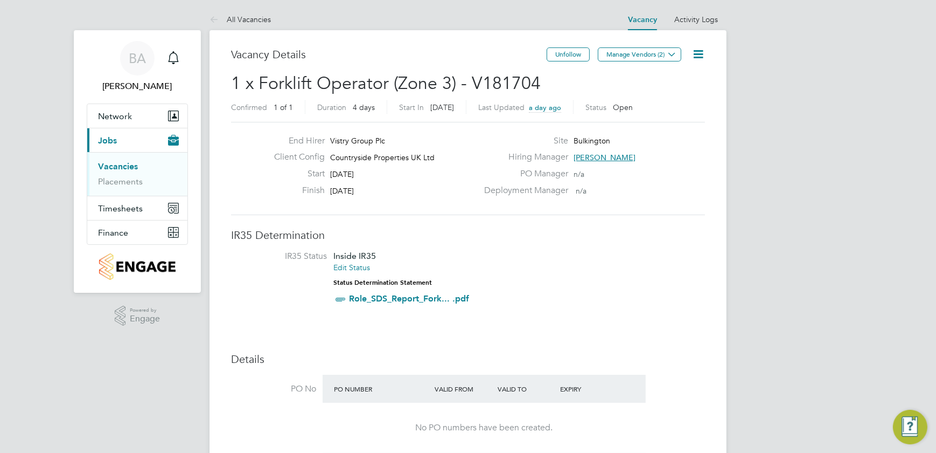
click at [697, 52] on icon at bounding box center [698, 53] width 13 height 13
click at [663, 78] on li "Edit Vacancy" at bounding box center [672, 79] width 62 height 15
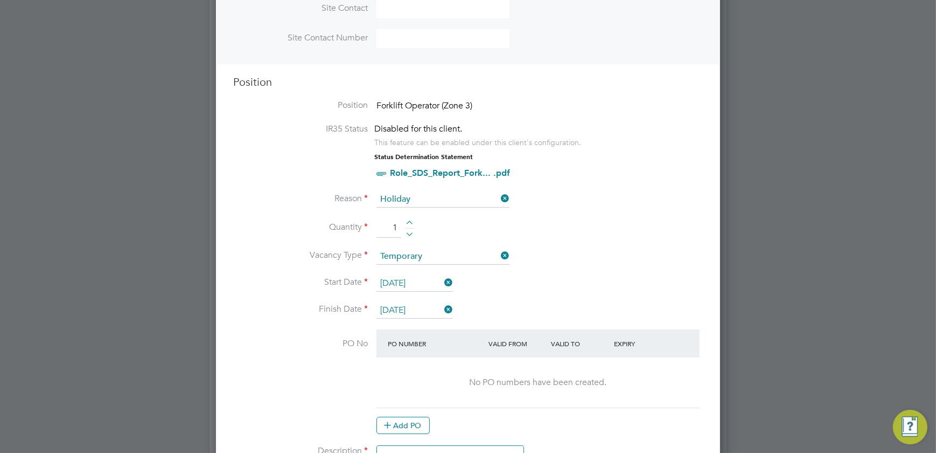
scroll to position [490, 0]
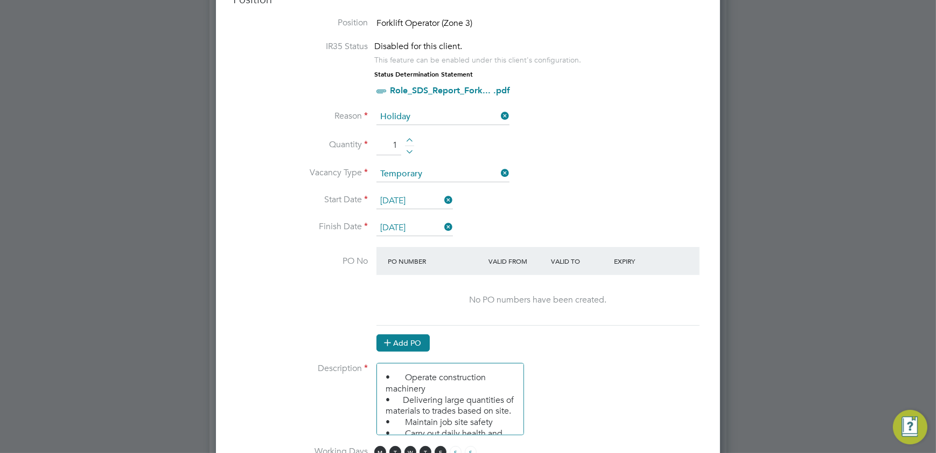
click at [414, 335] on button "Add PO" at bounding box center [403, 342] width 53 height 17
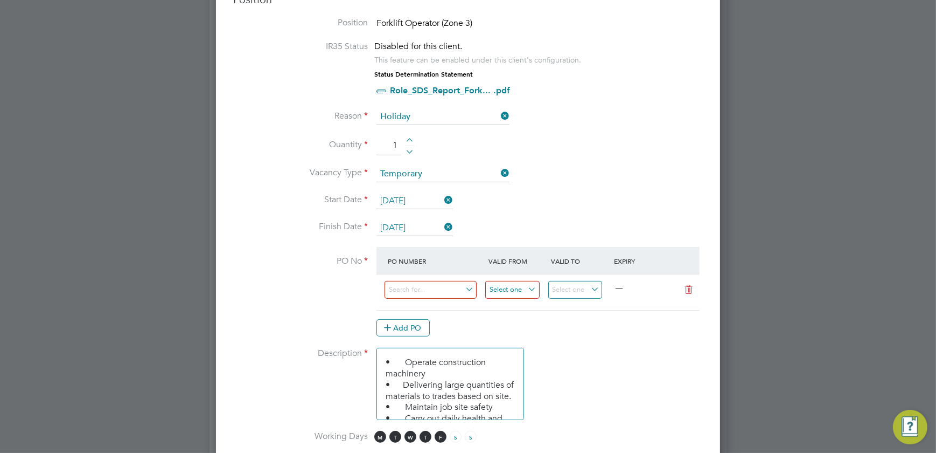
click at [524, 283] on input at bounding box center [512, 290] width 54 height 18
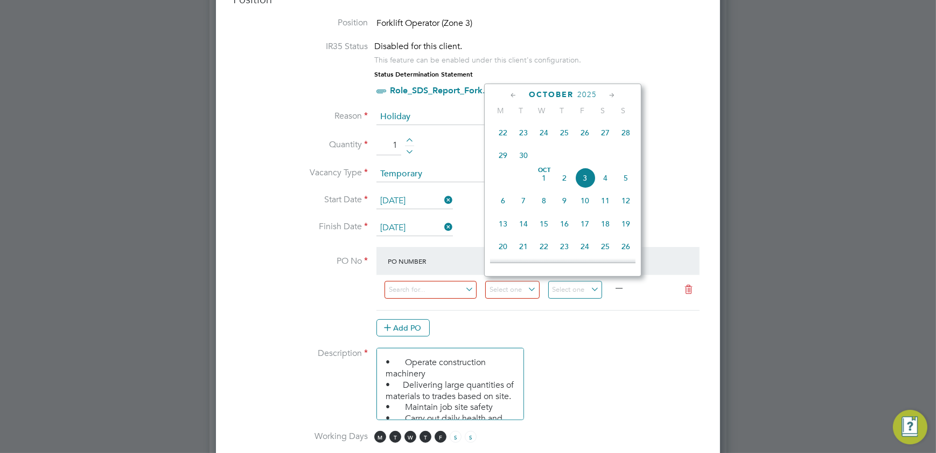
click at [583, 136] on span "26" at bounding box center [585, 132] width 20 height 20
type input "[DATE]"
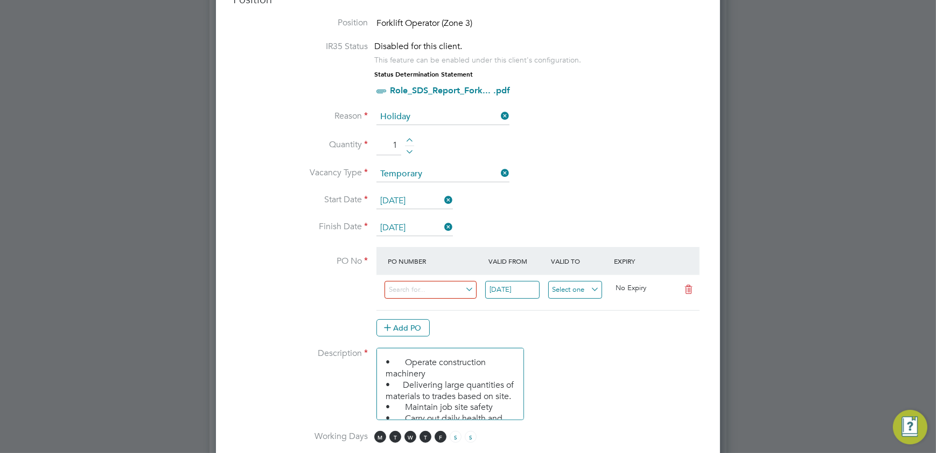
click at [565, 281] on input at bounding box center [575, 290] width 54 height 18
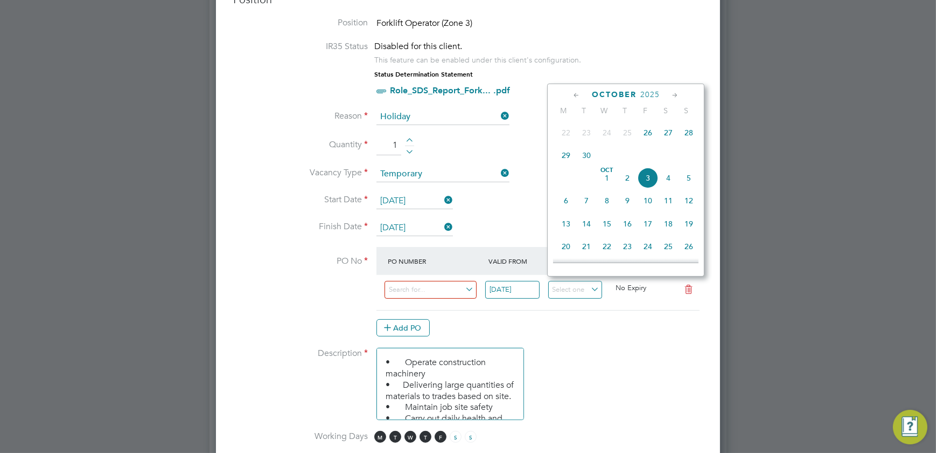
click at [569, 156] on span "29" at bounding box center [566, 155] width 20 height 20
type input "[DATE]"
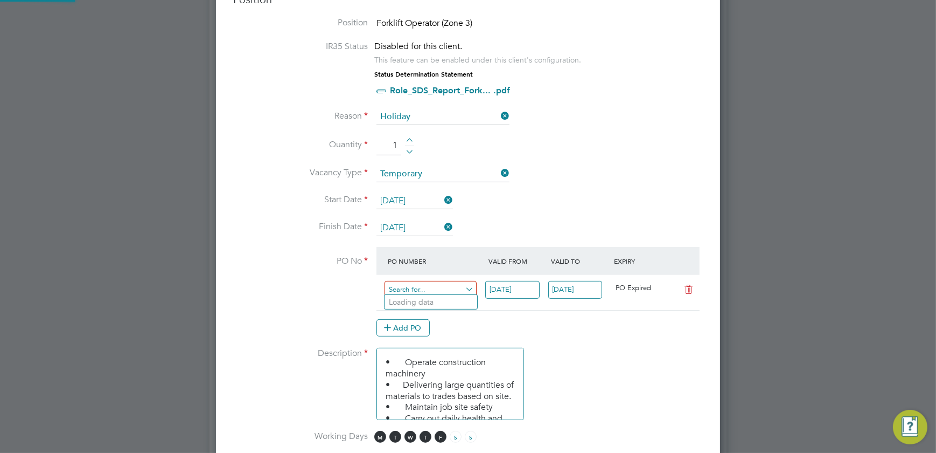
click at [443, 284] on input at bounding box center [431, 290] width 92 height 18
type input "111111"
click at [571, 209] on li "Start Date 26 Sep 2025" at bounding box center [468, 206] width 470 height 27
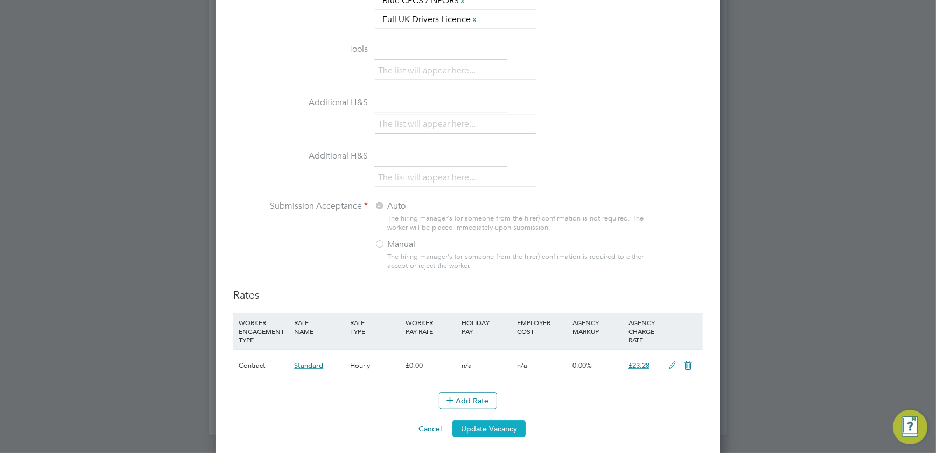
click at [474, 421] on button "Update Vacancy" at bounding box center [489, 428] width 73 height 17
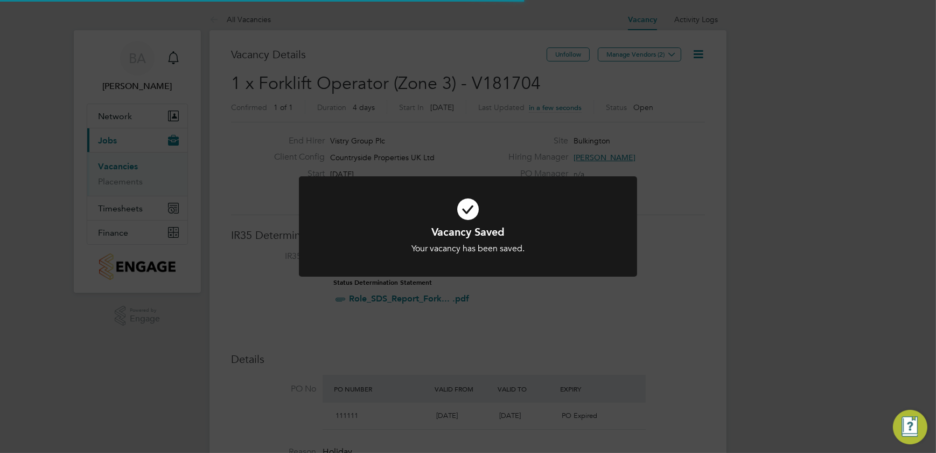
click at [754, 184] on div "Vacancy Saved Your vacancy has been saved. Cancel Okay" at bounding box center [468, 226] width 936 height 453
